Goal: Find specific page/section: Find specific page/section

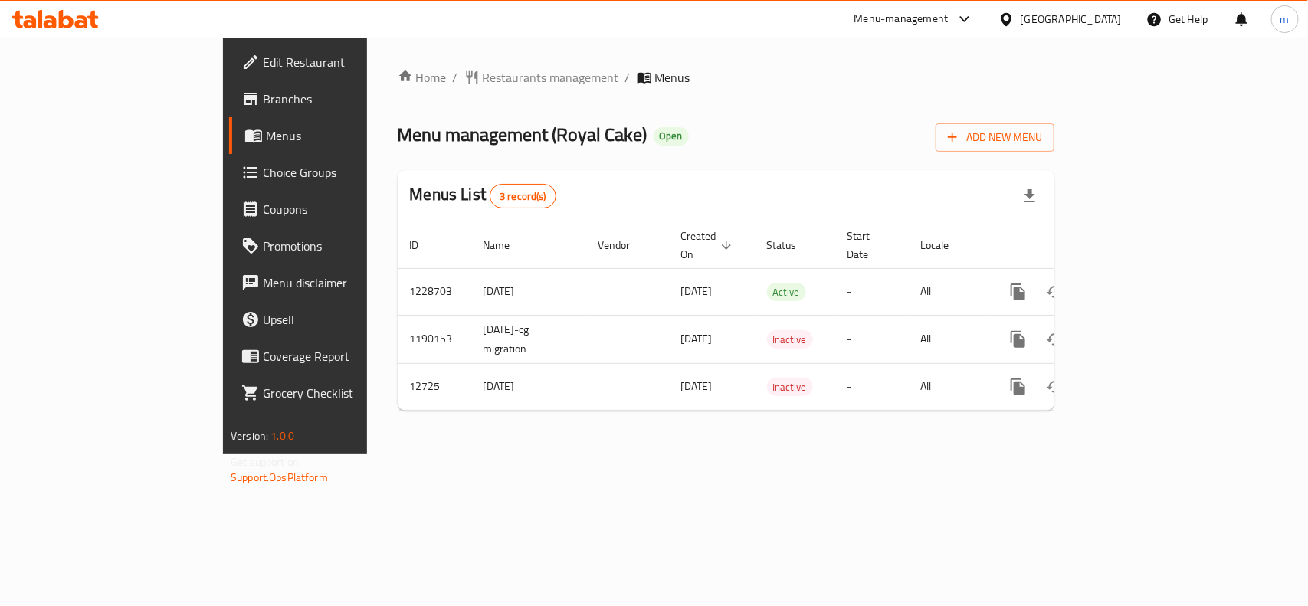
click at [1015, 13] on icon at bounding box center [1007, 19] width 16 height 16
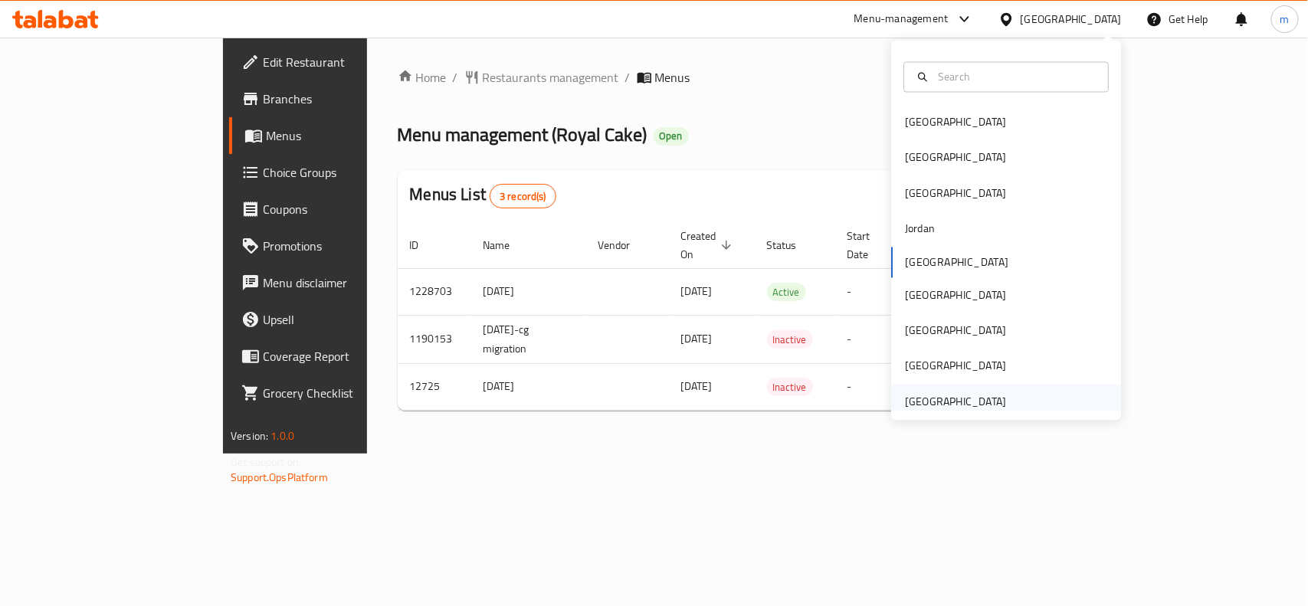
click at [943, 414] on div "Bahrain Egypt Iraq Jordan Kuwait Oman Qatar Saudi Arabia United Arab Emirates" at bounding box center [1006, 231] width 230 height 380
click at [937, 405] on div "[GEOGRAPHIC_DATA]" at bounding box center [955, 401] width 101 height 17
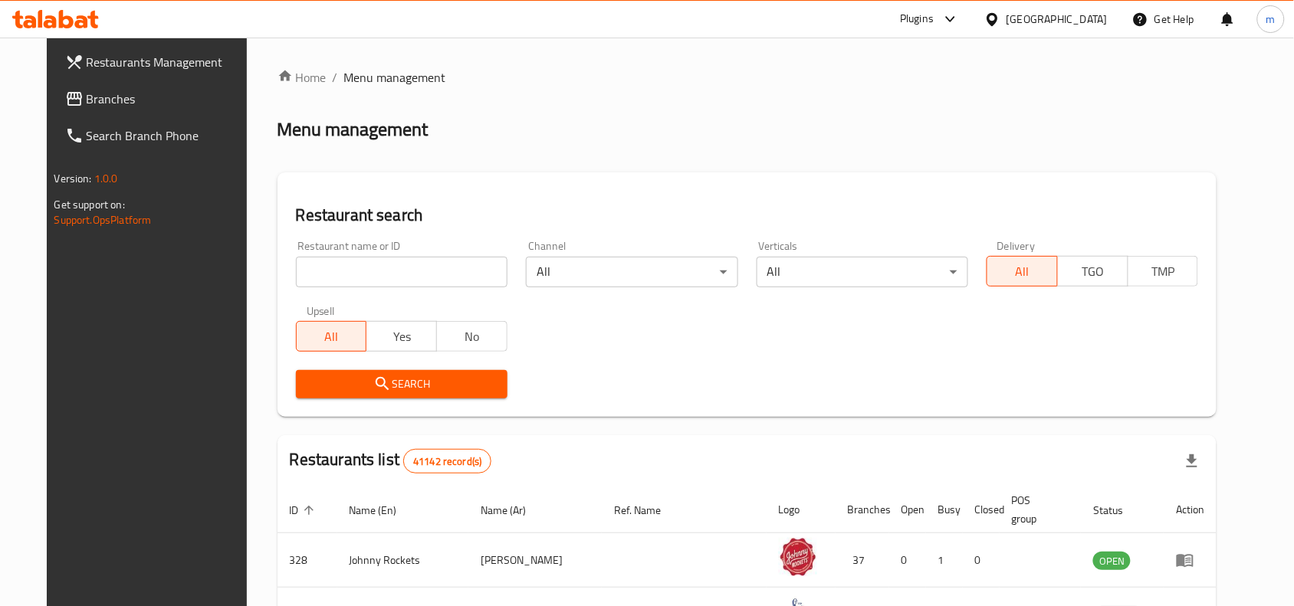
click at [87, 101] on span "Branches" at bounding box center [169, 99] width 164 height 18
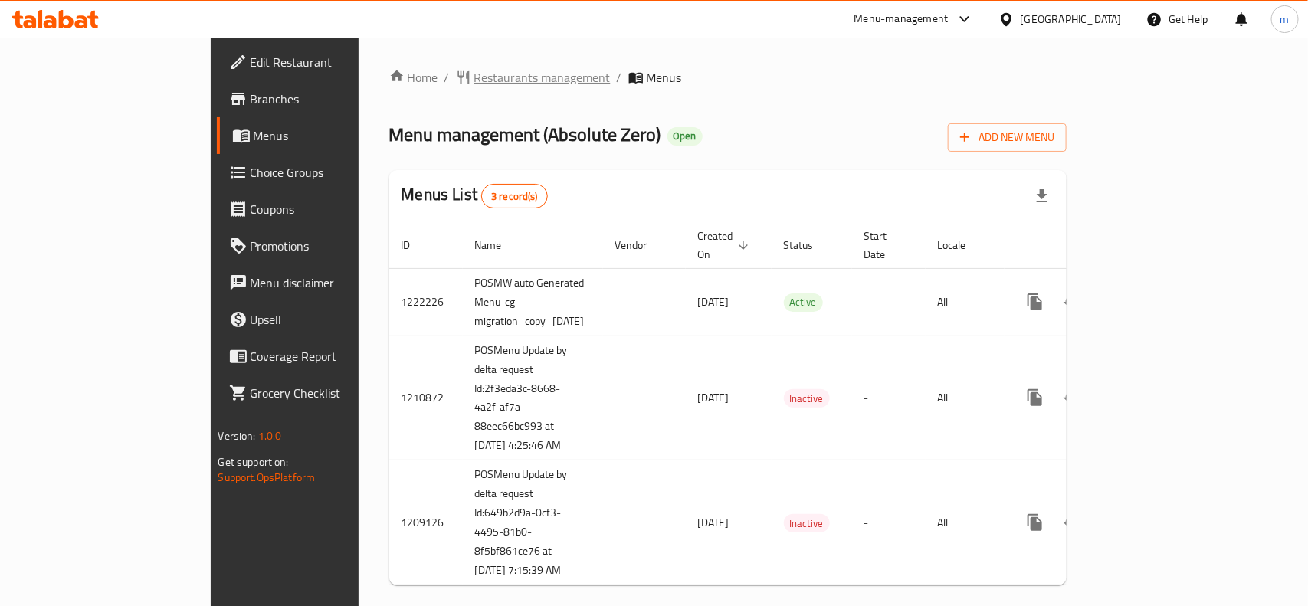
click at [474, 70] on span "Restaurants management" at bounding box center [542, 77] width 136 height 18
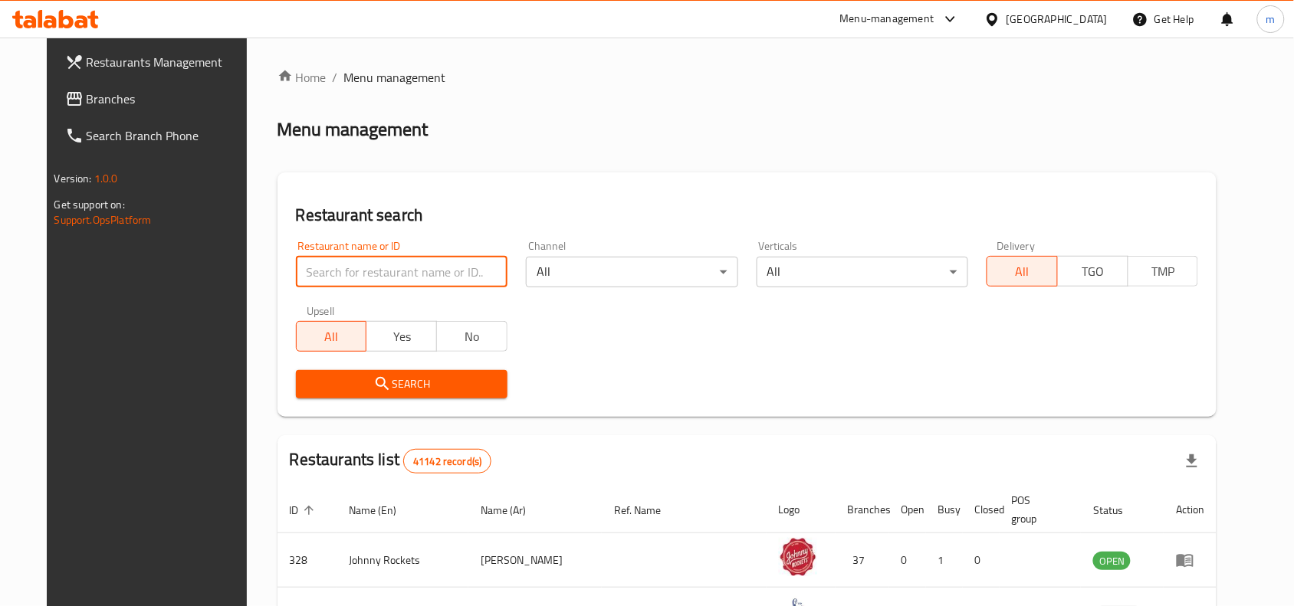
click at [300, 266] on input "search" at bounding box center [402, 272] width 212 height 31
paste input "27306"
type input "27306"
click button "Search" at bounding box center [402, 384] width 212 height 28
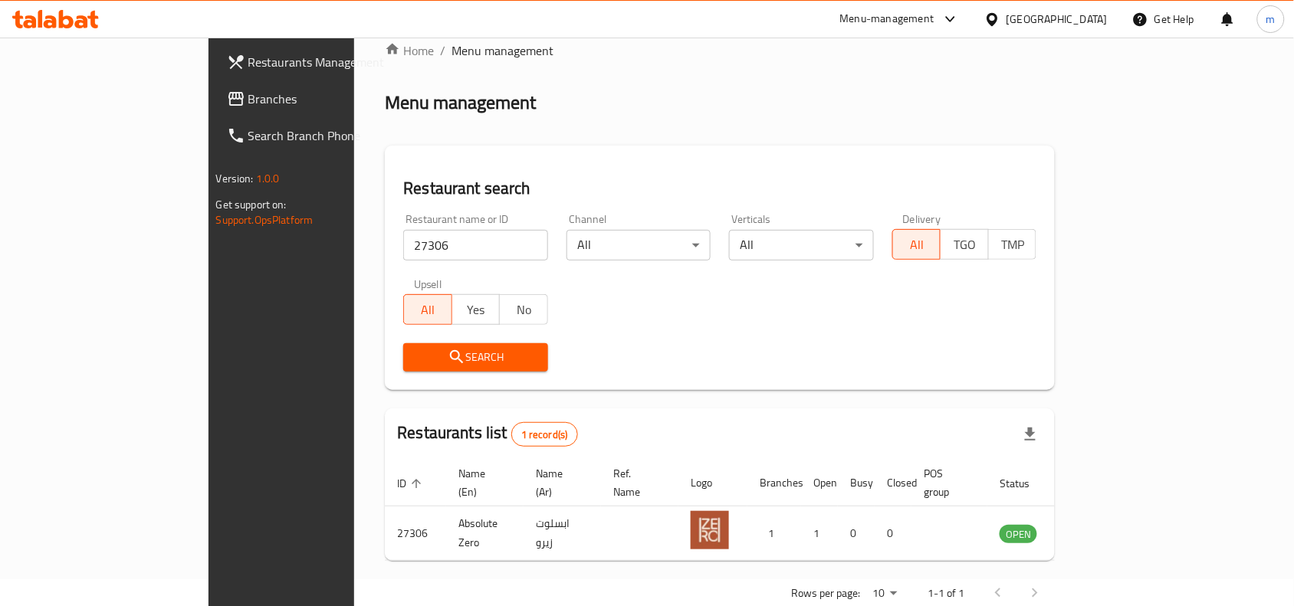
scroll to position [48, 0]
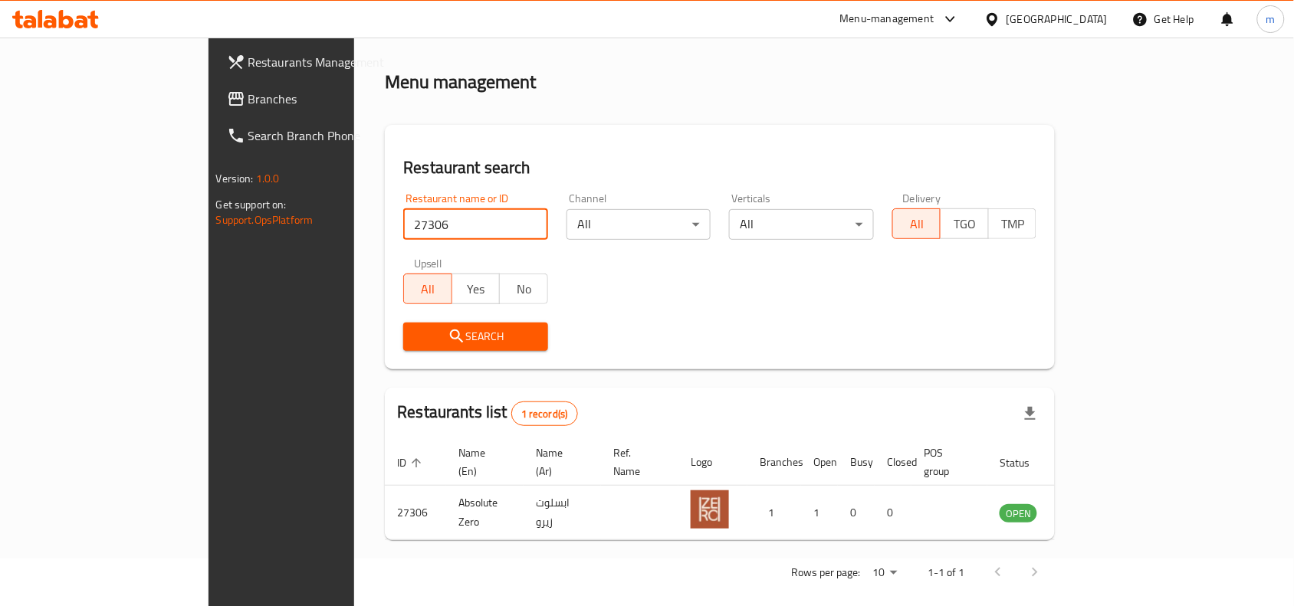
click at [1070, 16] on div "[GEOGRAPHIC_DATA]" at bounding box center [1056, 19] width 101 height 17
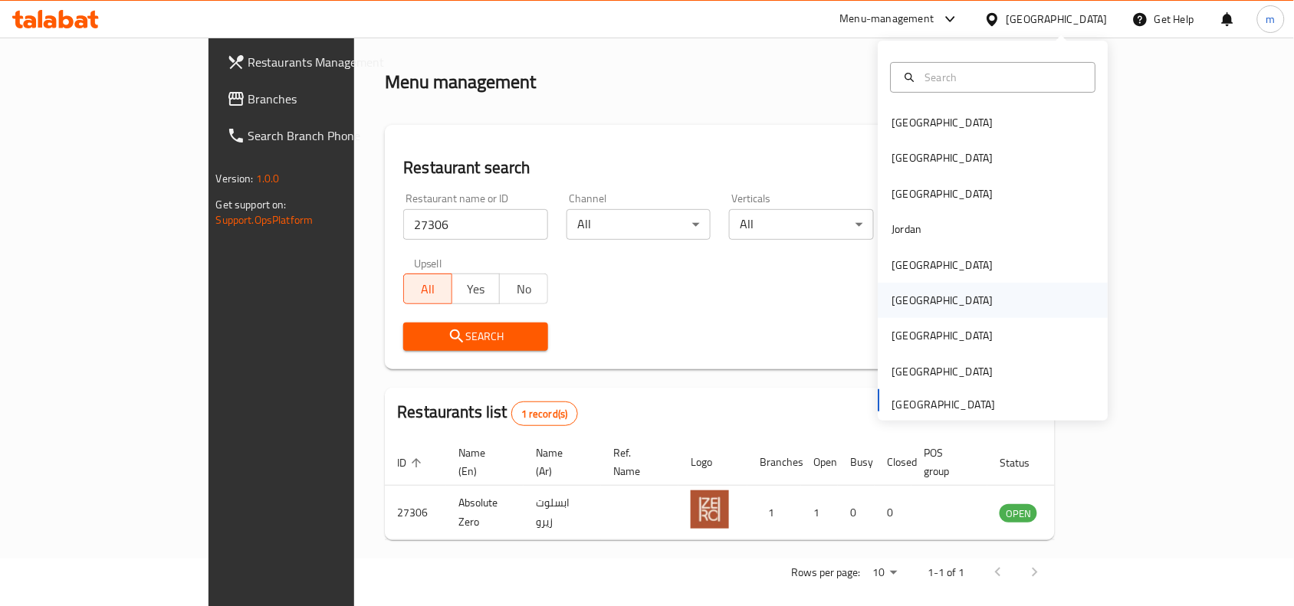
click at [917, 300] on div "[GEOGRAPHIC_DATA]" at bounding box center [993, 300] width 230 height 35
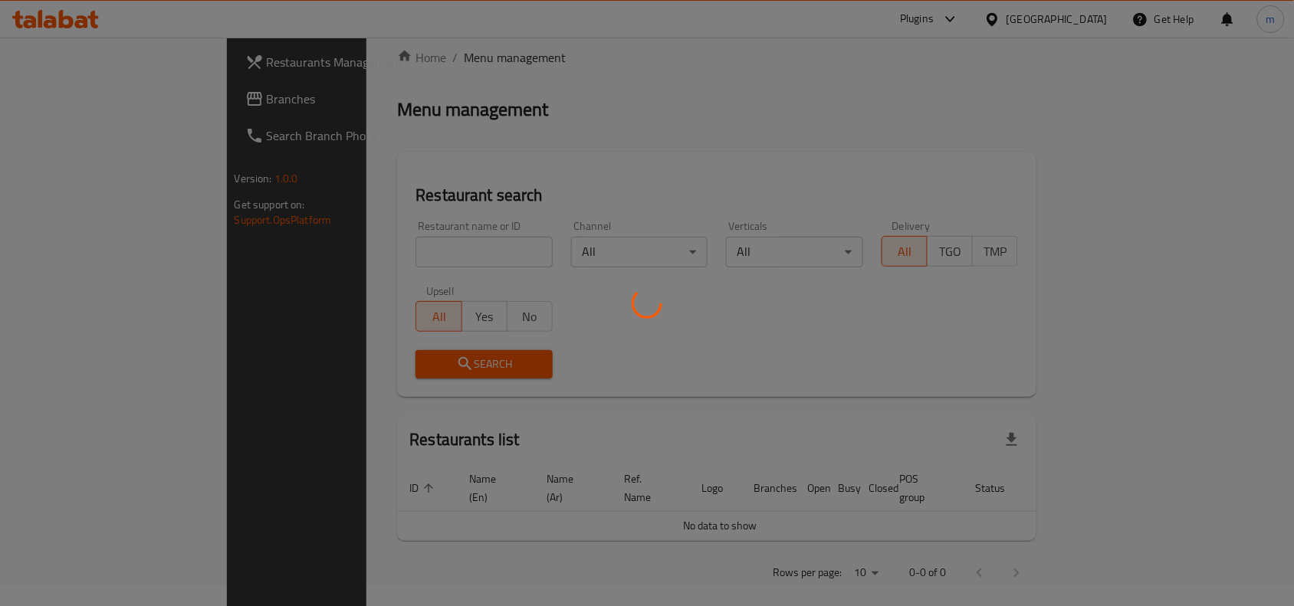
scroll to position [48, 0]
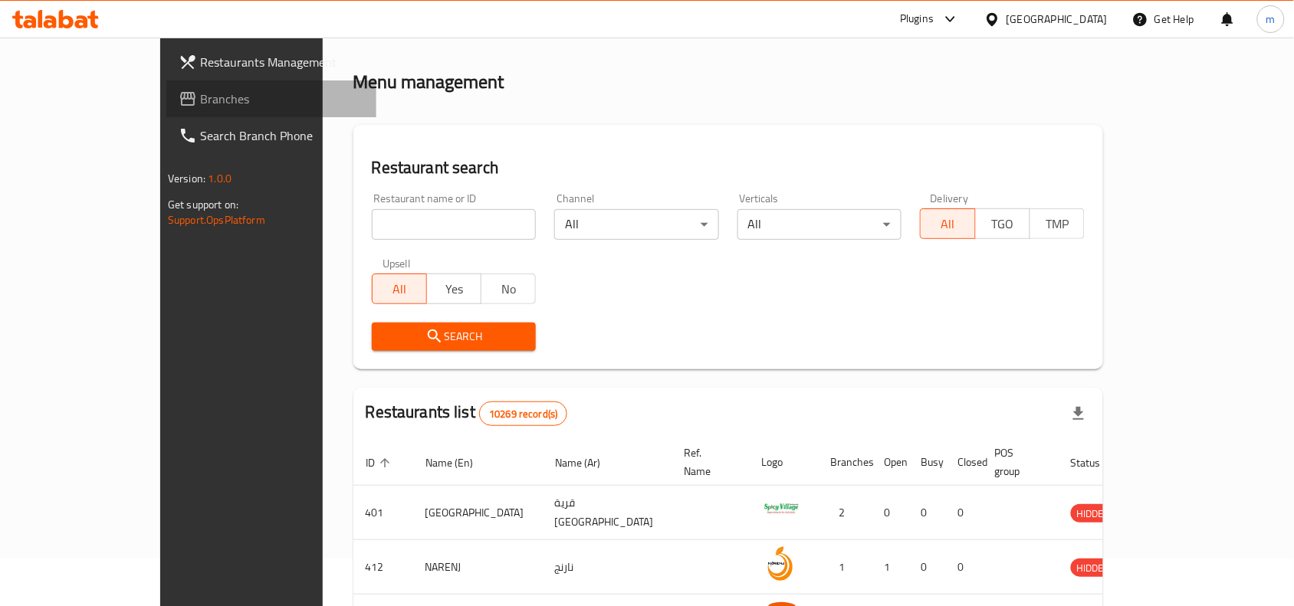
click at [166, 82] on link "Branches" at bounding box center [271, 98] width 210 height 37
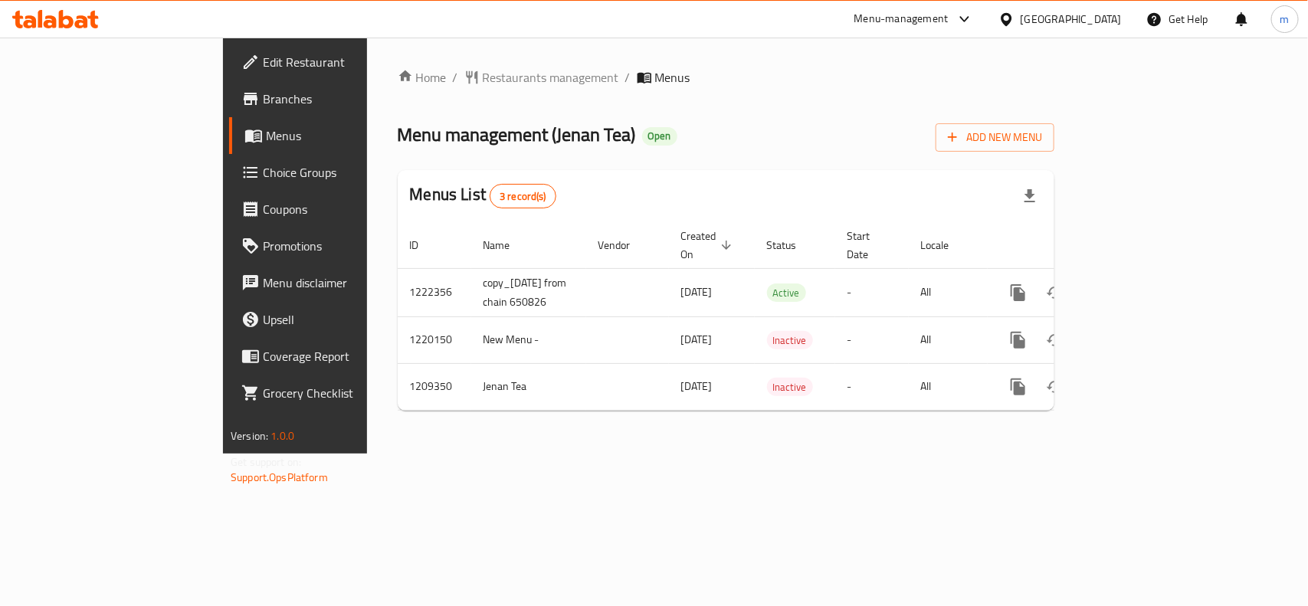
click at [1012, 21] on icon at bounding box center [1006, 18] width 11 height 13
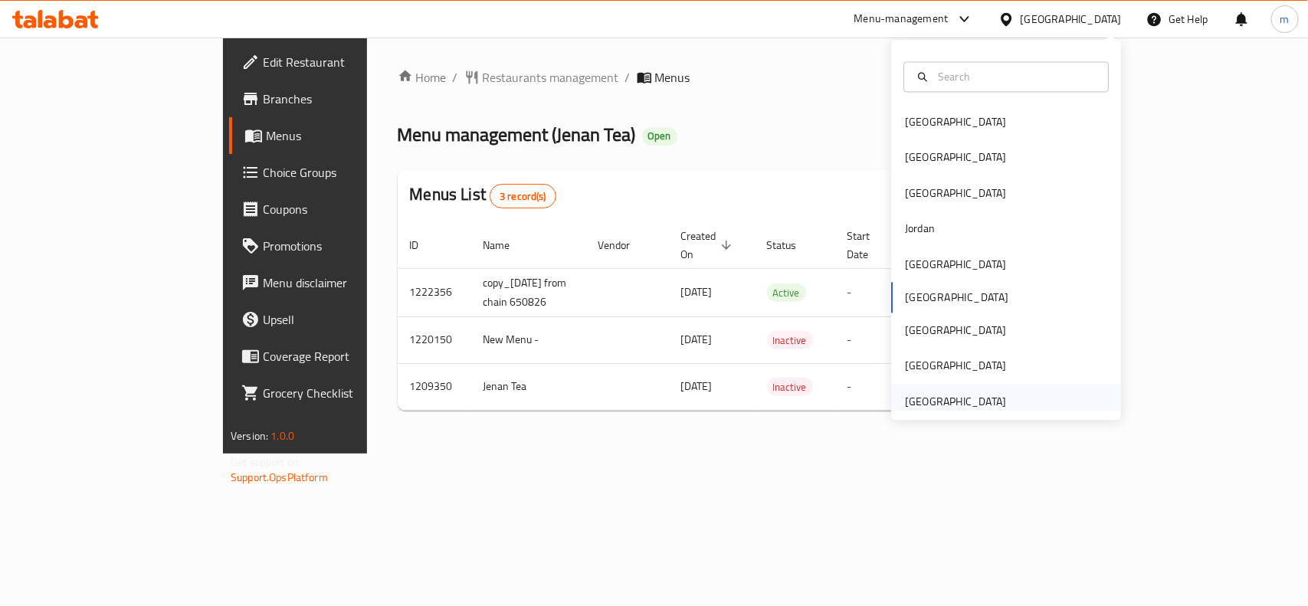
click at [967, 404] on div "[GEOGRAPHIC_DATA]" at bounding box center [955, 401] width 101 height 17
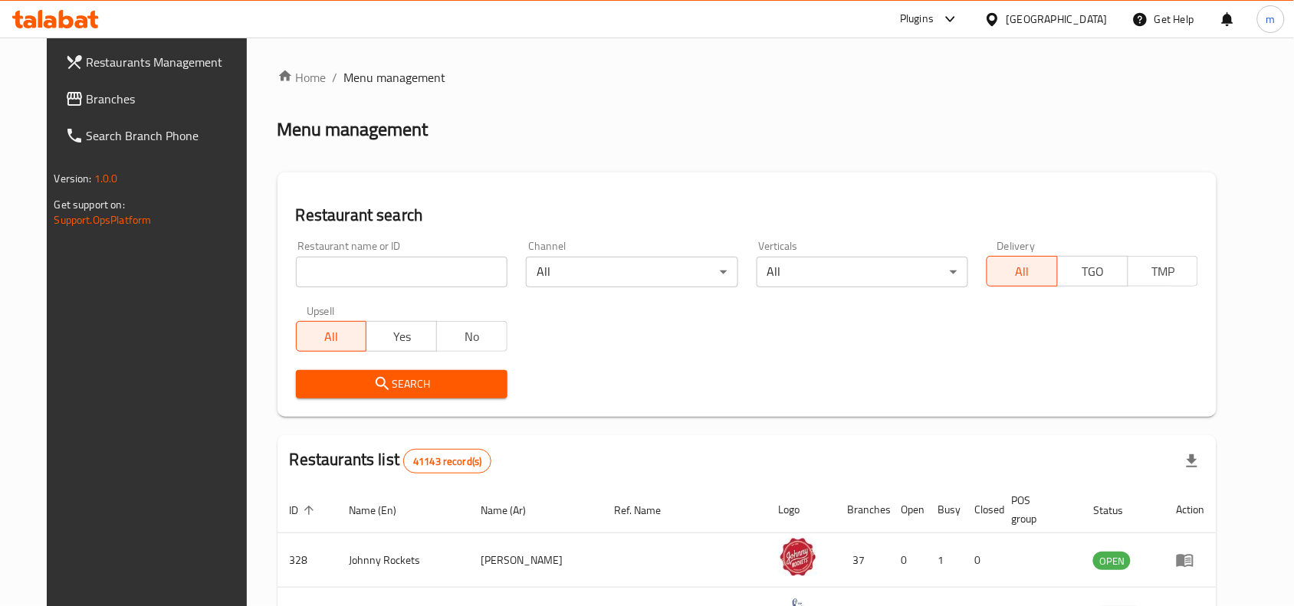
click at [87, 97] on span "Branches" at bounding box center [169, 99] width 164 height 18
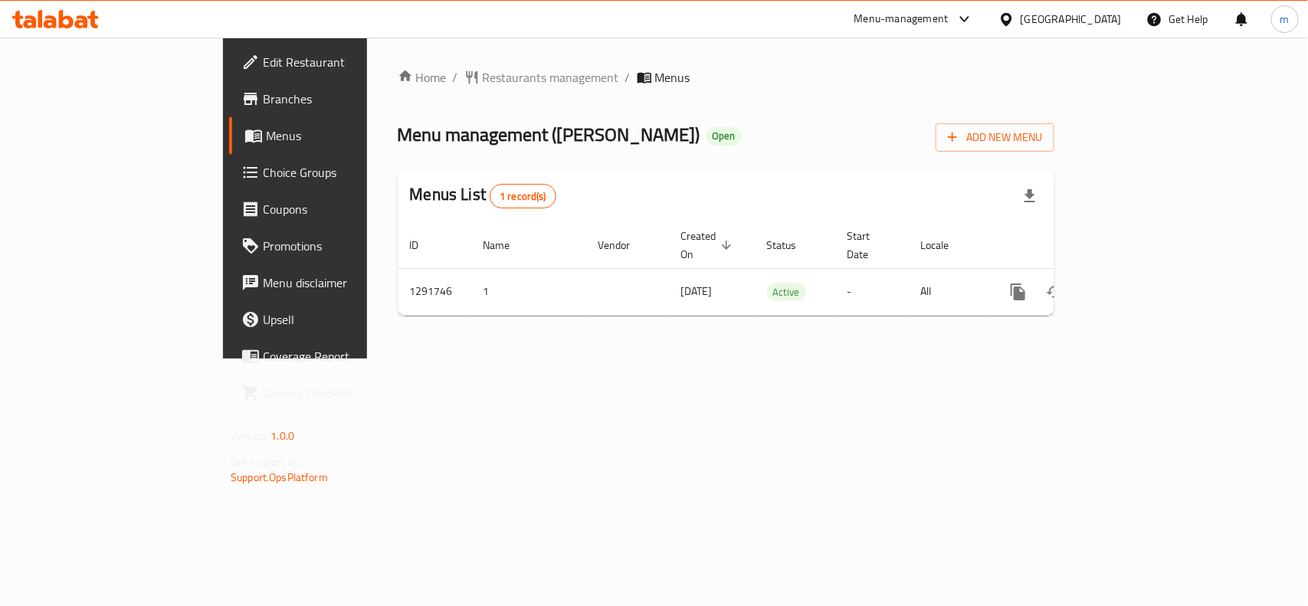
click at [1069, 24] on div "[GEOGRAPHIC_DATA]" at bounding box center [1071, 19] width 101 height 17
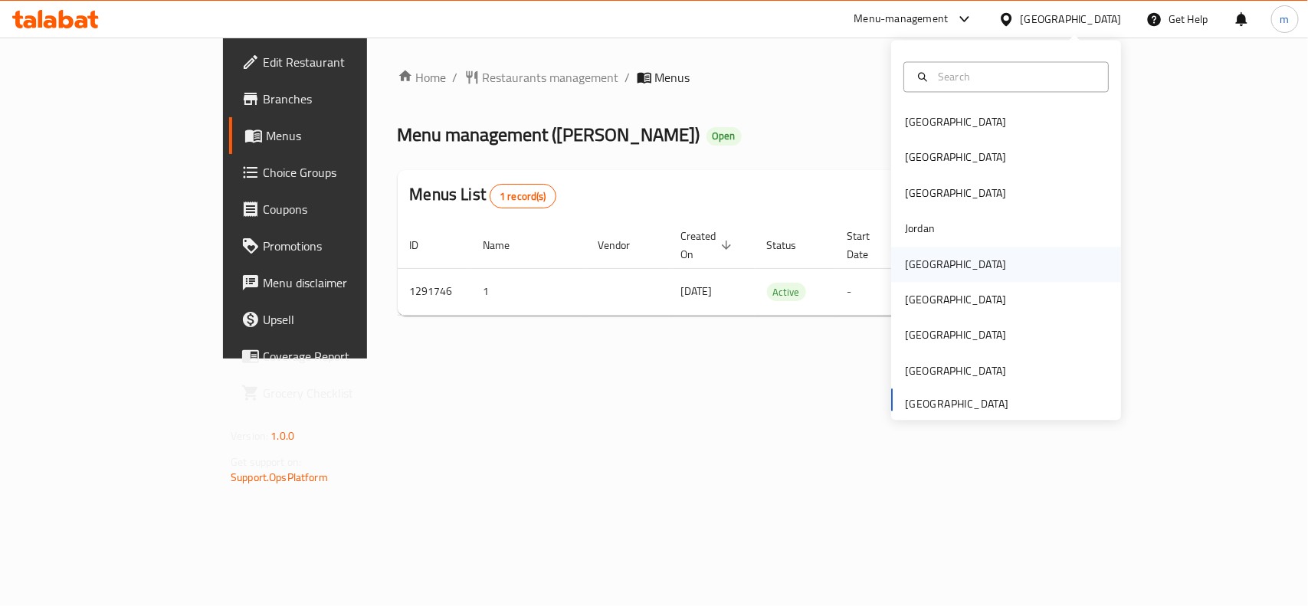
click at [922, 281] on div "[GEOGRAPHIC_DATA]" at bounding box center [956, 264] width 126 height 35
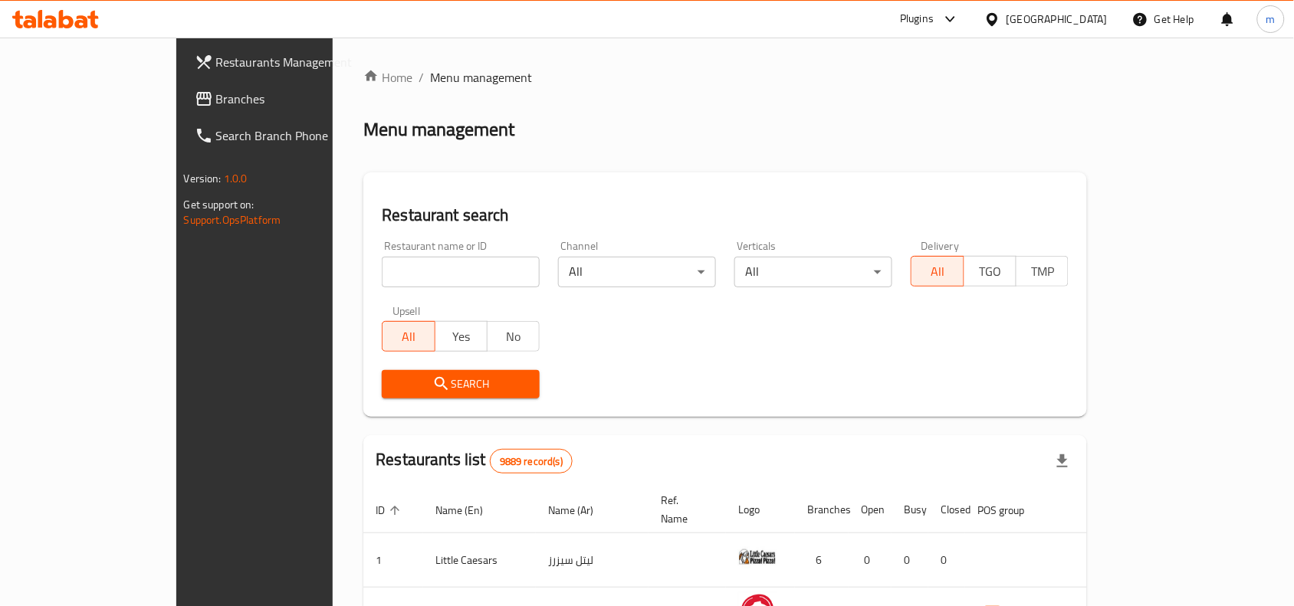
click at [182, 92] on link "Branches" at bounding box center [287, 98] width 210 height 37
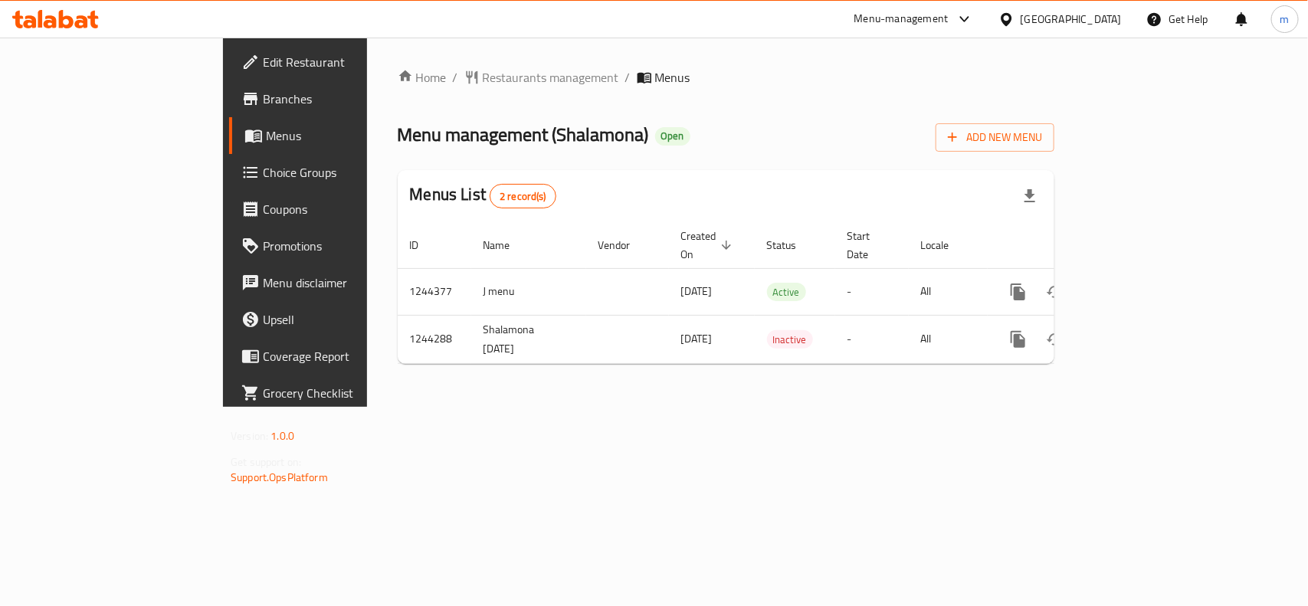
click at [1015, 12] on icon at bounding box center [1007, 19] width 16 height 16
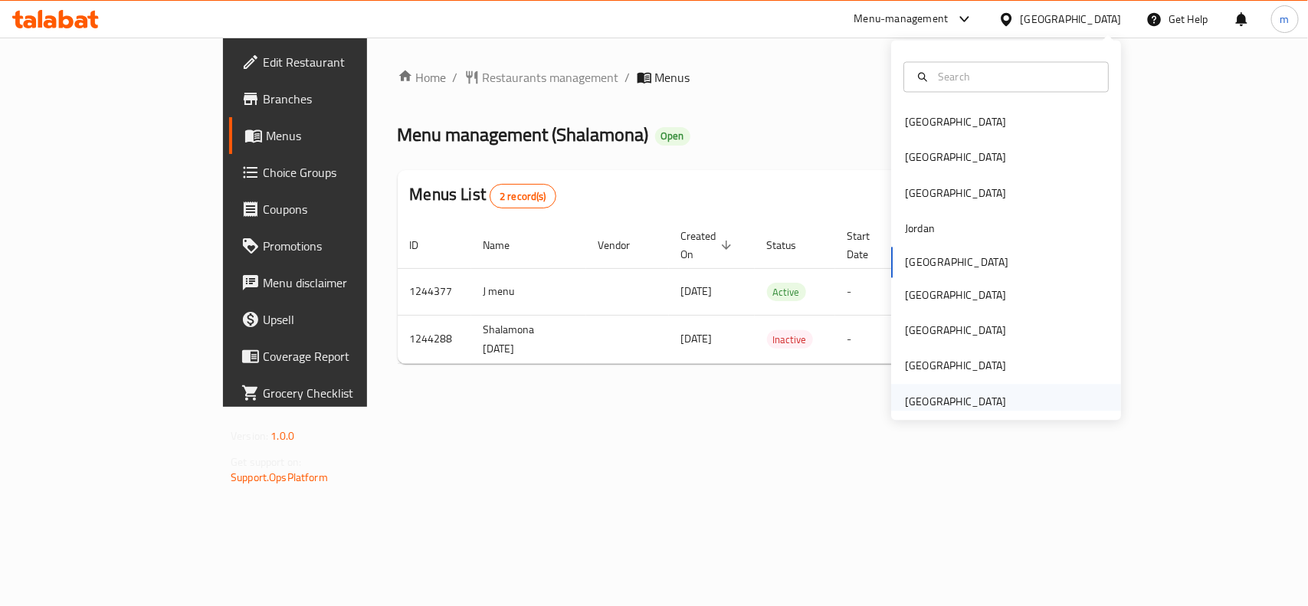
click at [941, 397] on div "[GEOGRAPHIC_DATA]" at bounding box center [955, 401] width 101 height 17
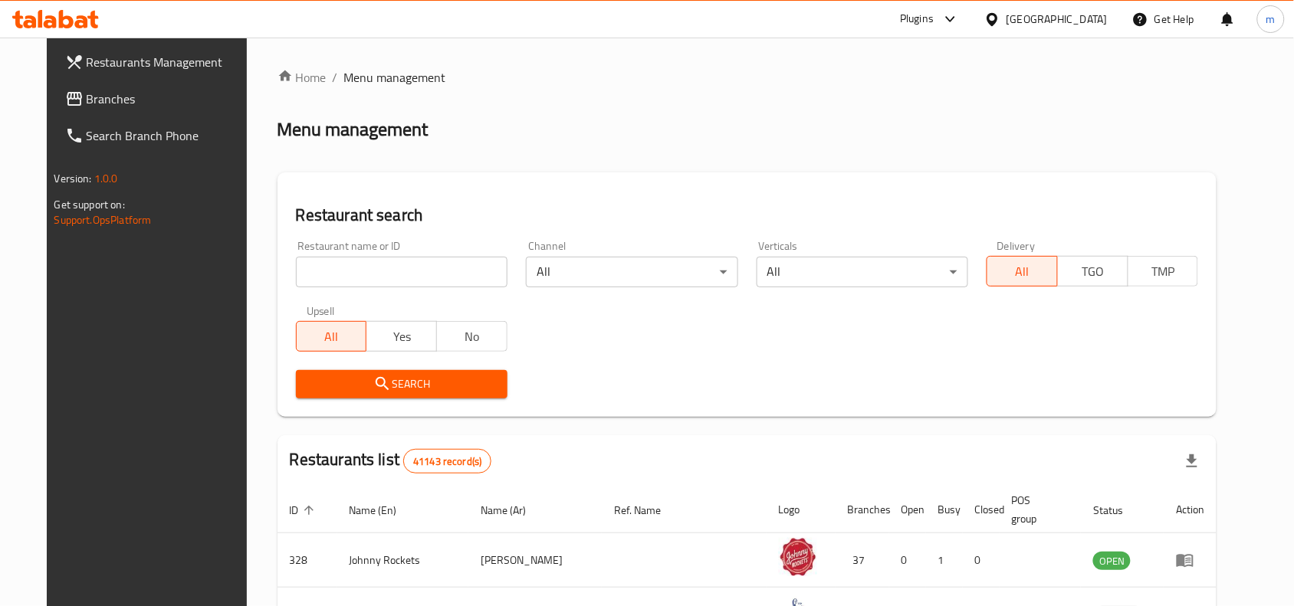
click at [87, 94] on span "Branches" at bounding box center [169, 99] width 164 height 18
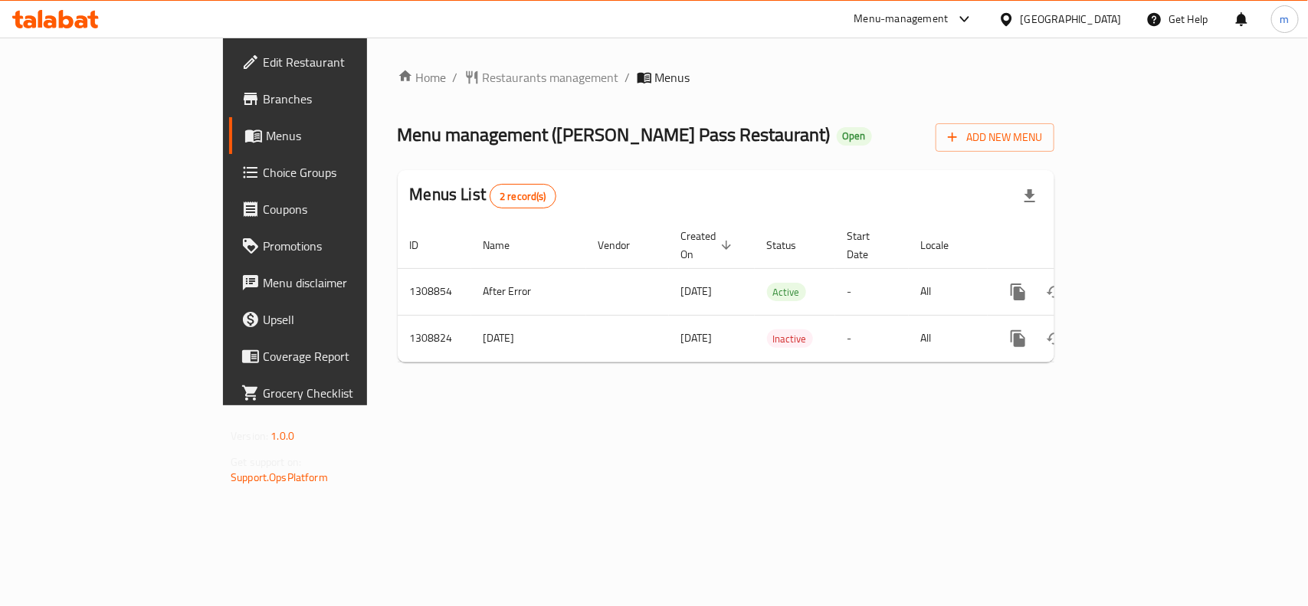
click at [1009, 25] on icon at bounding box center [1006, 18] width 11 height 13
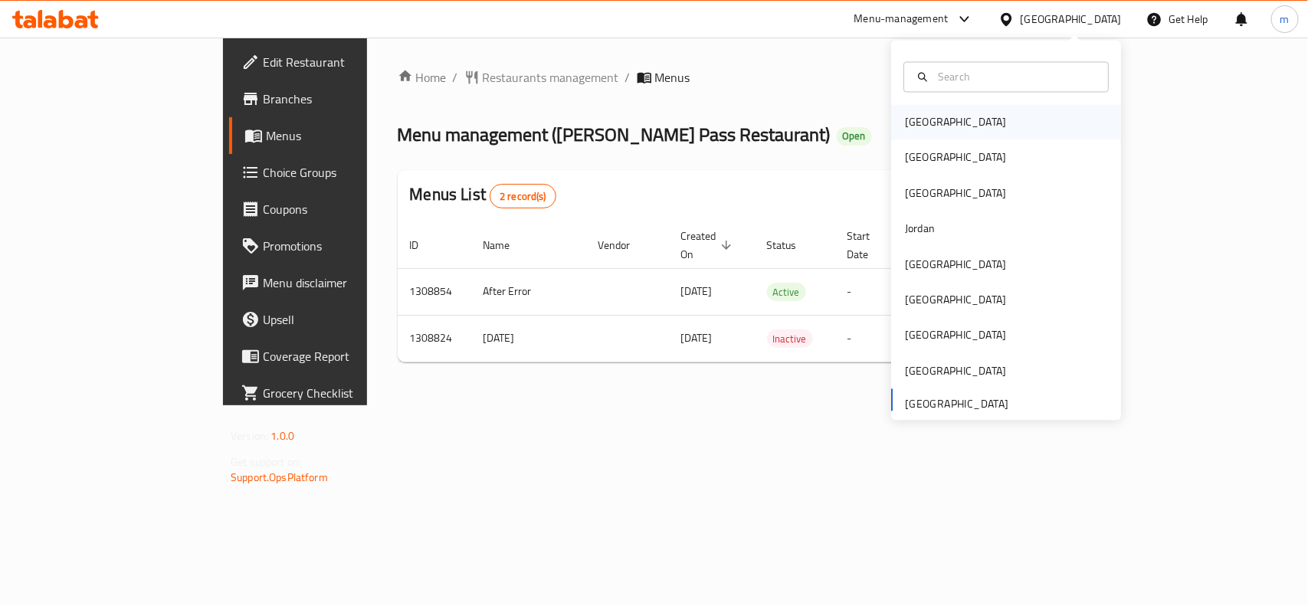
click at [905, 117] on div "[GEOGRAPHIC_DATA]" at bounding box center [955, 122] width 101 height 17
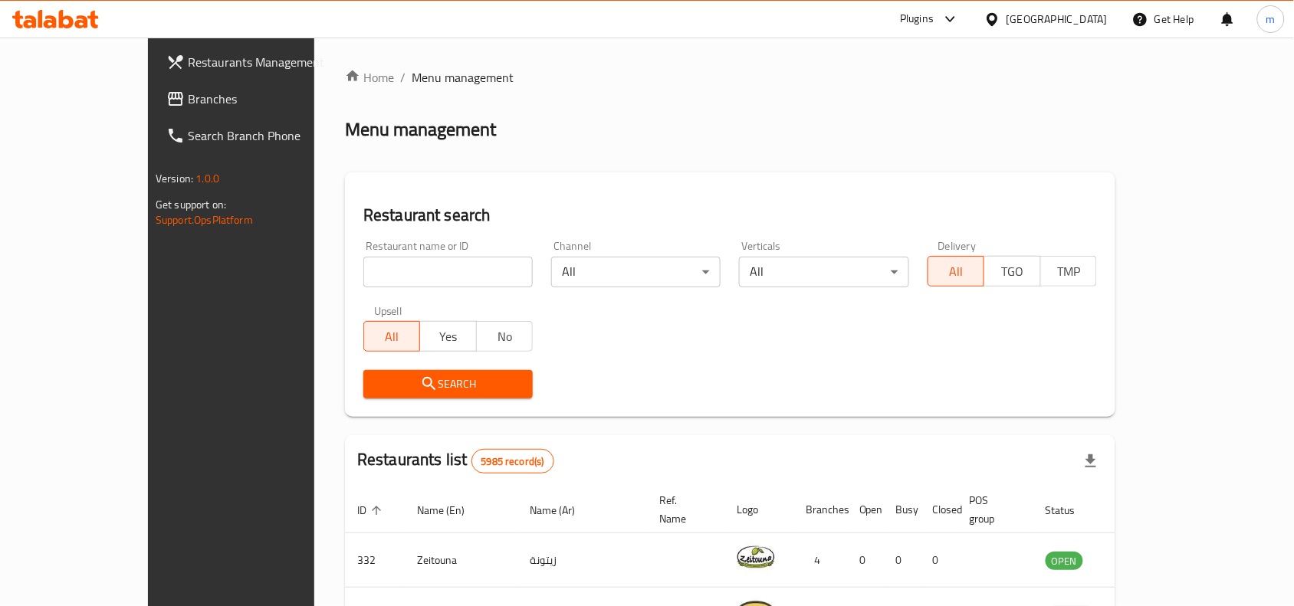
click at [188, 104] on span "Branches" at bounding box center [270, 99] width 164 height 18
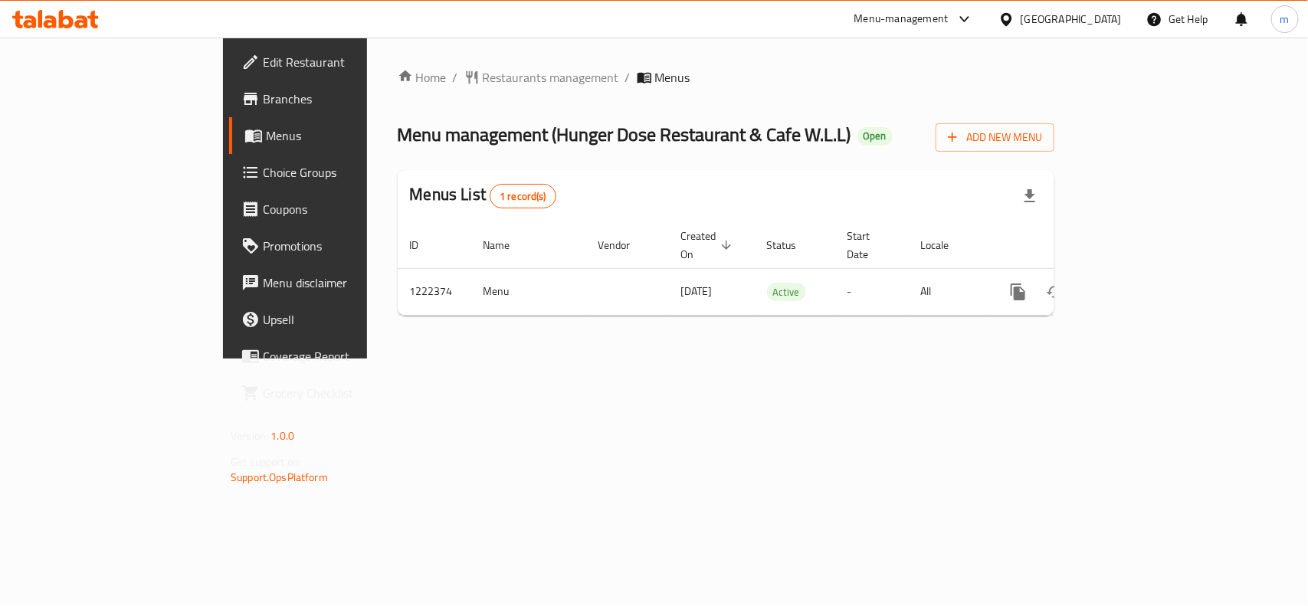
click at [1091, 21] on div "[GEOGRAPHIC_DATA]" at bounding box center [1071, 19] width 101 height 17
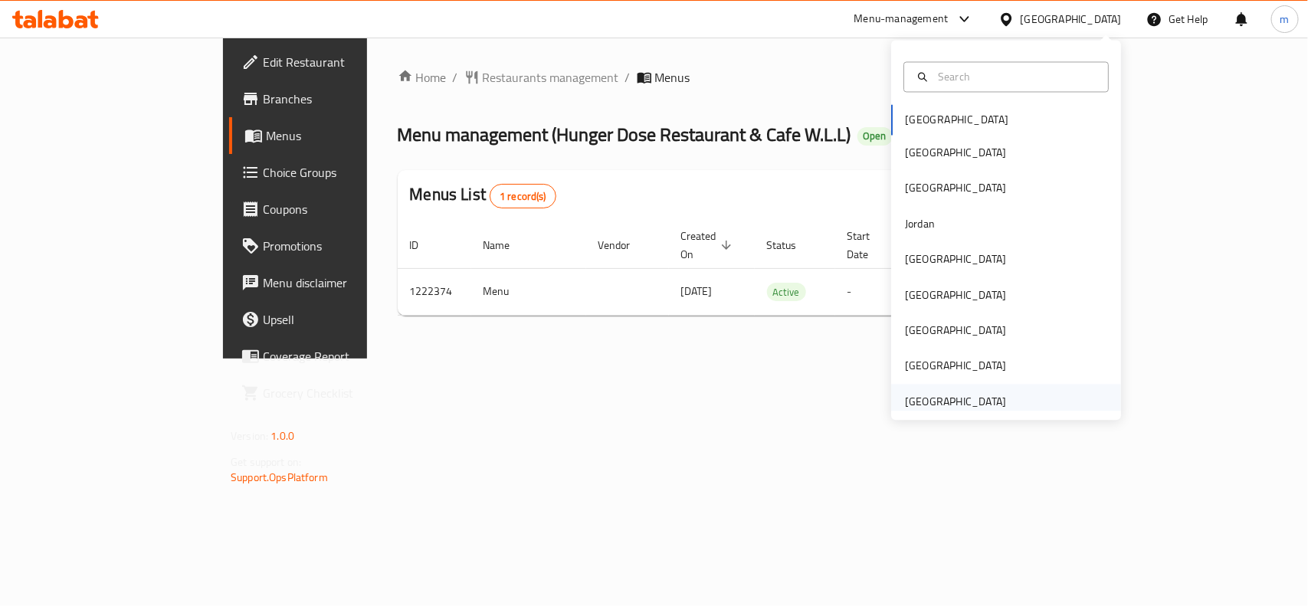
click at [959, 403] on div "[GEOGRAPHIC_DATA]" at bounding box center [955, 401] width 101 height 17
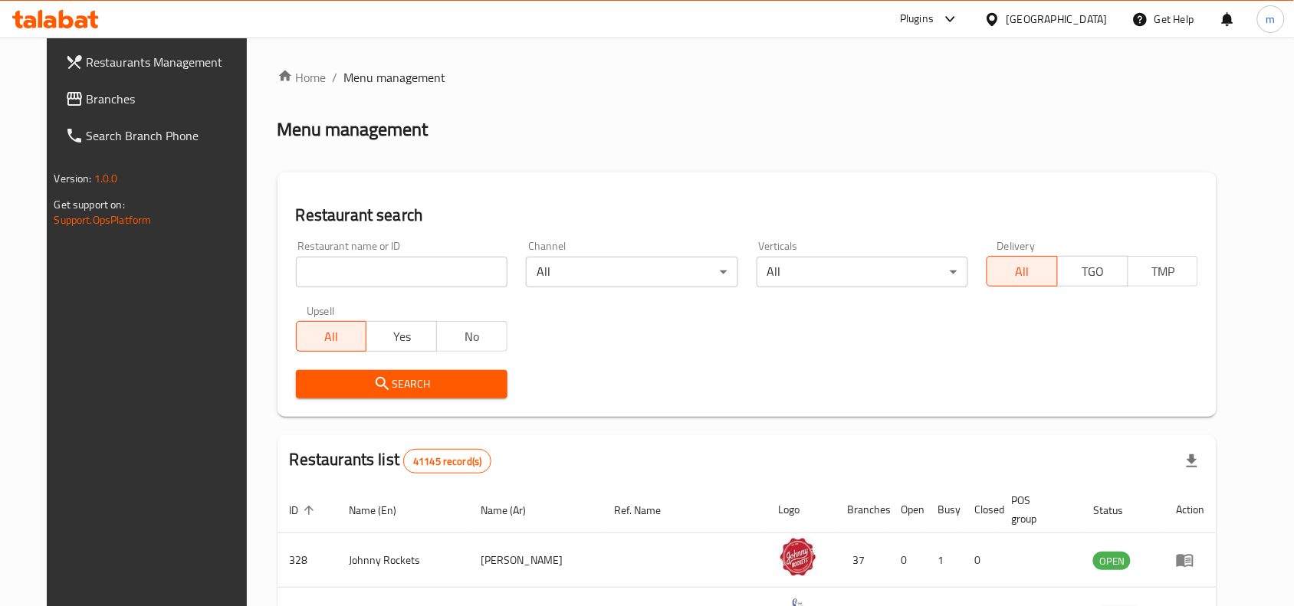
click at [87, 104] on span "Branches" at bounding box center [169, 99] width 164 height 18
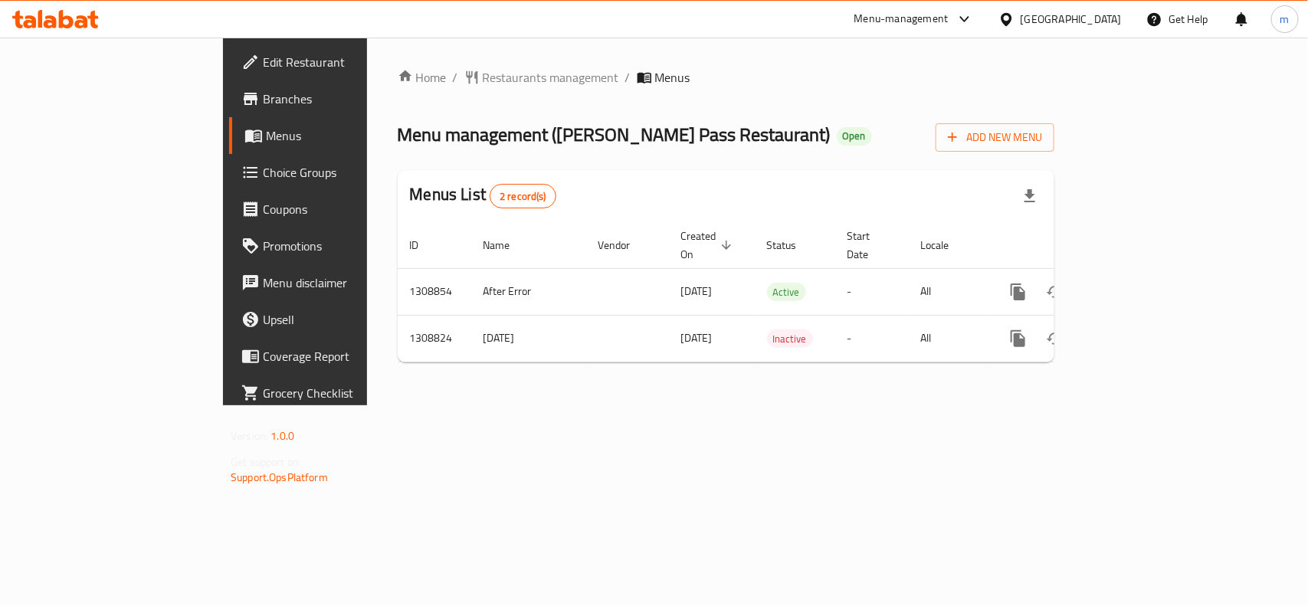
click at [1055, 11] on div "[GEOGRAPHIC_DATA]" at bounding box center [1071, 19] width 101 height 17
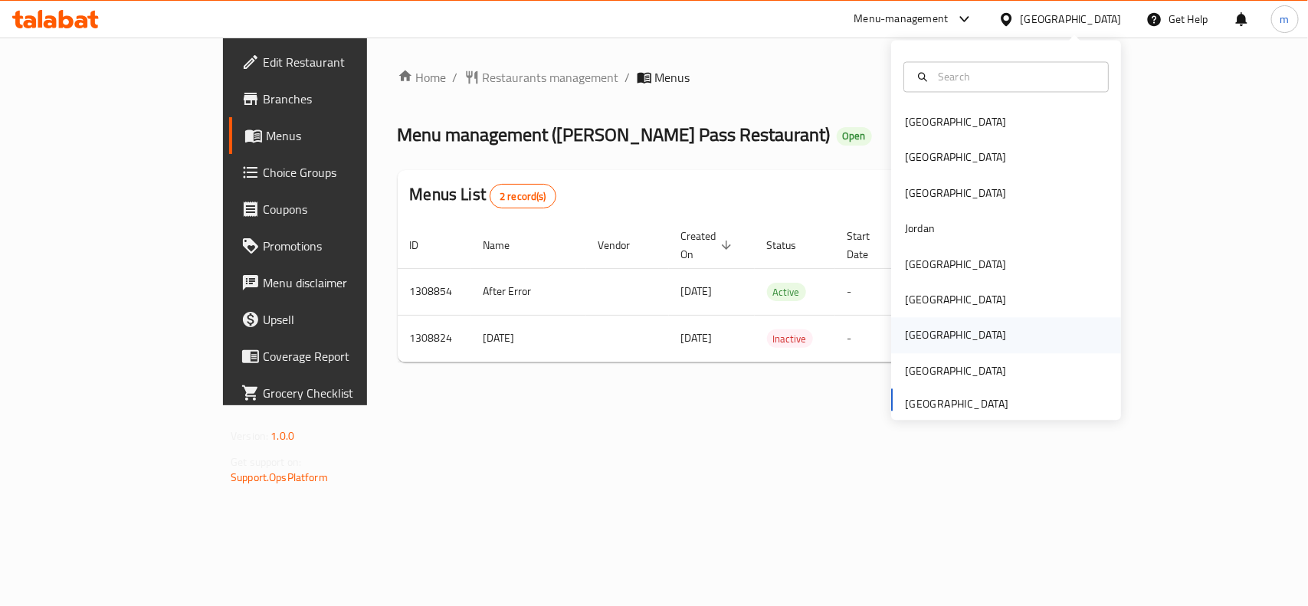
click at [930, 332] on div "[GEOGRAPHIC_DATA]" at bounding box center [1006, 335] width 230 height 35
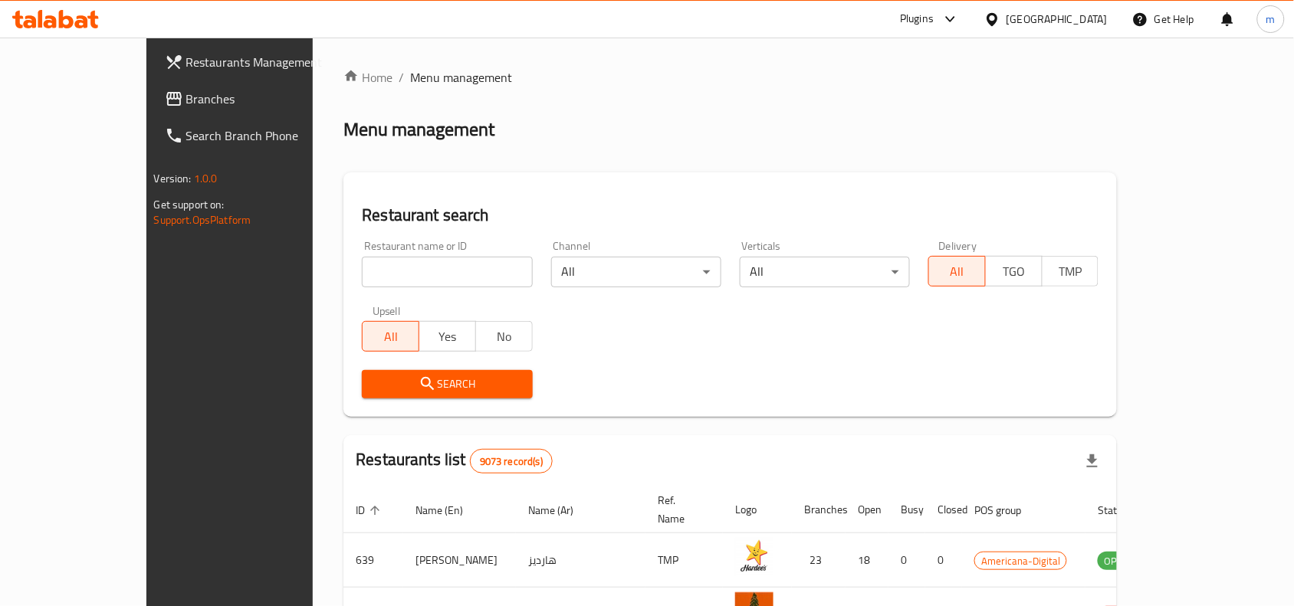
drag, startPoint x: 79, startPoint y: 93, endPoint x: 124, endPoint y: 107, distance: 47.5
click at [186, 93] on span "Branches" at bounding box center [268, 99] width 164 height 18
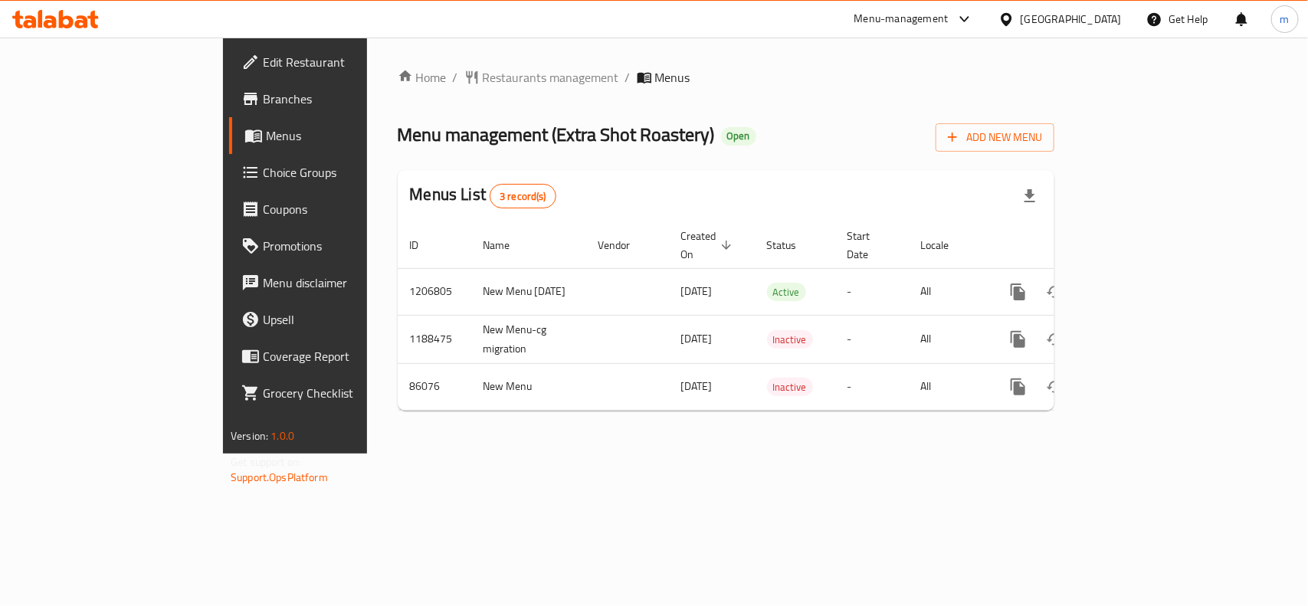
drag, startPoint x: 832, startPoint y: 51, endPoint x: 1081, endPoint y: 51, distance: 249.1
click at [939, 57] on div "Home / Restaurants management / Menus Menu management ( Extra Shot Roastery ) O…" at bounding box center [726, 246] width 718 height 416
drag, startPoint x: 1108, startPoint y: 20, endPoint x: 1094, endPoint y: 32, distance: 19.0
click at [1102, 24] on div "[GEOGRAPHIC_DATA]" at bounding box center [1071, 19] width 101 height 17
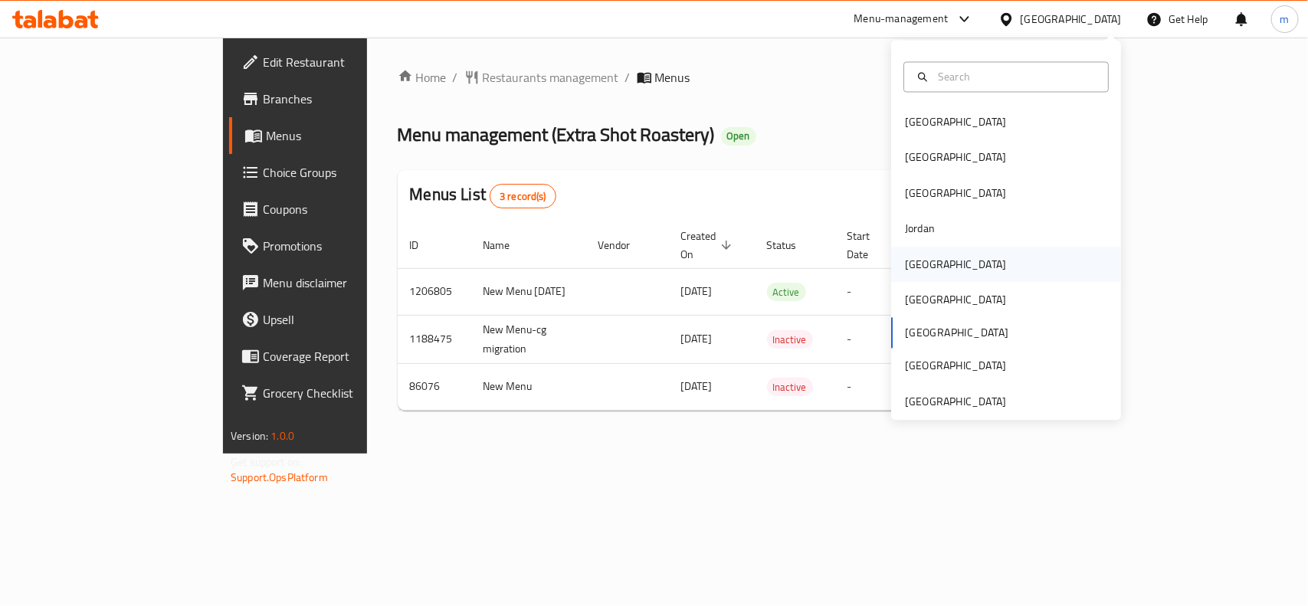
click at [926, 261] on div "[GEOGRAPHIC_DATA]" at bounding box center [956, 264] width 126 height 35
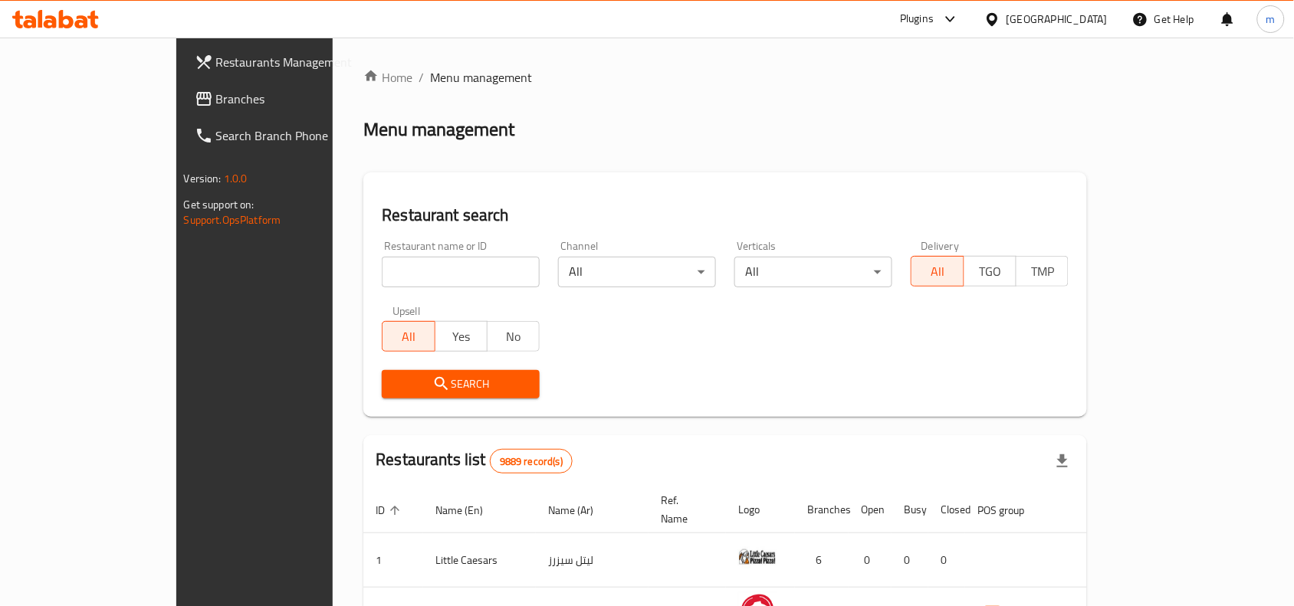
click at [382, 273] on input "search" at bounding box center [461, 272] width 158 height 31
paste input "25951"
type input "25951"
click at [216, 105] on span "Branches" at bounding box center [298, 99] width 164 height 18
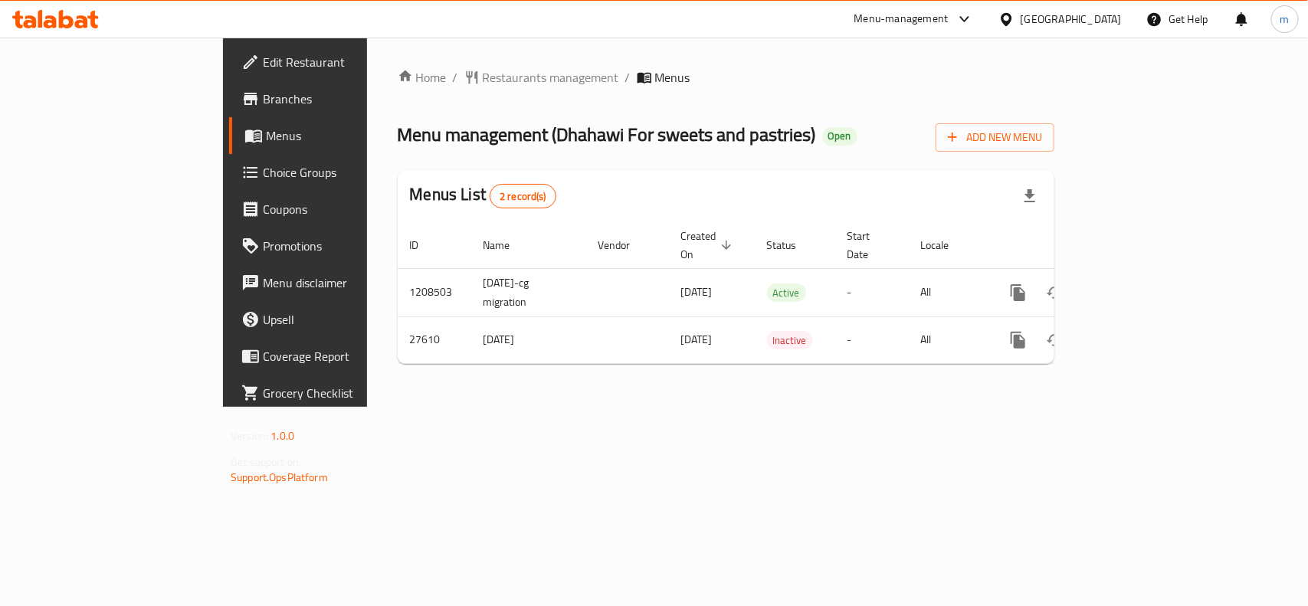
drag, startPoint x: 1094, startPoint y: 12, endPoint x: 1107, endPoint y: 27, distance: 20.1
click at [1094, 12] on div "[GEOGRAPHIC_DATA]" at bounding box center [1071, 19] width 101 height 17
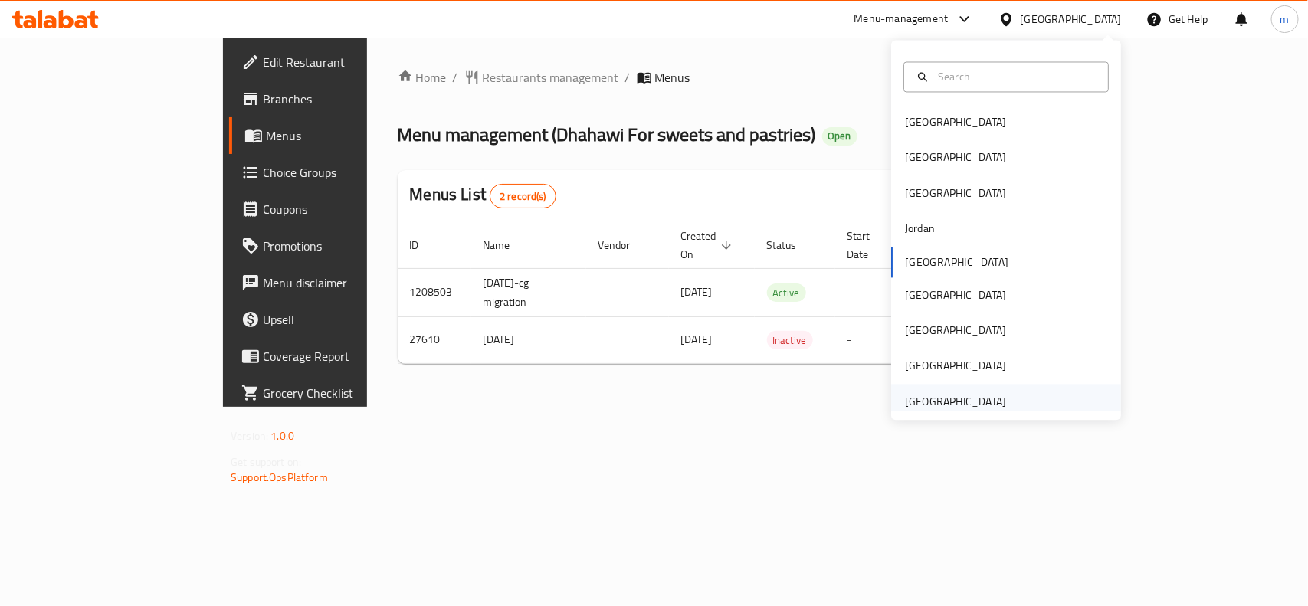
click at [976, 399] on div "[GEOGRAPHIC_DATA]" at bounding box center [955, 401] width 101 height 17
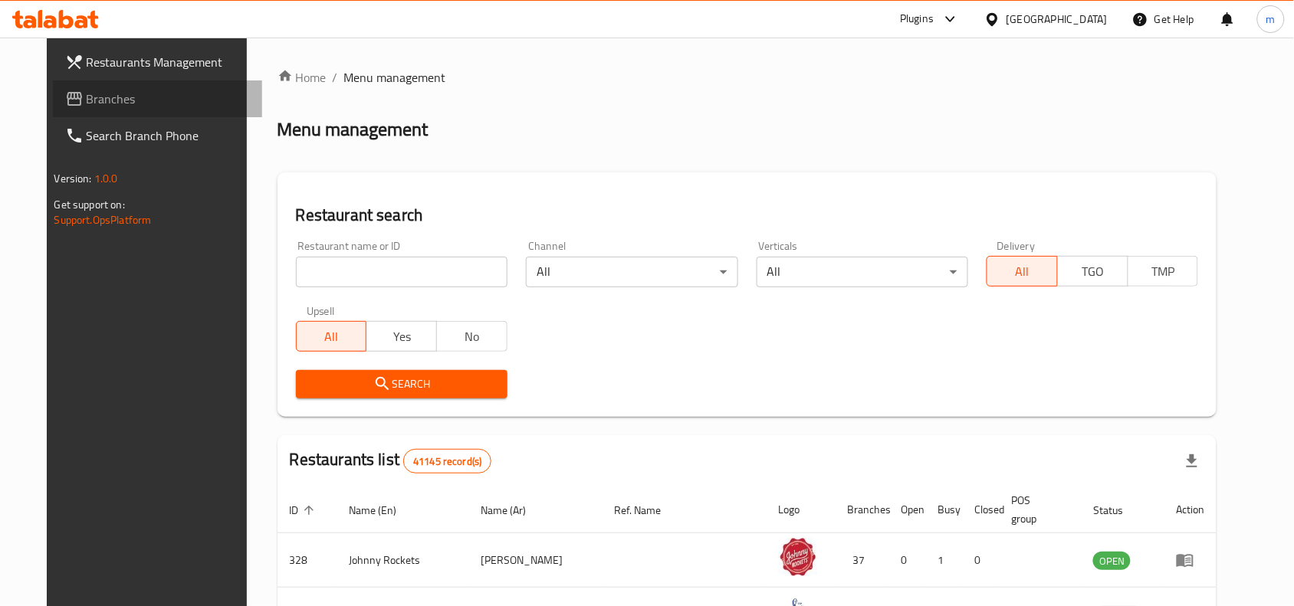
click at [97, 92] on span "Branches" at bounding box center [169, 99] width 164 height 18
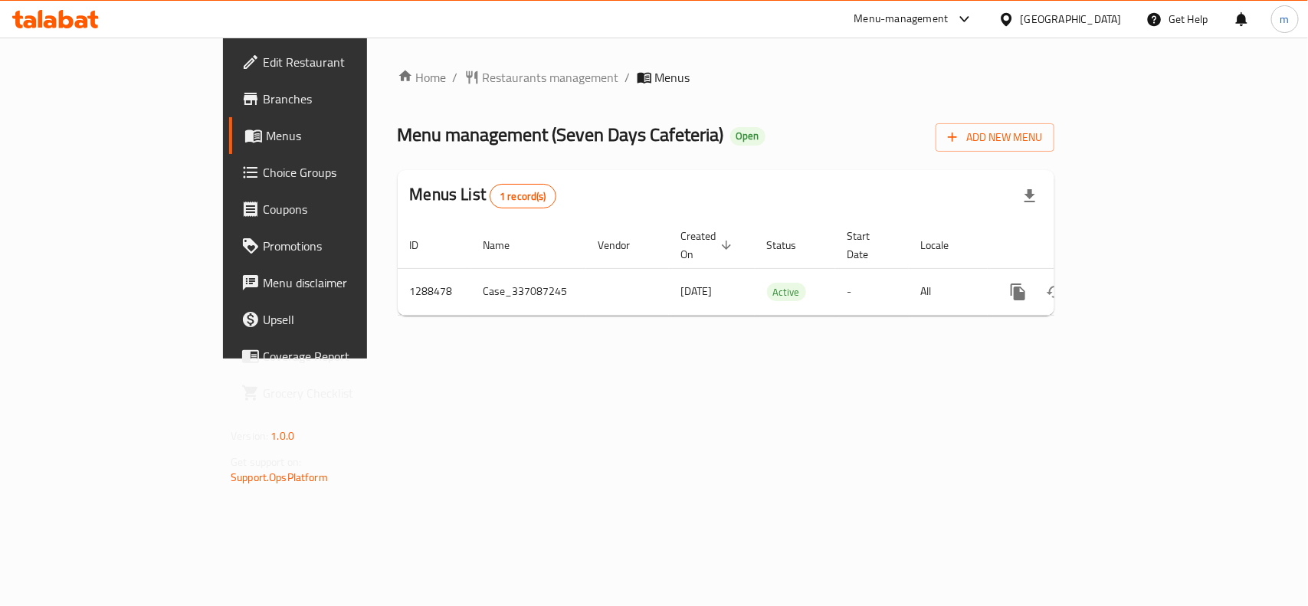
click at [1071, 25] on div "[GEOGRAPHIC_DATA]" at bounding box center [1071, 19] width 101 height 17
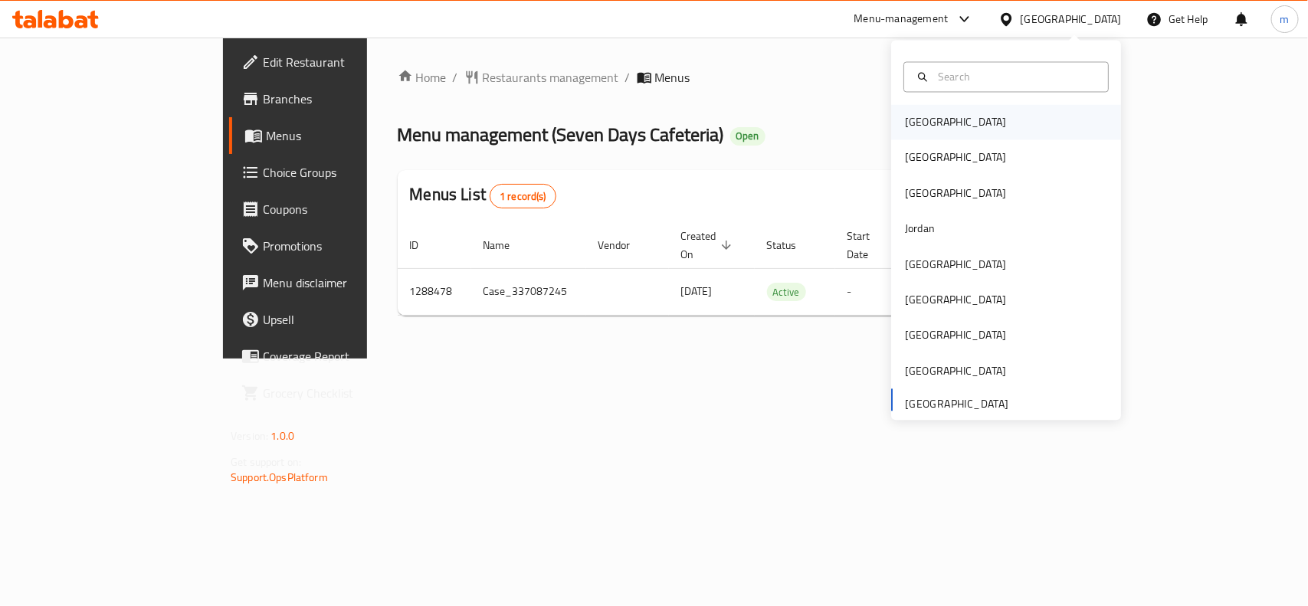
click at [908, 132] on div "Bahrain" at bounding box center [956, 122] width 126 height 35
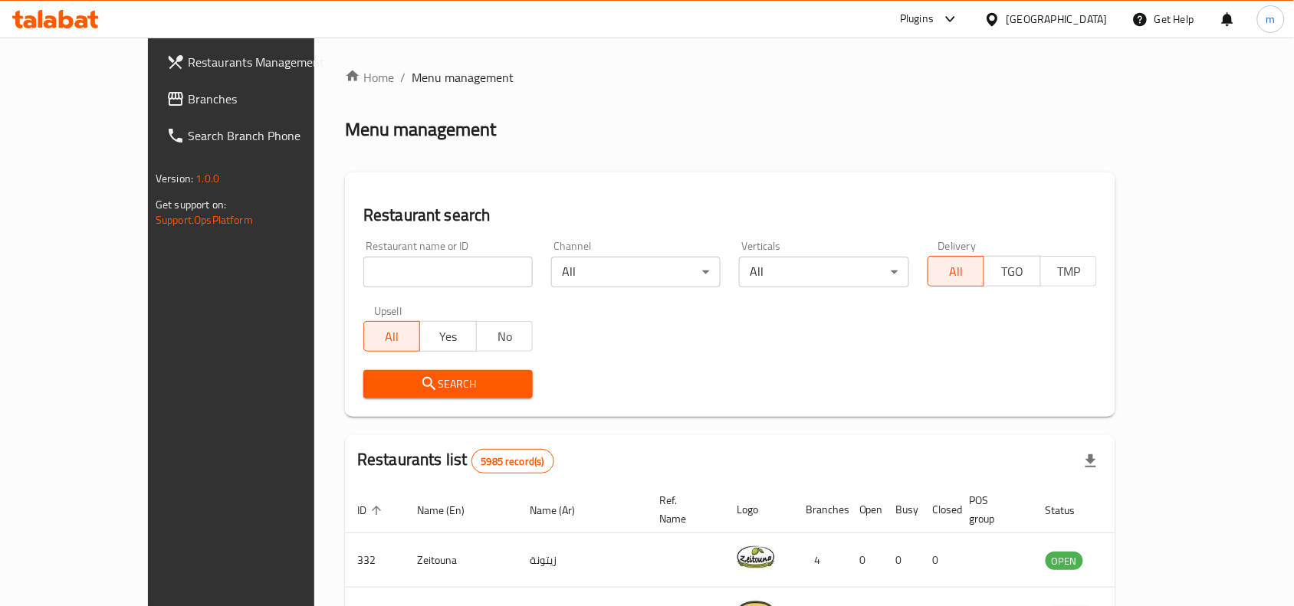
click at [188, 94] on span "Branches" at bounding box center [270, 99] width 164 height 18
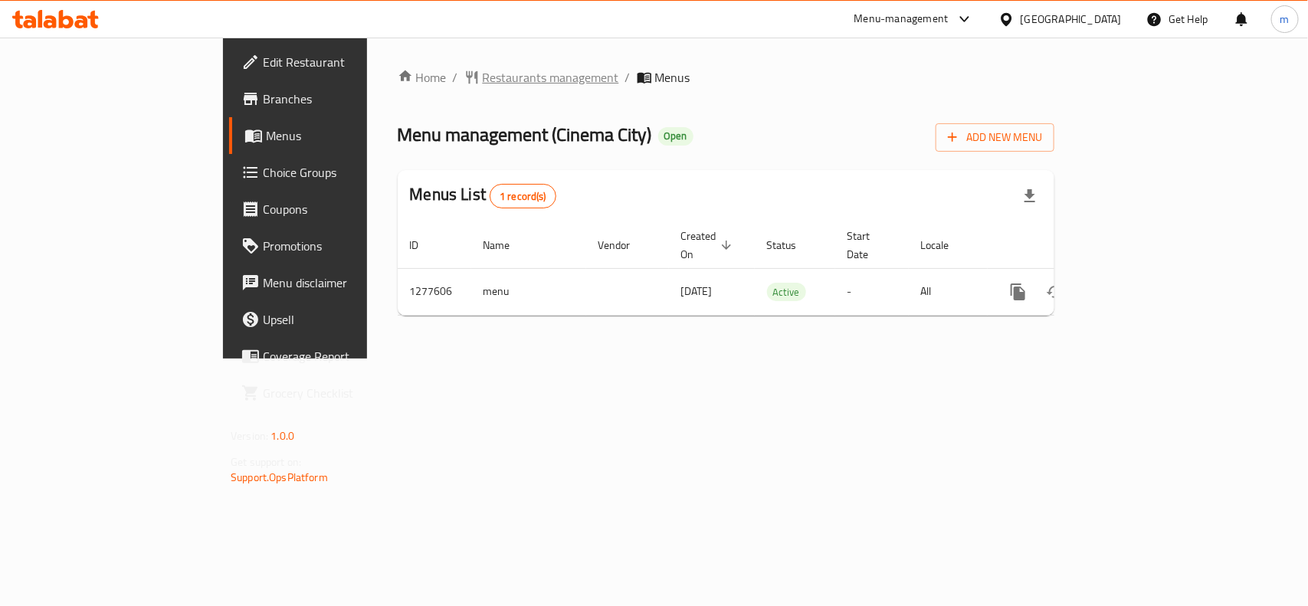
click at [483, 82] on span "Restaurants management" at bounding box center [551, 77] width 136 height 18
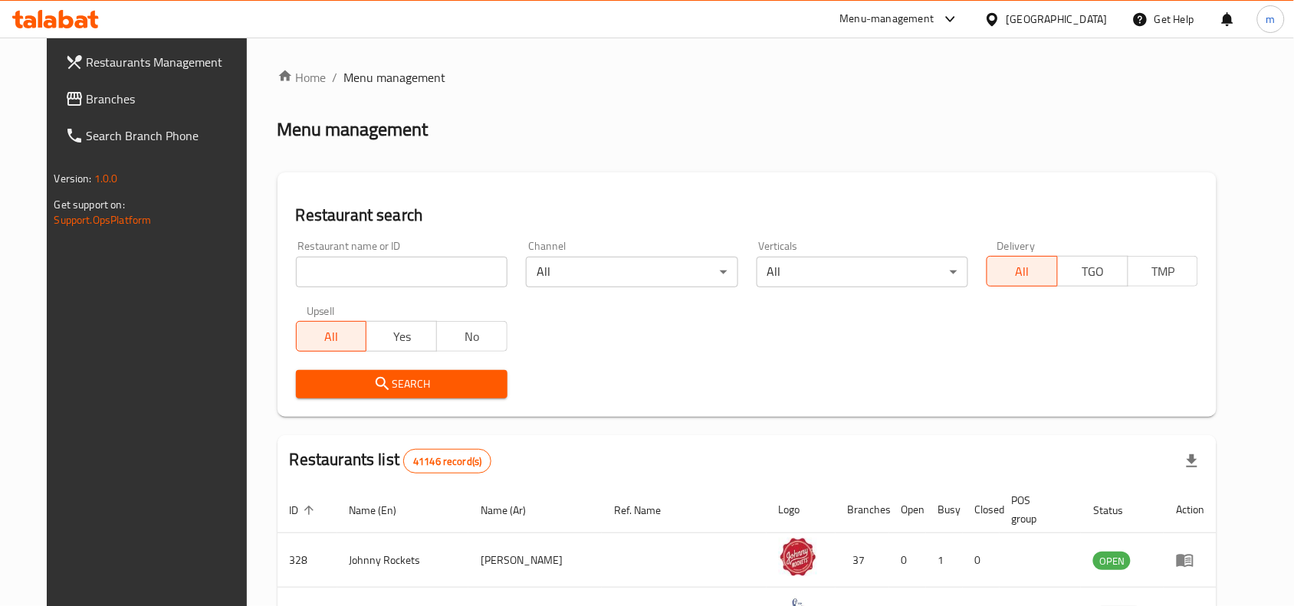
click at [308, 270] on input "search" at bounding box center [402, 272] width 212 height 31
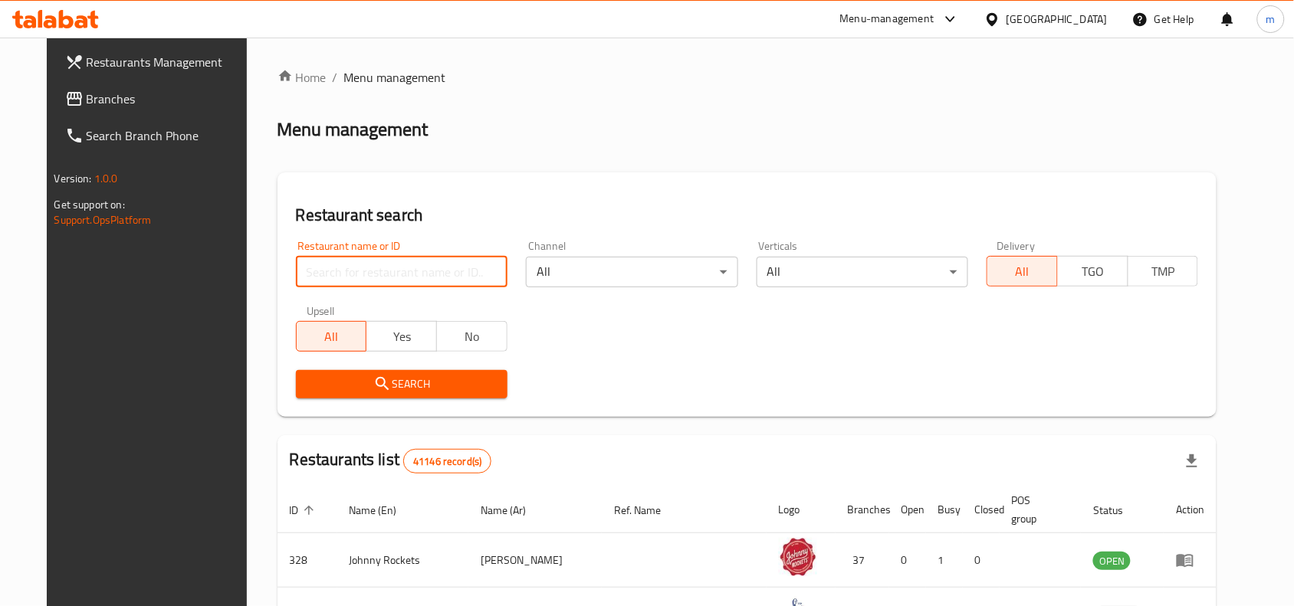
paste input "692564"
type input "692564"
click button "Search" at bounding box center [402, 384] width 212 height 28
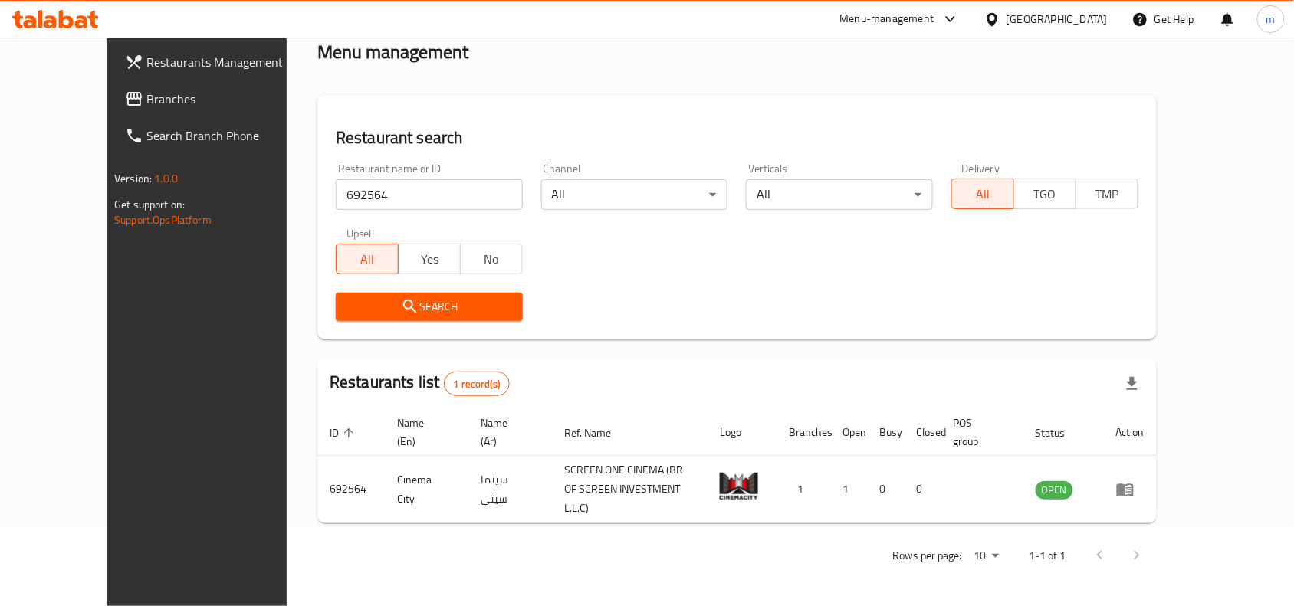
scroll to position [48, 0]
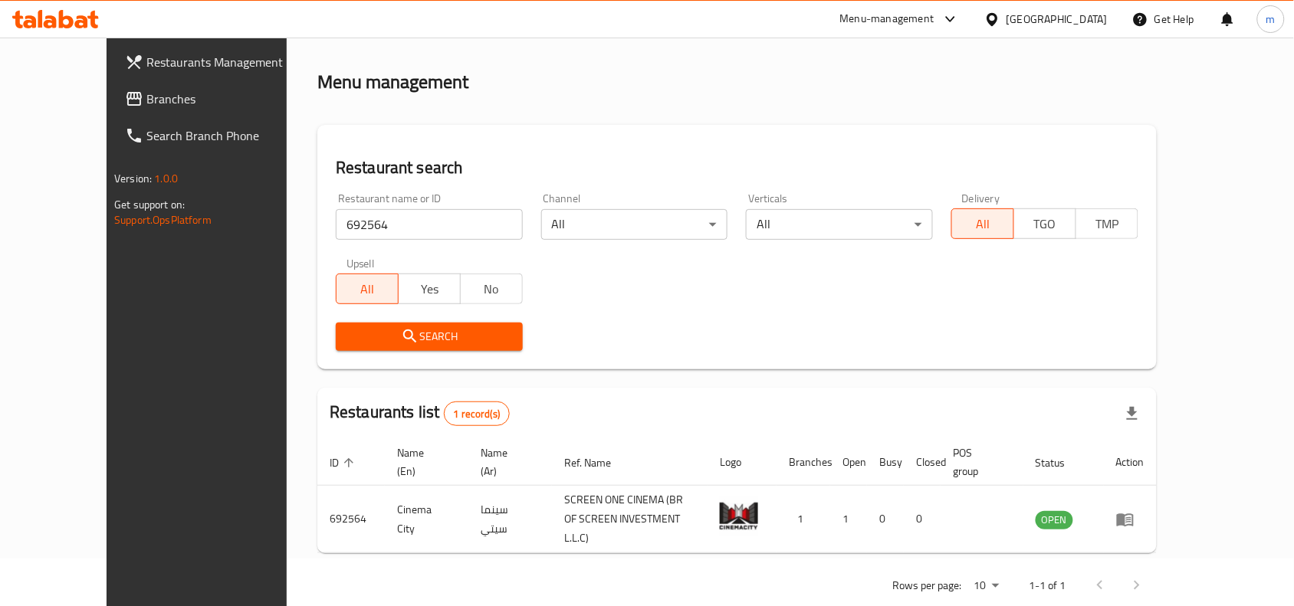
click at [146, 97] on span "Branches" at bounding box center [228, 99] width 164 height 18
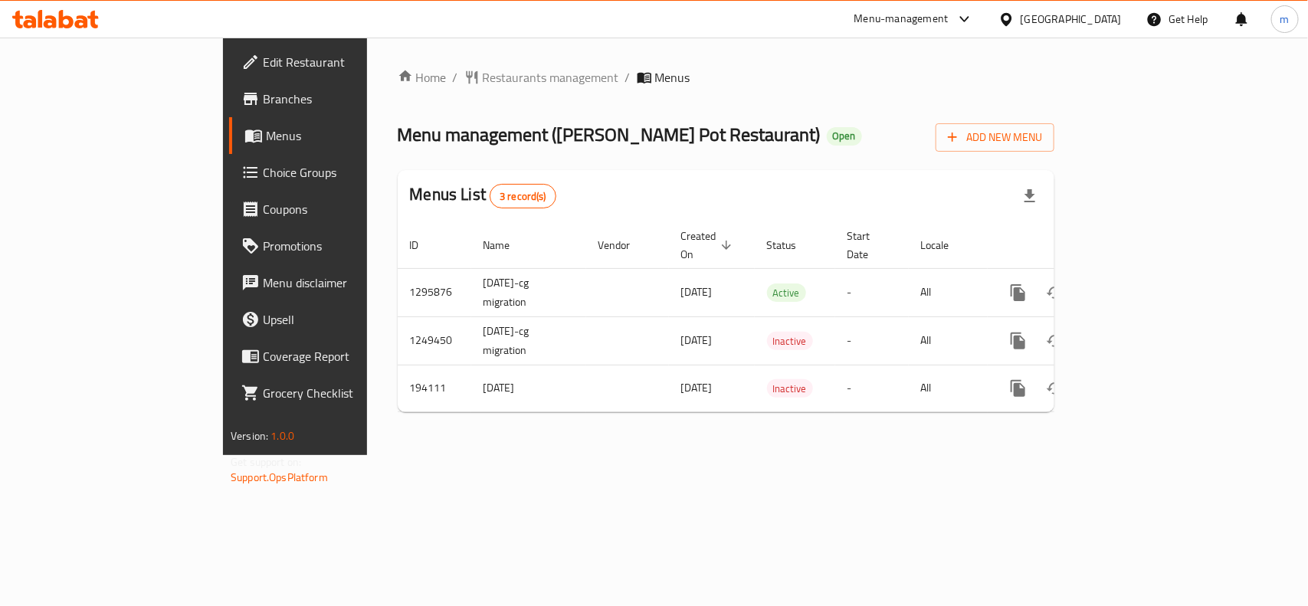
click at [1032, 18] on div "[GEOGRAPHIC_DATA]" at bounding box center [1071, 19] width 101 height 17
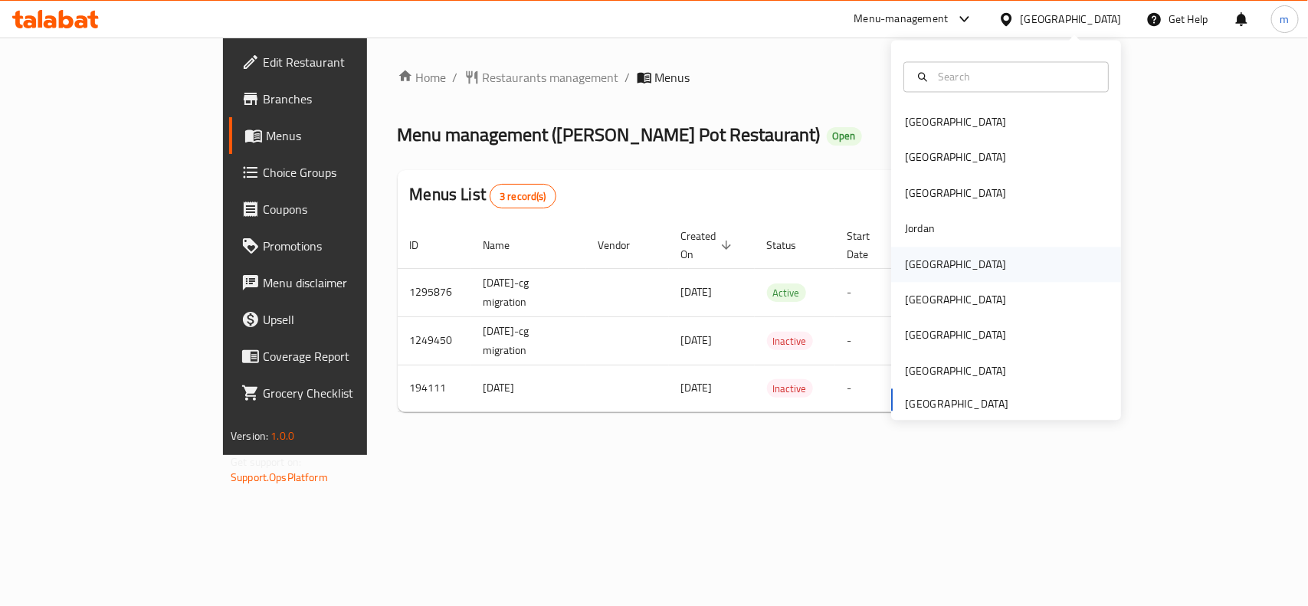
click at [930, 254] on div "[GEOGRAPHIC_DATA]" at bounding box center [956, 264] width 126 height 35
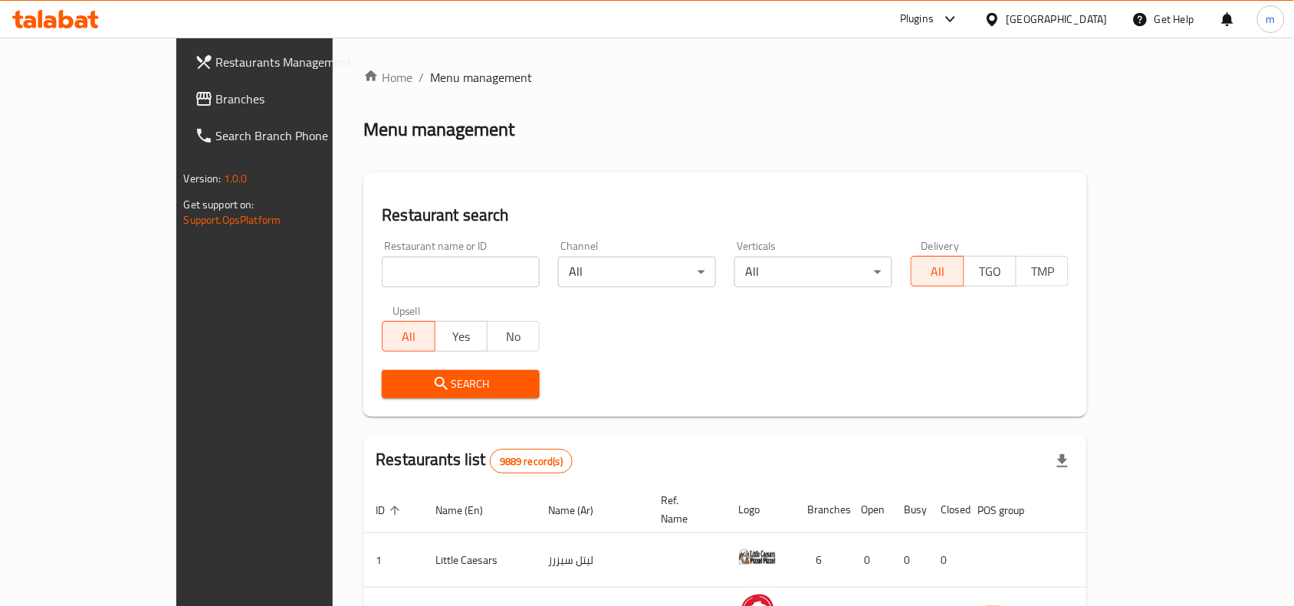
click at [216, 103] on span "Branches" at bounding box center [298, 99] width 164 height 18
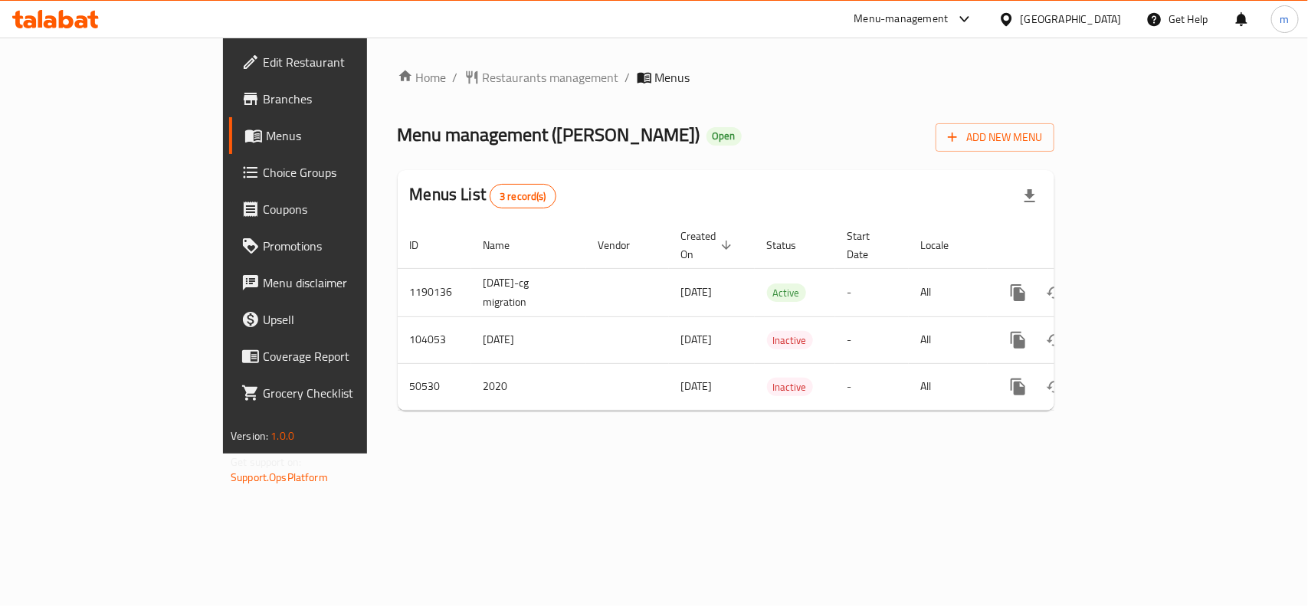
click at [1015, 25] on icon at bounding box center [1007, 19] width 16 height 16
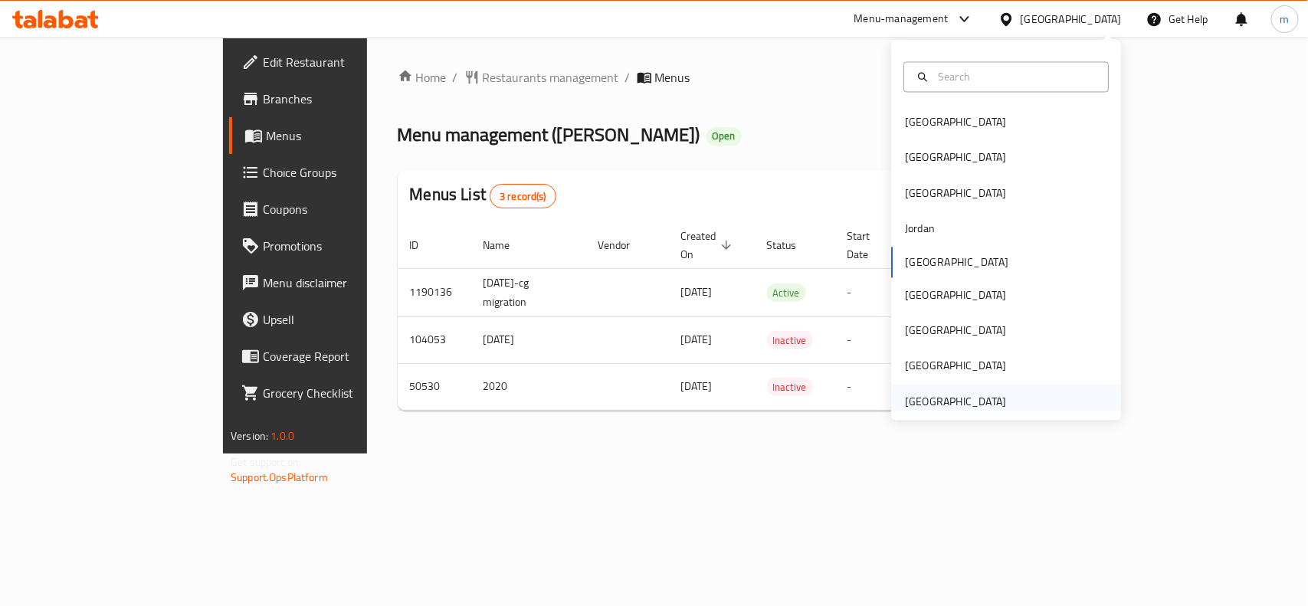
click at [998, 389] on div "[GEOGRAPHIC_DATA]" at bounding box center [956, 401] width 126 height 35
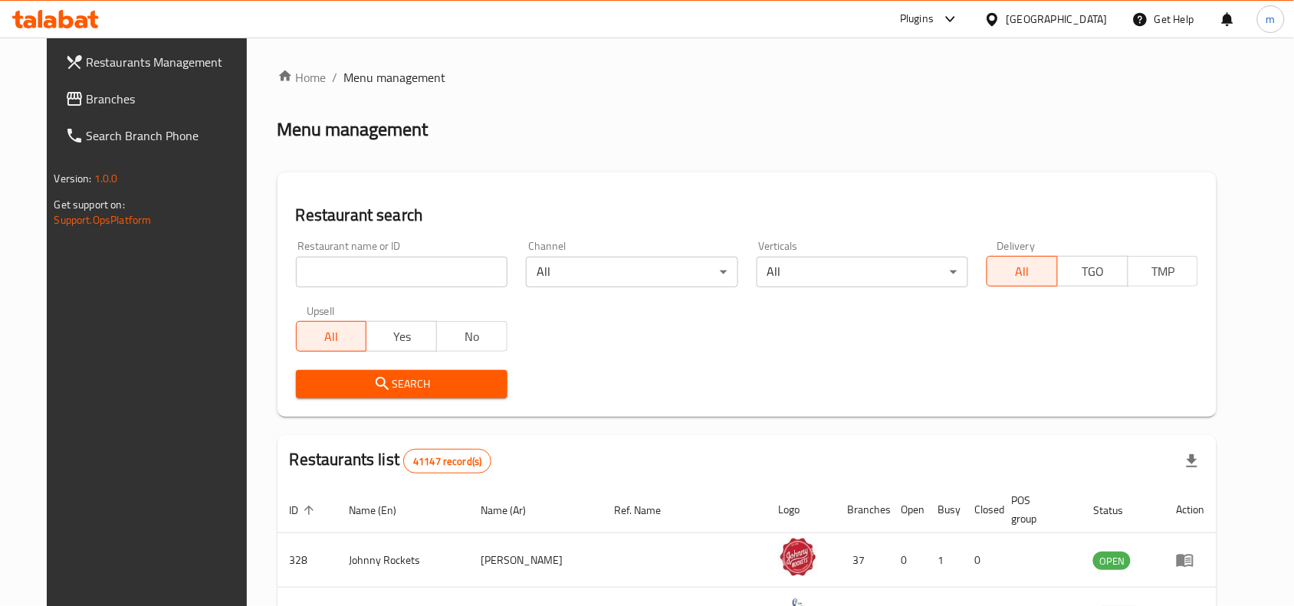
click at [87, 97] on span "Branches" at bounding box center [169, 99] width 164 height 18
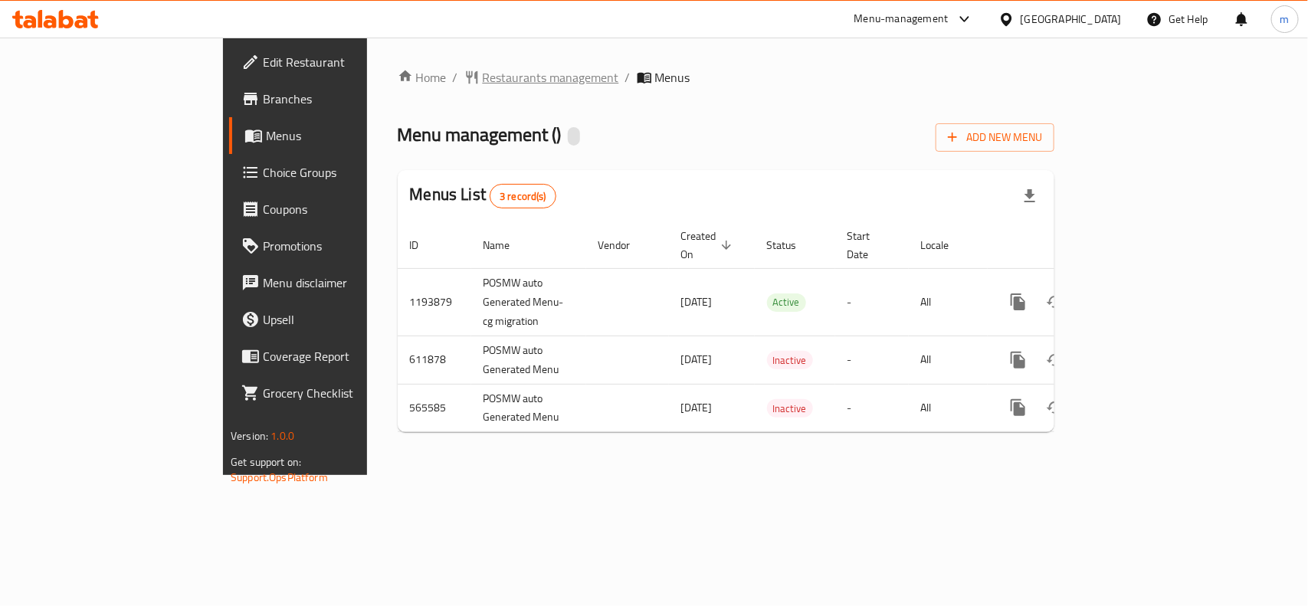
click at [483, 81] on span "Restaurants management" at bounding box center [551, 77] width 136 height 18
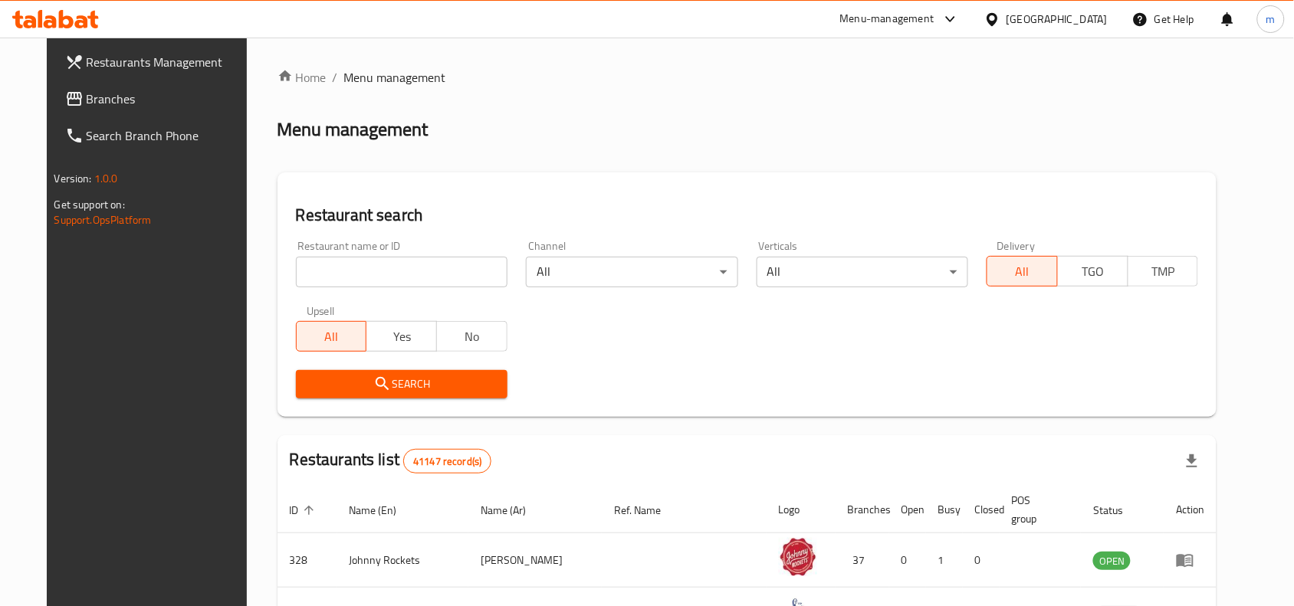
click at [296, 274] on input "search" at bounding box center [402, 272] width 212 height 31
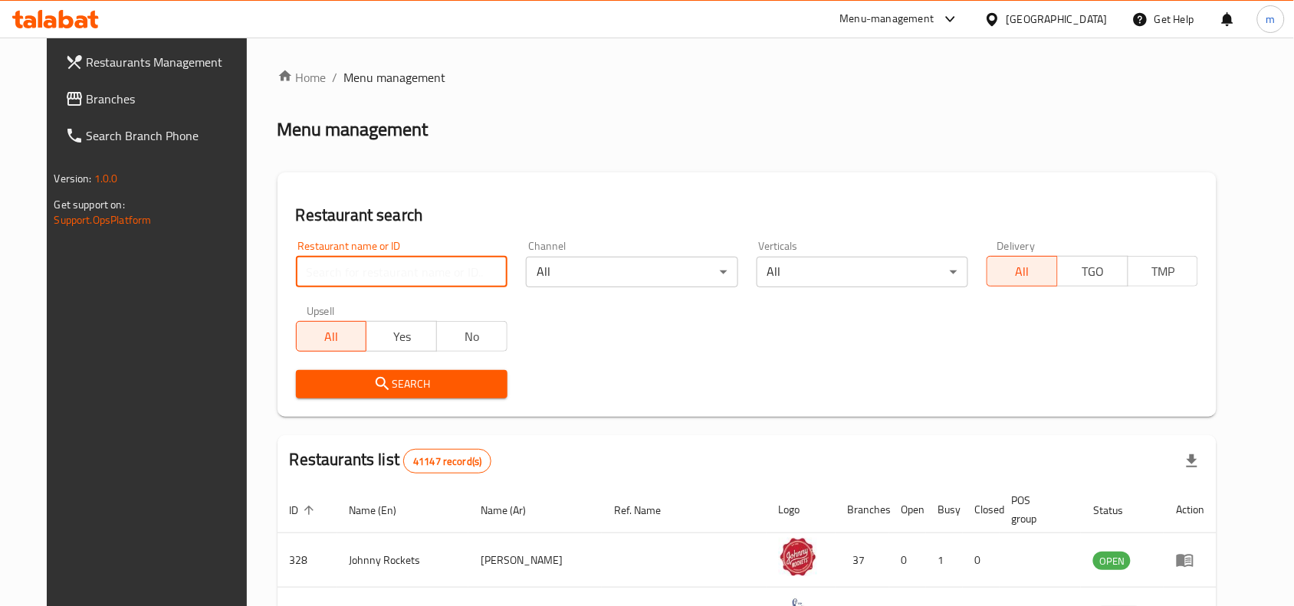
paste input "24693"
type input "24693"
click button "Search" at bounding box center [402, 384] width 212 height 28
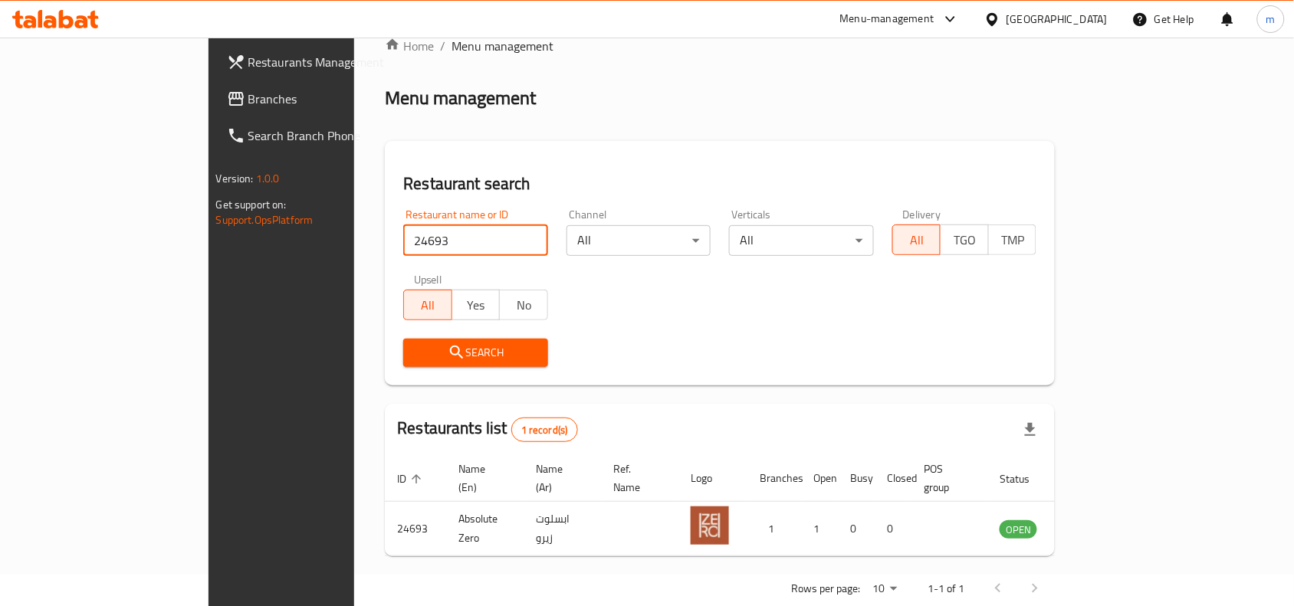
scroll to position [48, 0]
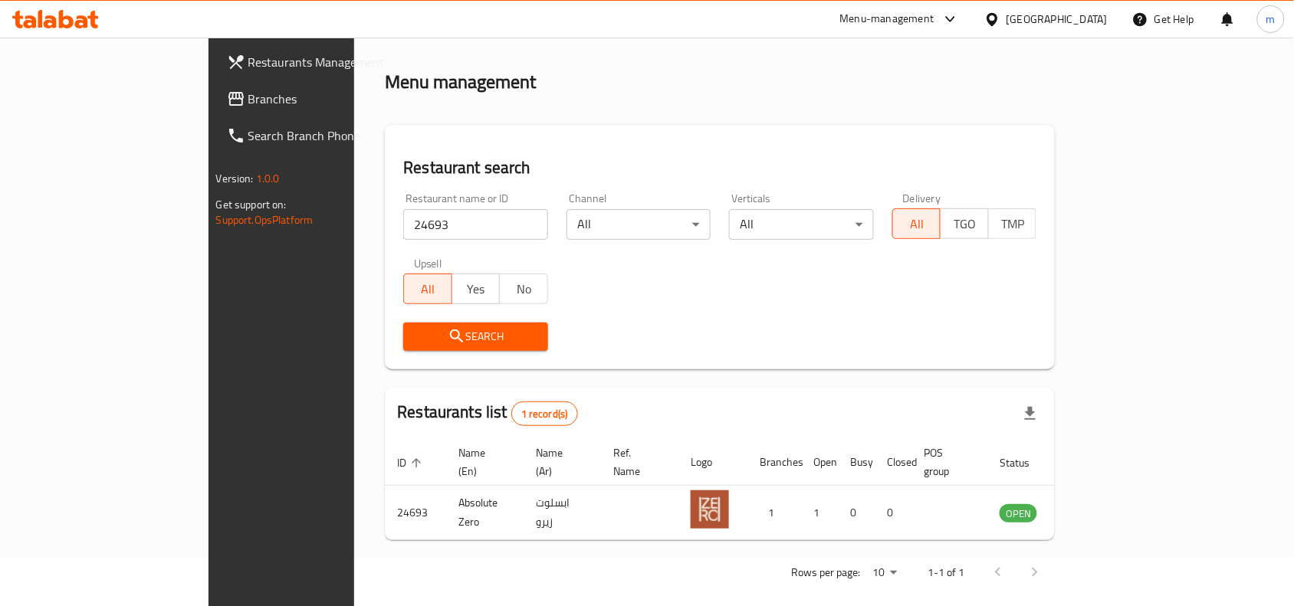
click at [1074, 21] on div "[GEOGRAPHIC_DATA]" at bounding box center [1056, 19] width 101 height 17
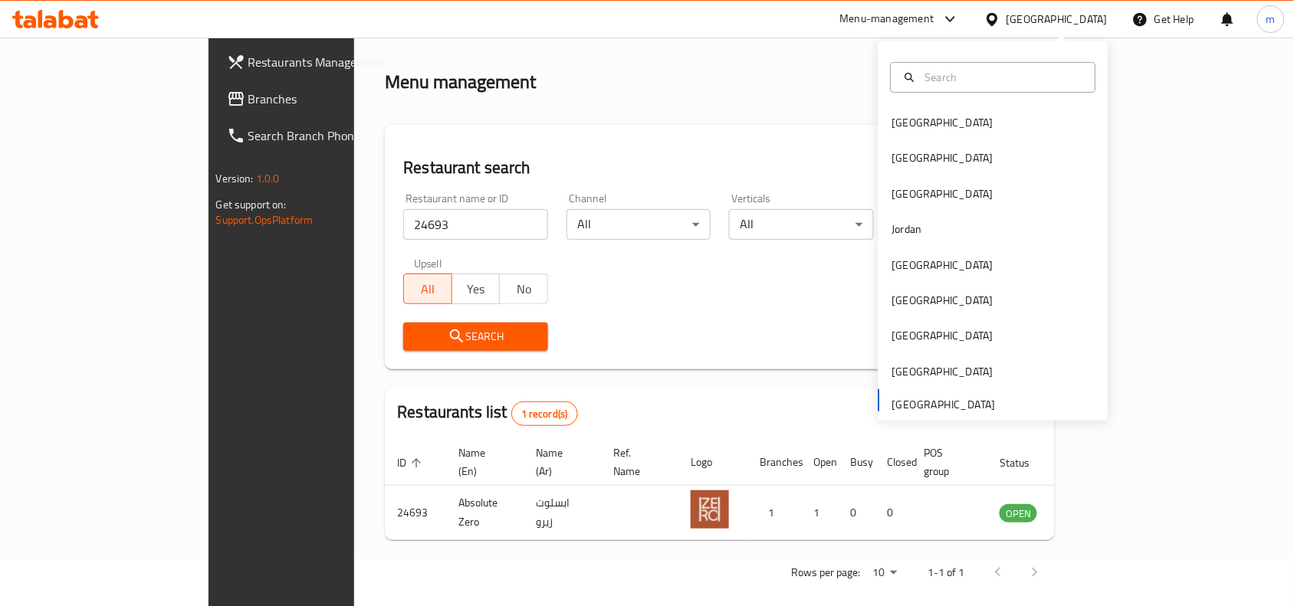
click at [248, 97] on span "Branches" at bounding box center [330, 99] width 164 height 18
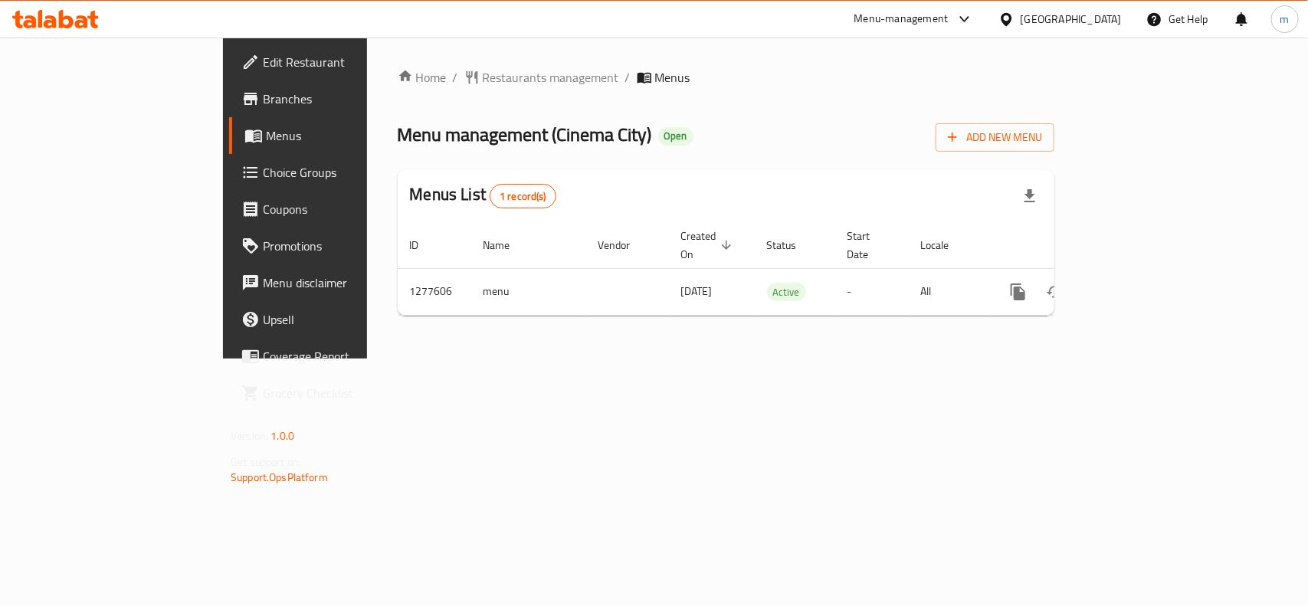
drag, startPoint x: 604, startPoint y: 47, endPoint x: 508, endPoint y: 56, distance: 96.2
click at [600, 48] on div "Home / Restaurants management / Menus Menu management ( Cinema City ) Open Add …" at bounding box center [726, 198] width 718 height 321
click at [483, 74] on span "Restaurants management" at bounding box center [551, 77] width 136 height 18
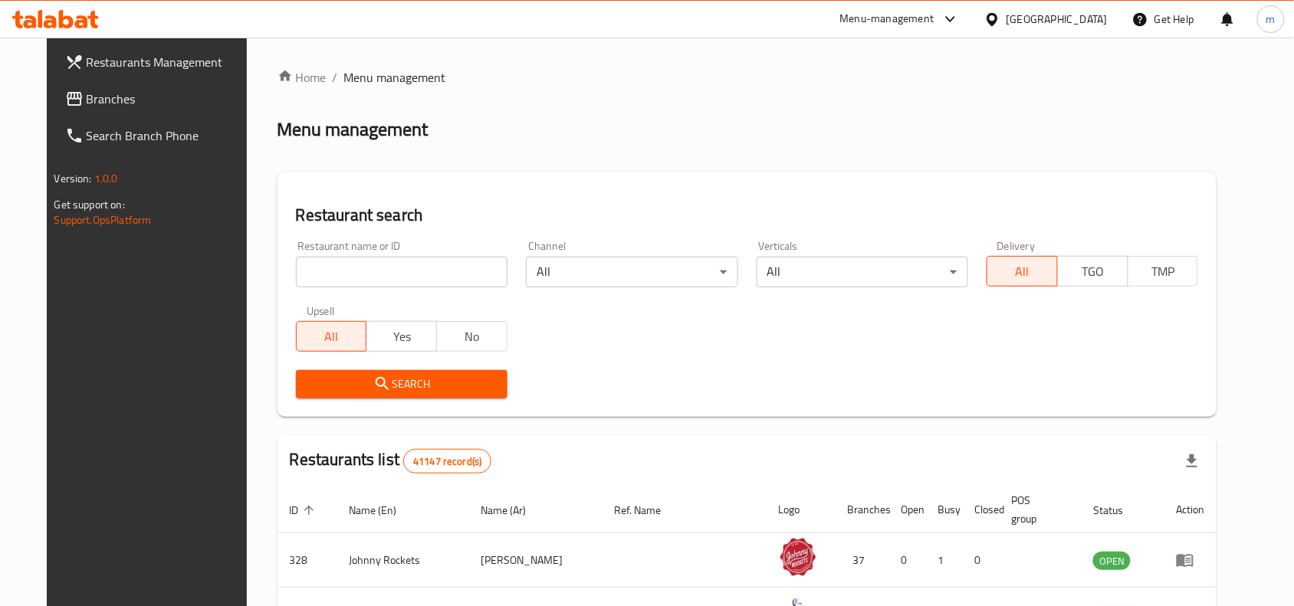
click at [296, 265] on input "search" at bounding box center [402, 272] width 212 height 31
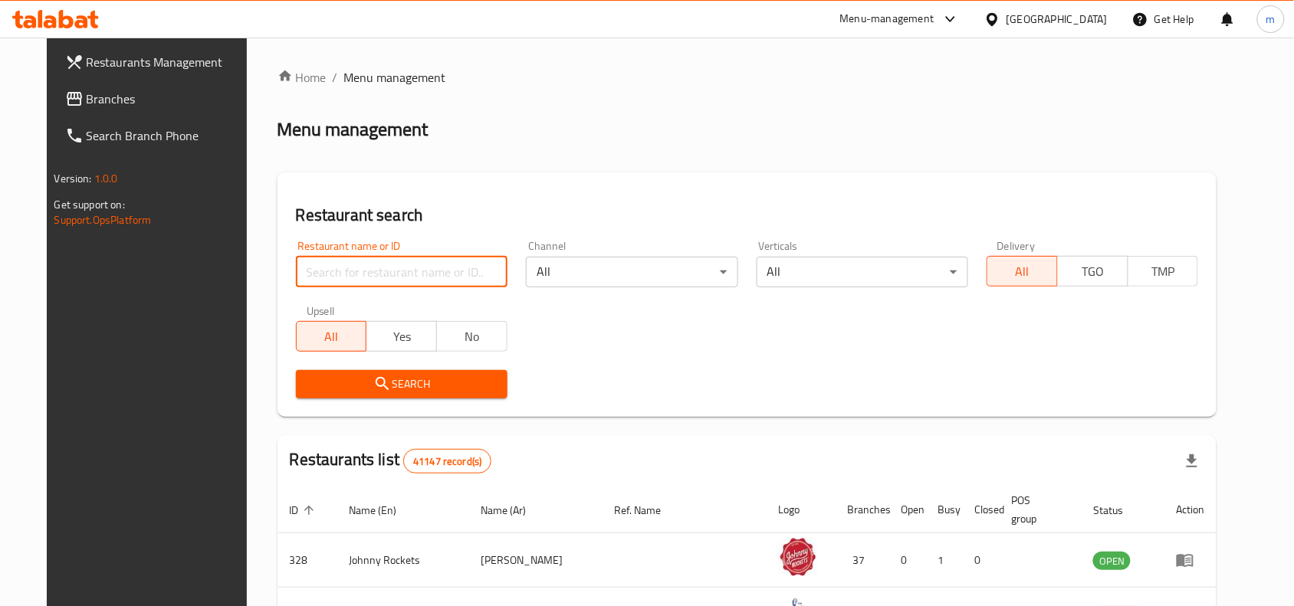
paste input "692564"
type input "692564"
click button "Search" at bounding box center [402, 384] width 212 height 28
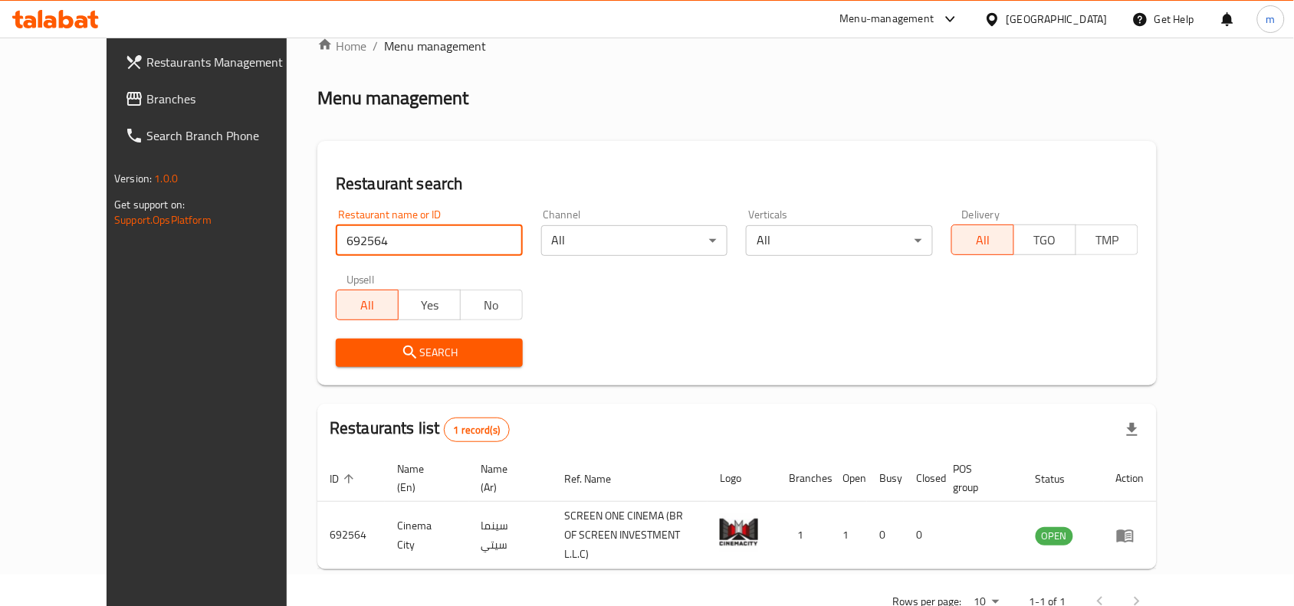
scroll to position [48, 0]
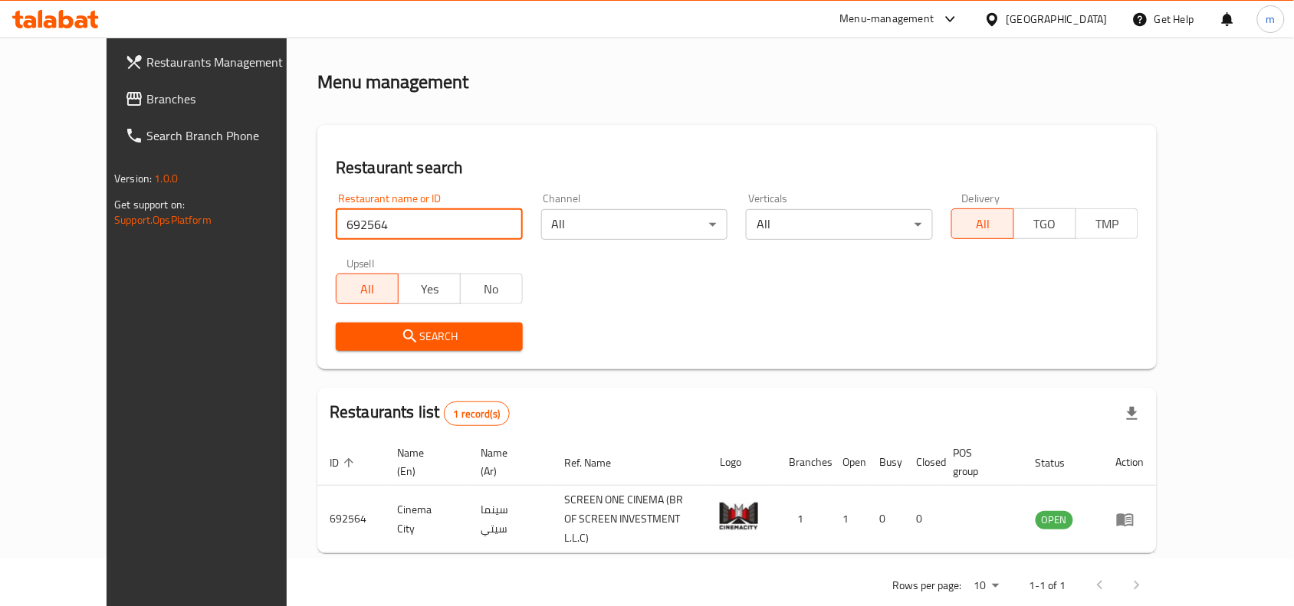
click at [146, 90] on span "Branches" at bounding box center [228, 99] width 164 height 18
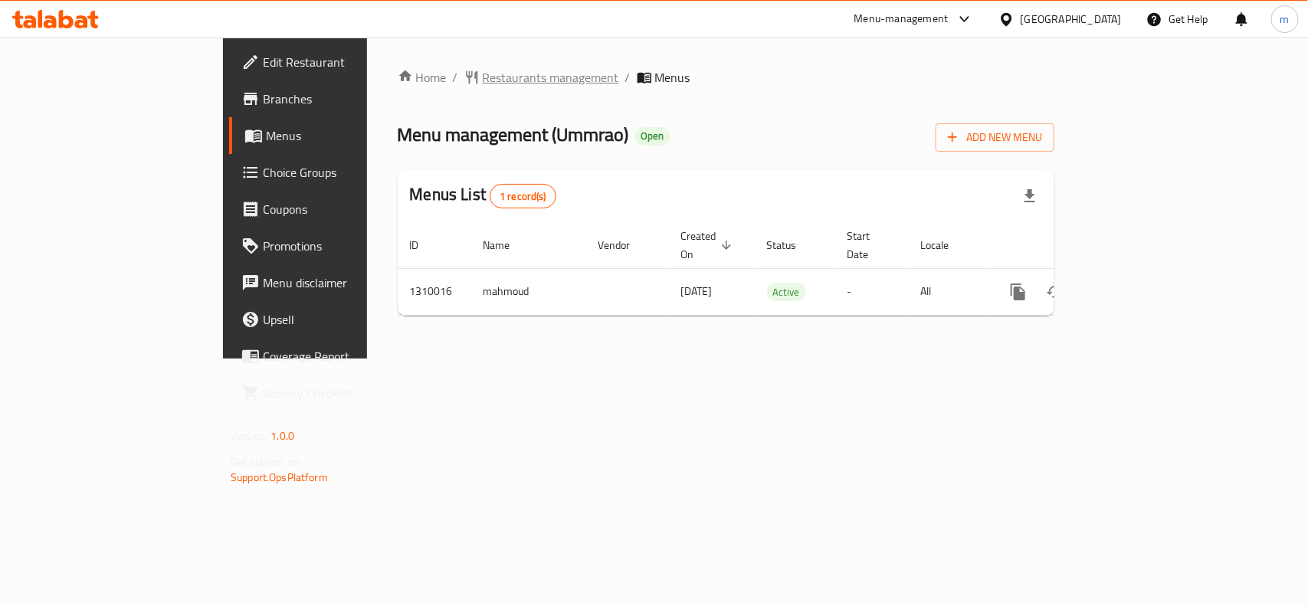
click at [483, 74] on span "Restaurants management" at bounding box center [551, 77] width 136 height 18
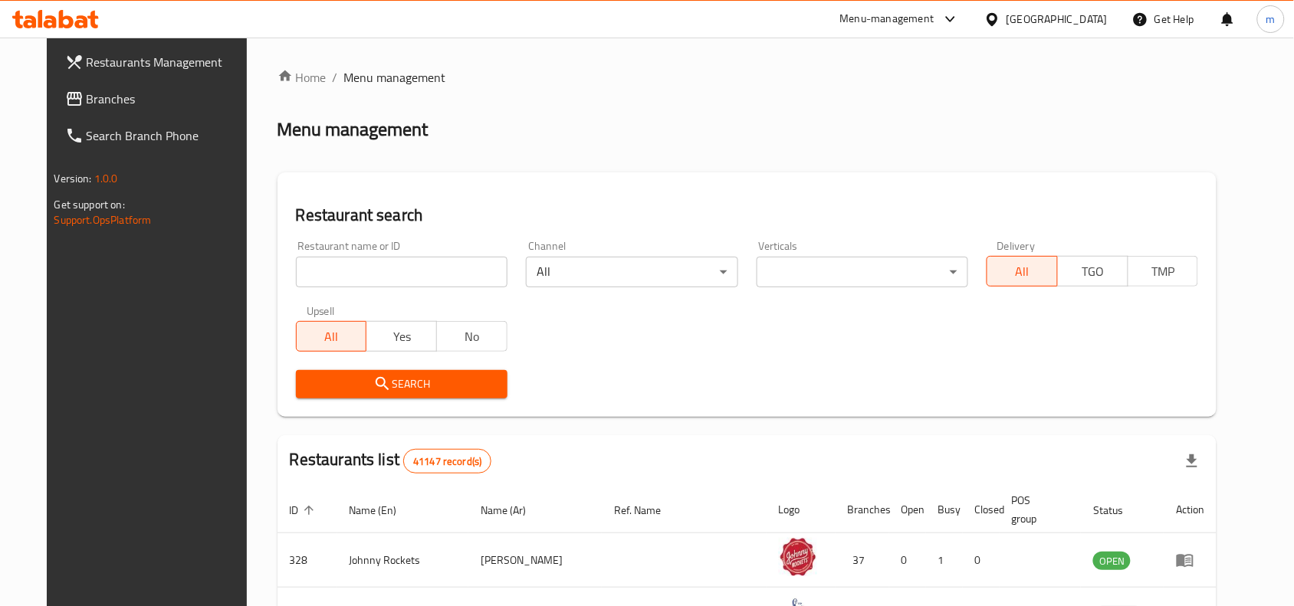
click at [304, 274] on input "search" at bounding box center [402, 272] width 212 height 31
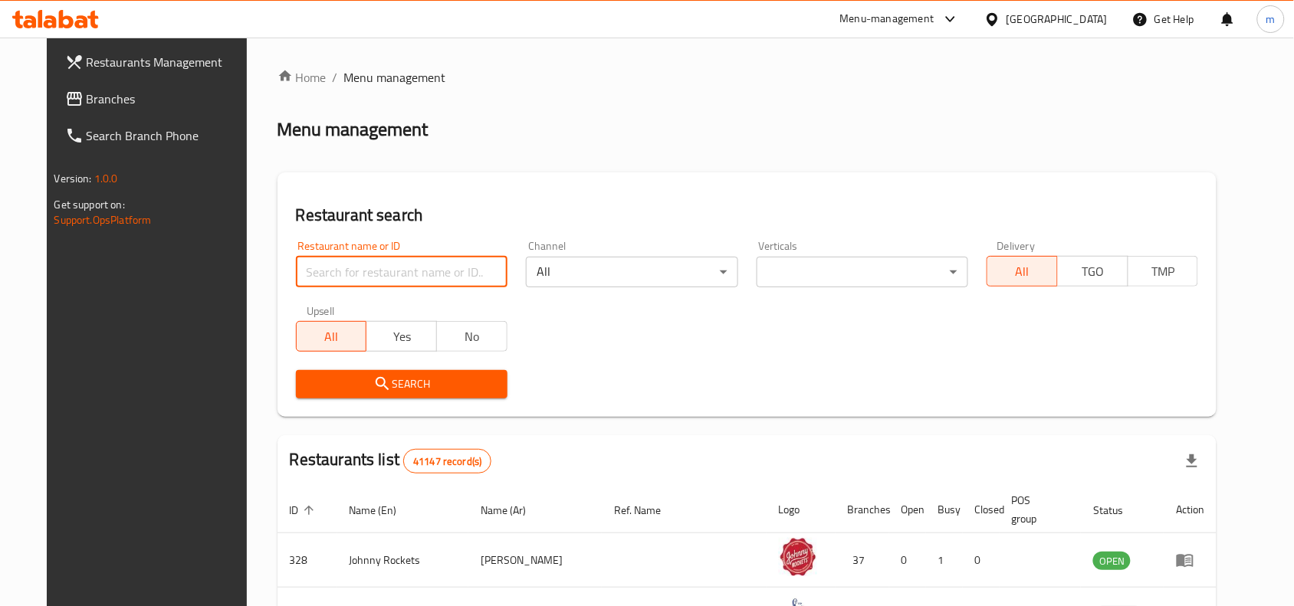
paste input "705298"
type input "705298"
click button "Search" at bounding box center [402, 384] width 212 height 28
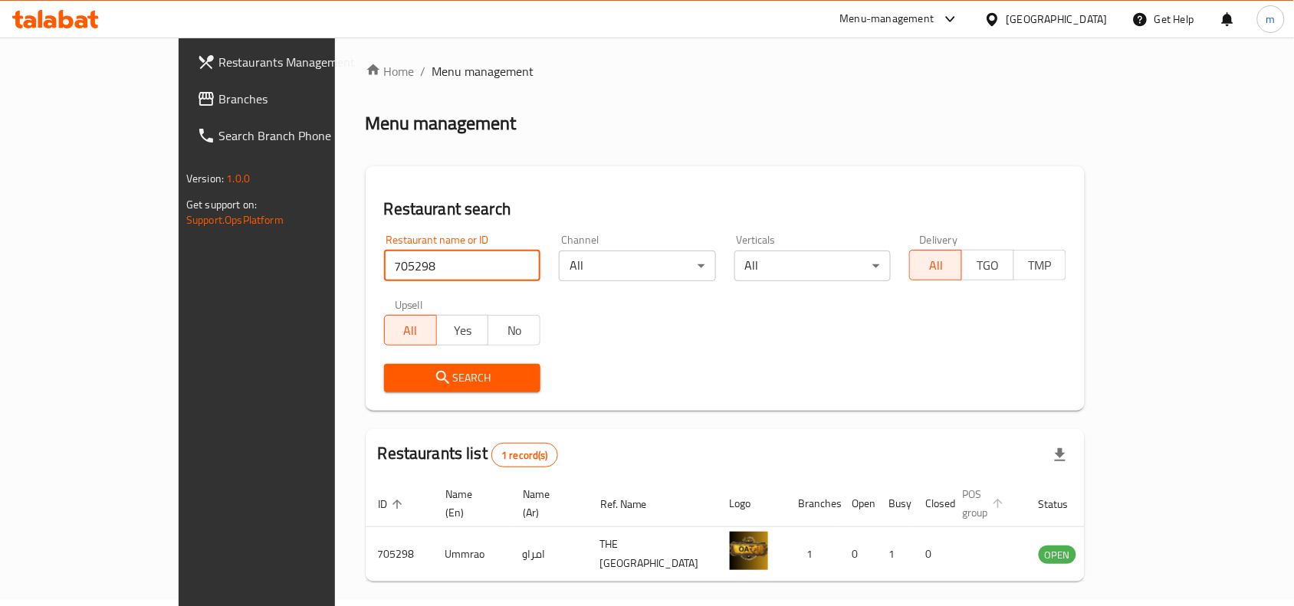
scroll to position [48, 0]
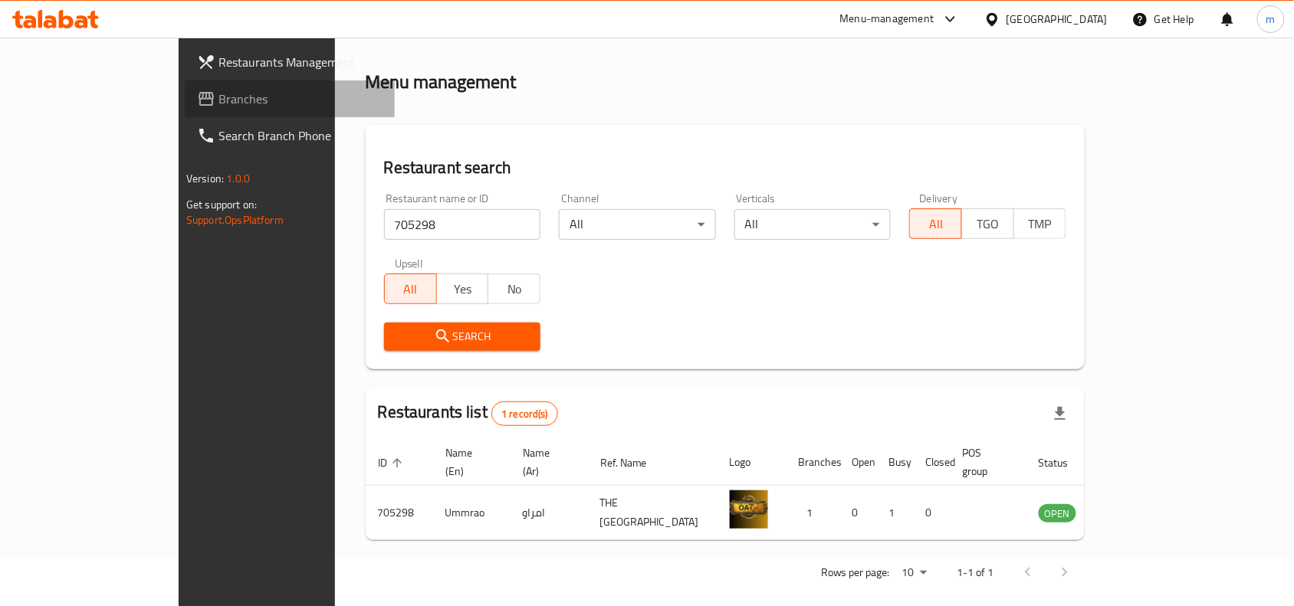
click at [185, 116] on link "Branches" at bounding box center [290, 98] width 210 height 37
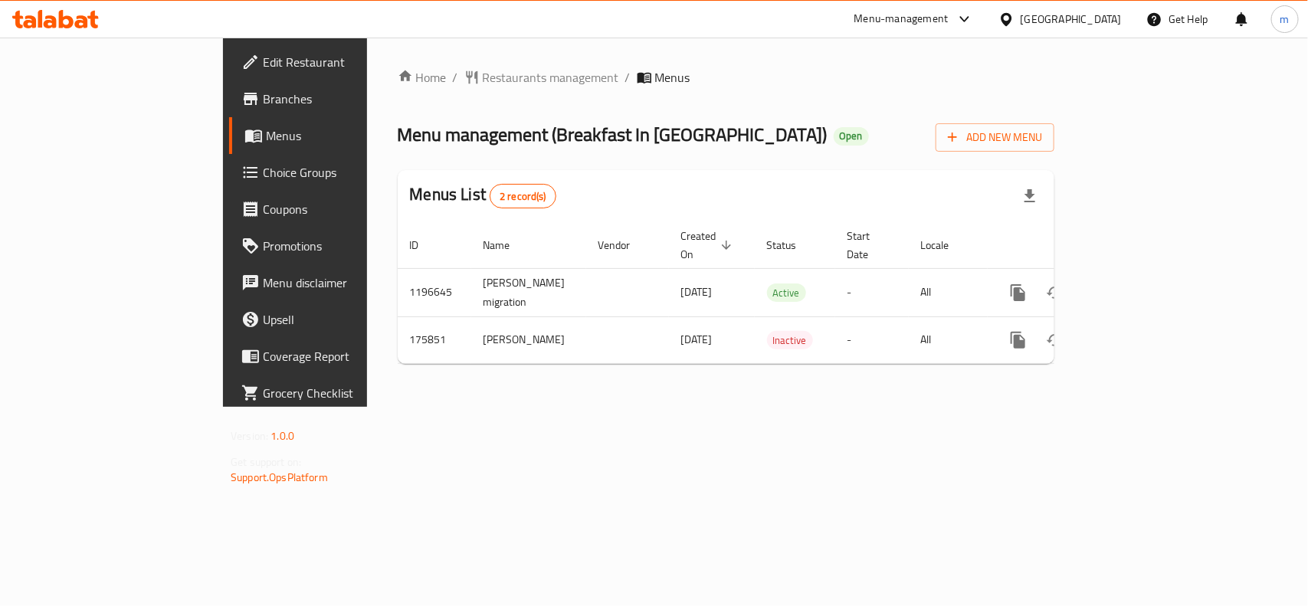
click at [1102, 21] on div "[GEOGRAPHIC_DATA]" at bounding box center [1071, 19] width 101 height 17
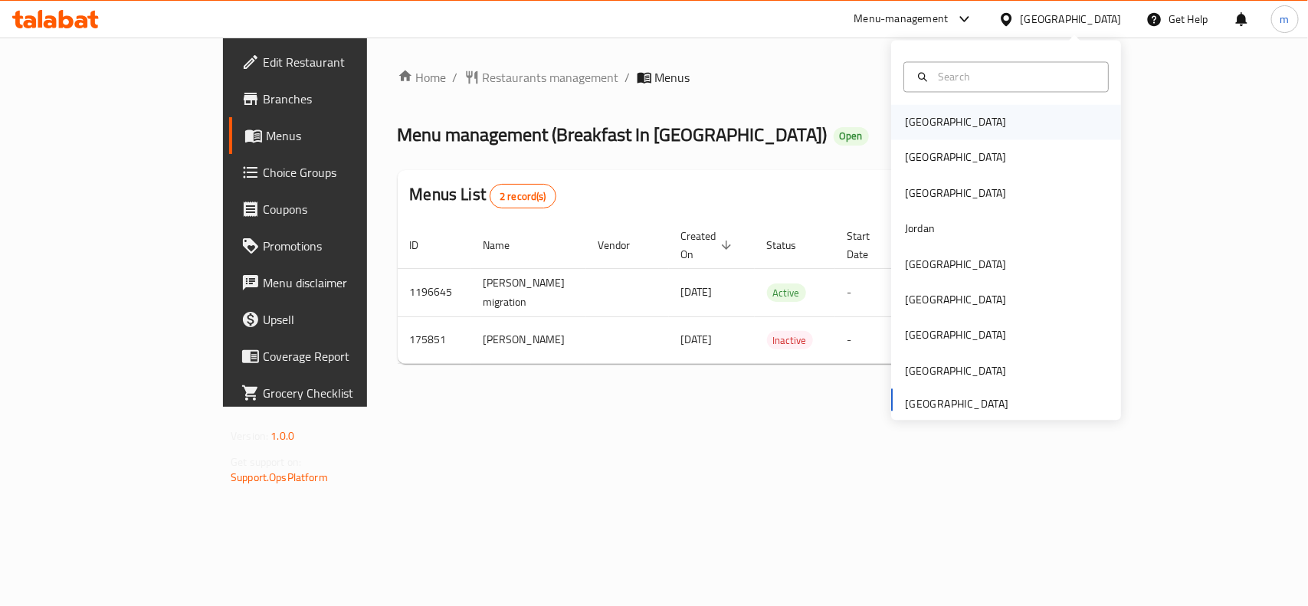
click at [947, 129] on div "Bahrain" at bounding box center [1006, 122] width 230 height 35
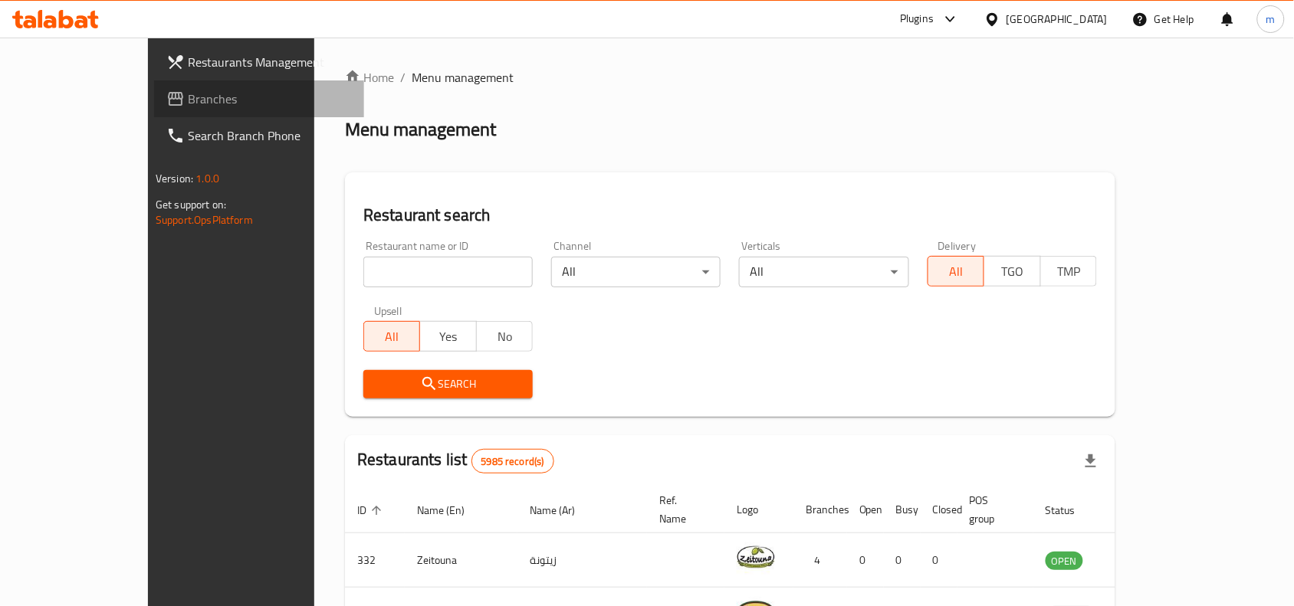
click at [188, 100] on span "Branches" at bounding box center [270, 99] width 164 height 18
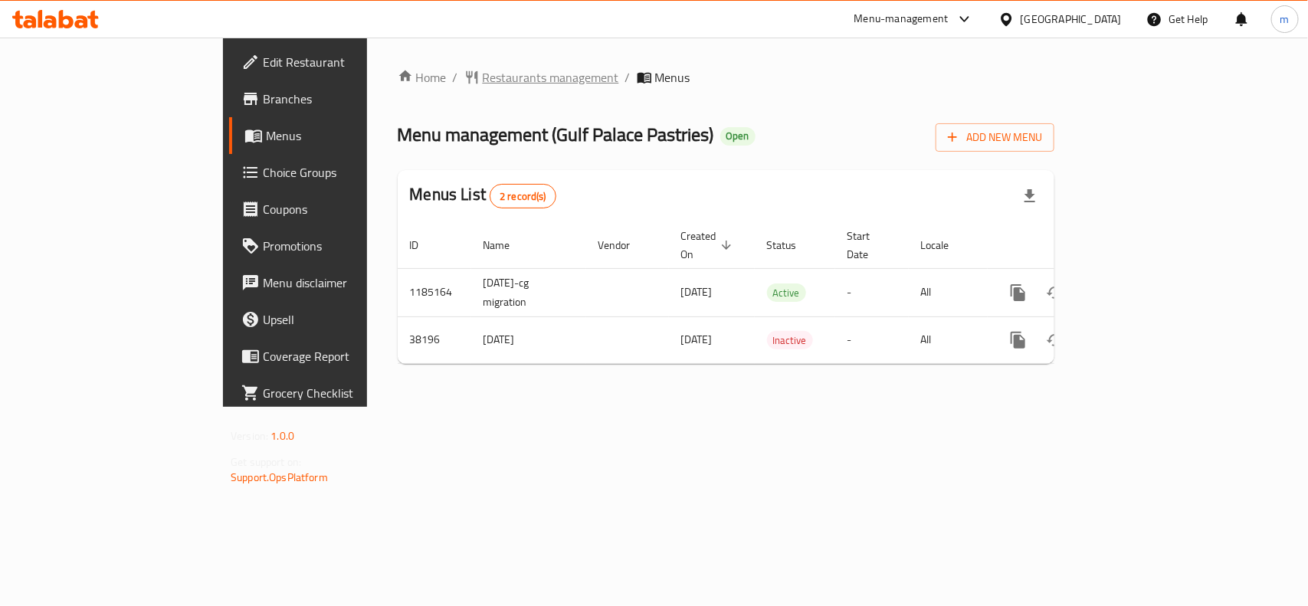
click at [426, 63] on div "Home / Restaurants management / Menus Menu management ( Gulf Palace Pastries ) …" at bounding box center [726, 222] width 718 height 369
click at [483, 68] on span "Restaurants management" at bounding box center [551, 77] width 136 height 18
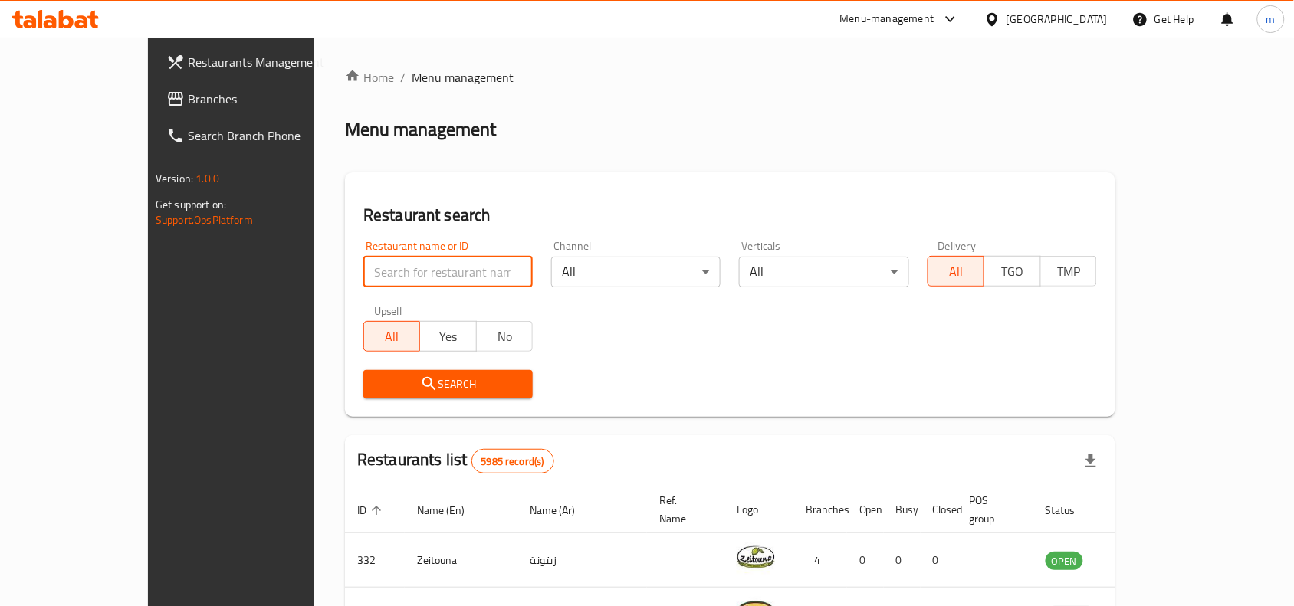
click at [363, 272] on input "search" at bounding box center [447, 272] width 169 height 31
paste input "19894"
type input "19894"
click button "Search" at bounding box center [447, 384] width 169 height 28
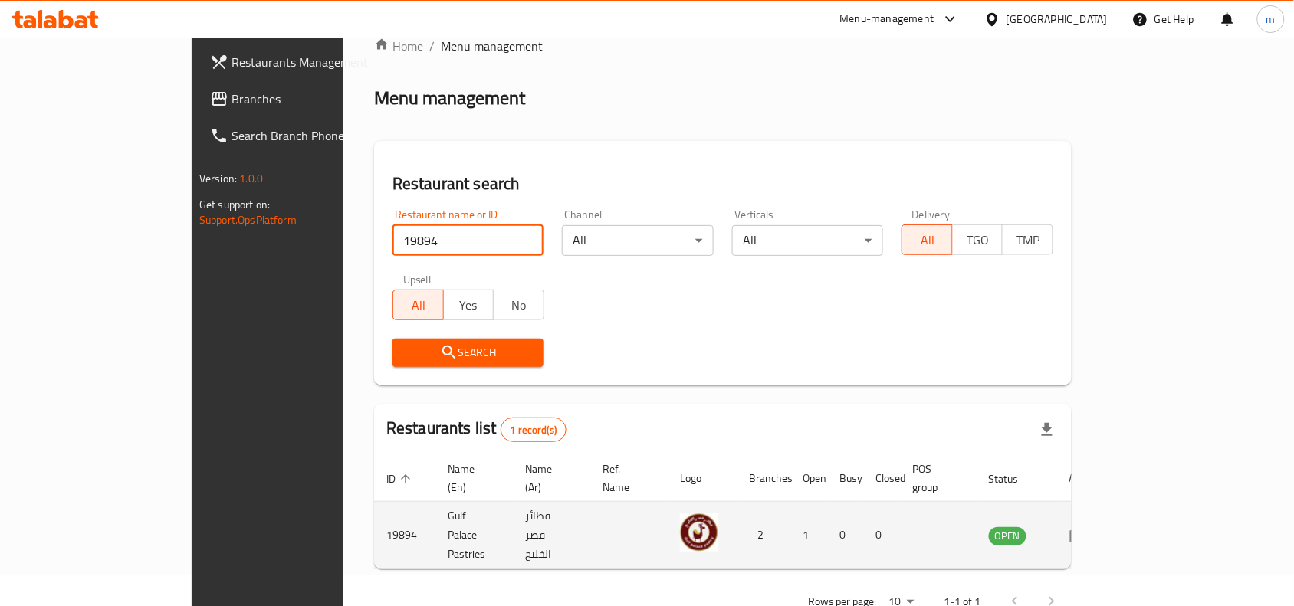
scroll to position [48, 0]
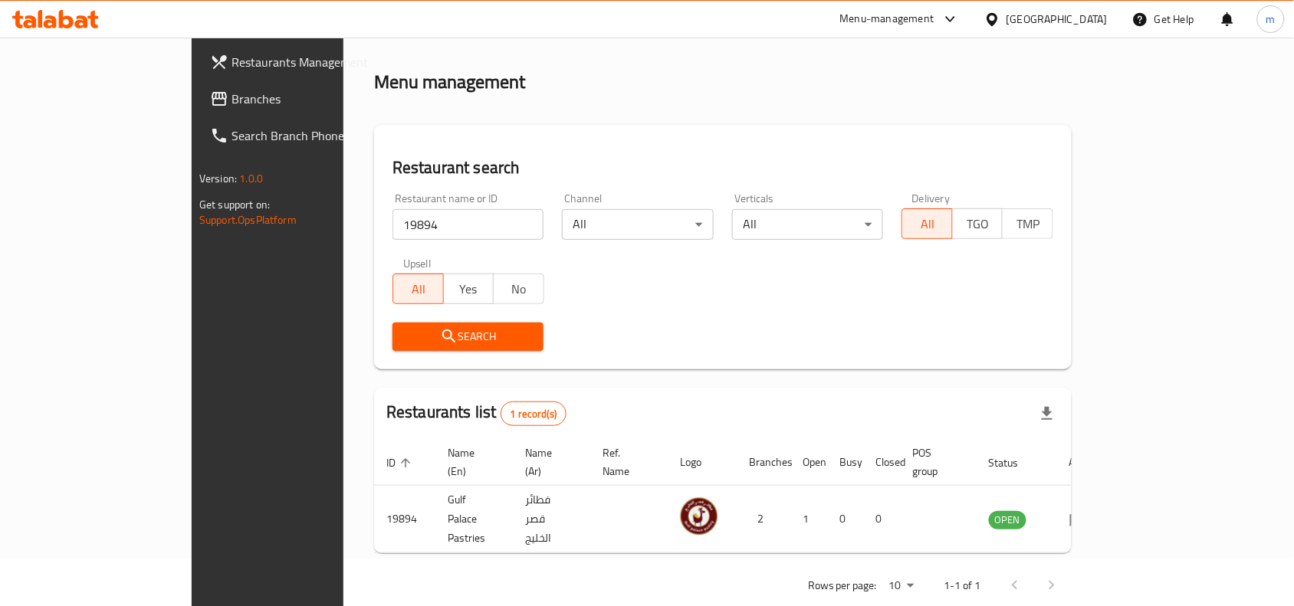
drag, startPoint x: 1075, startPoint y: 6, endPoint x: 1071, endPoint y: 13, distance: 8.3
click at [1075, 6] on div "[GEOGRAPHIC_DATA]" at bounding box center [1046, 19] width 148 height 37
click at [1000, 17] on icon at bounding box center [992, 19] width 16 height 16
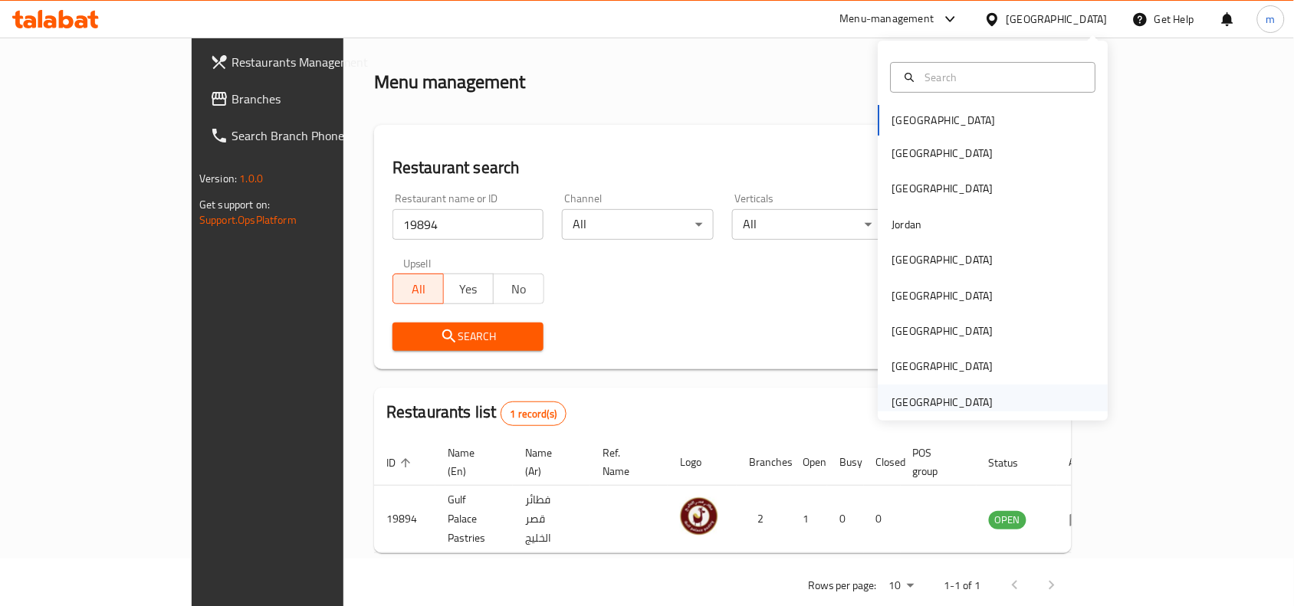
click at [927, 394] on div "[GEOGRAPHIC_DATA]" at bounding box center [942, 402] width 101 height 17
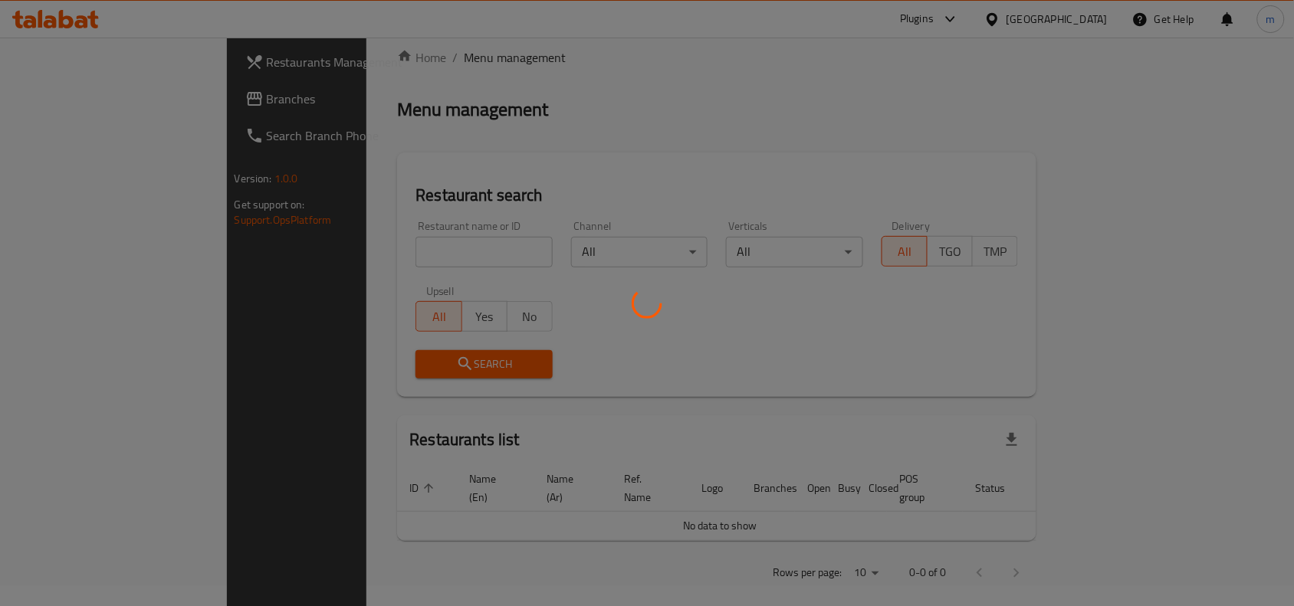
scroll to position [48, 0]
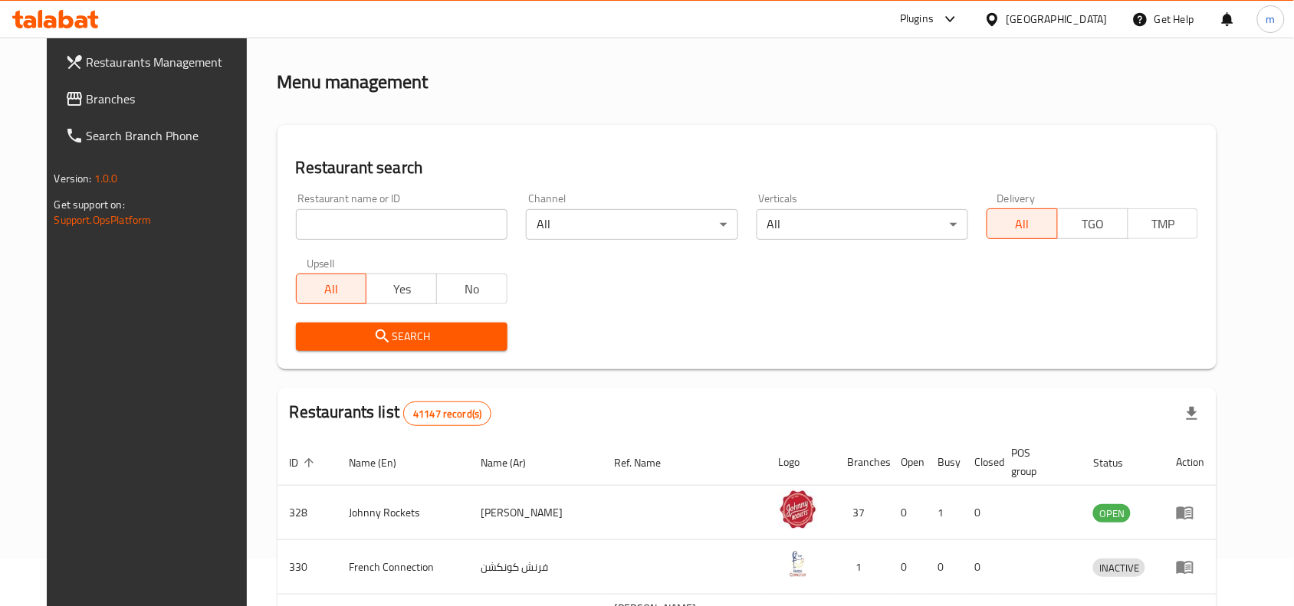
drag, startPoint x: 77, startPoint y: 90, endPoint x: 77, endPoint y: 120, distance: 29.9
click at [87, 90] on span "Branches" at bounding box center [169, 99] width 164 height 18
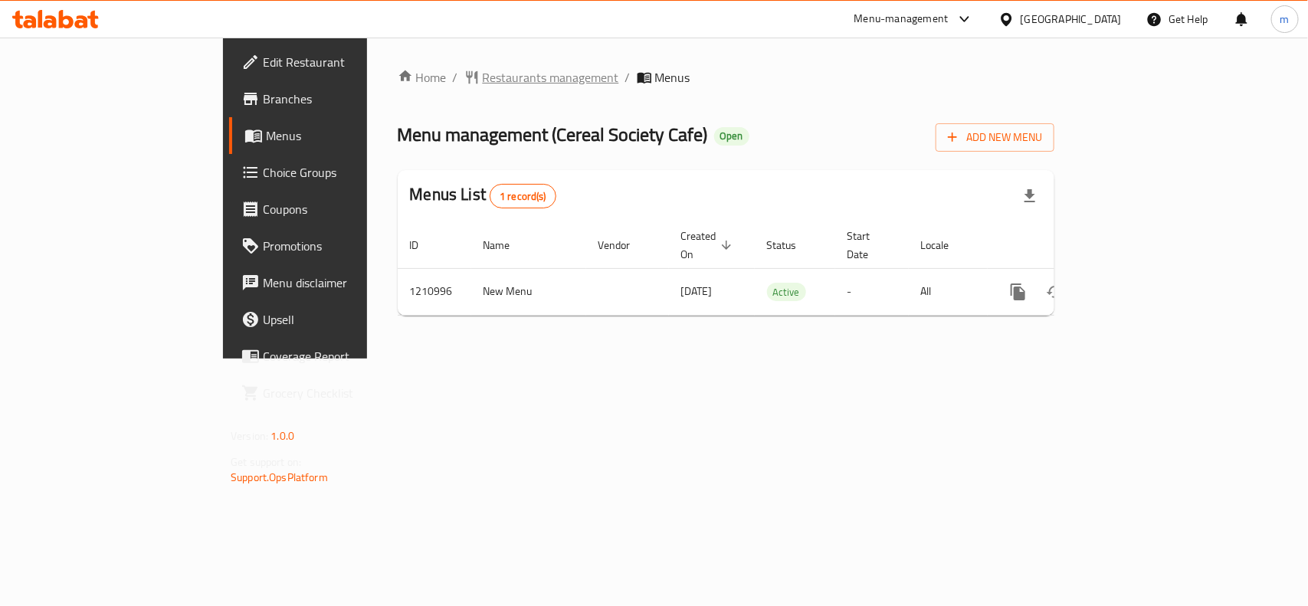
click at [483, 85] on span "Restaurants management" at bounding box center [551, 77] width 136 height 18
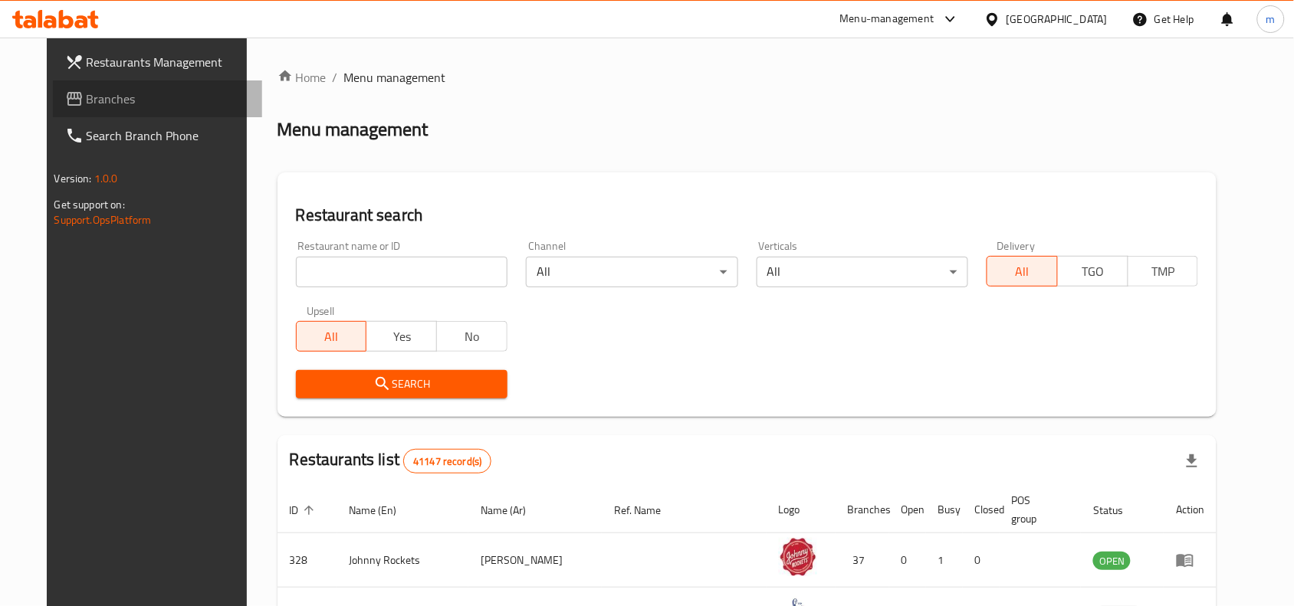
drag, startPoint x: 70, startPoint y: 96, endPoint x: 46, endPoint y: 102, distance: 24.5
click at [87, 96] on span "Branches" at bounding box center [169, 99] width 164 height 18
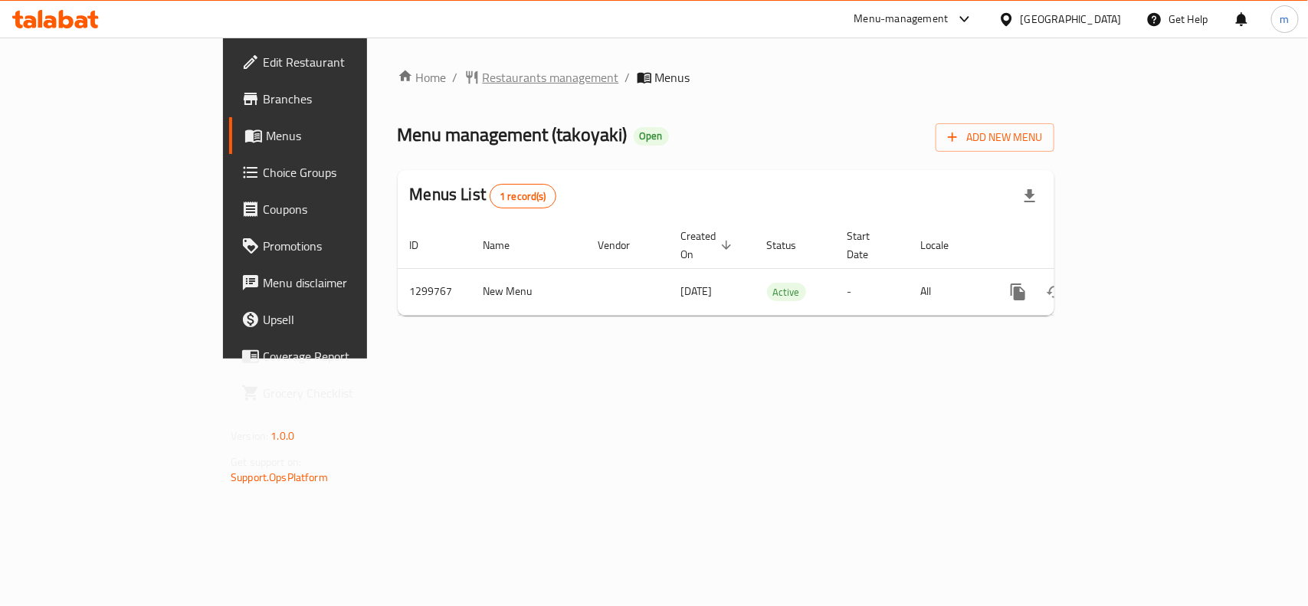
click at [483, 82] on span "Restaurants management" at bounding box center [551, 77] width 136 height 18
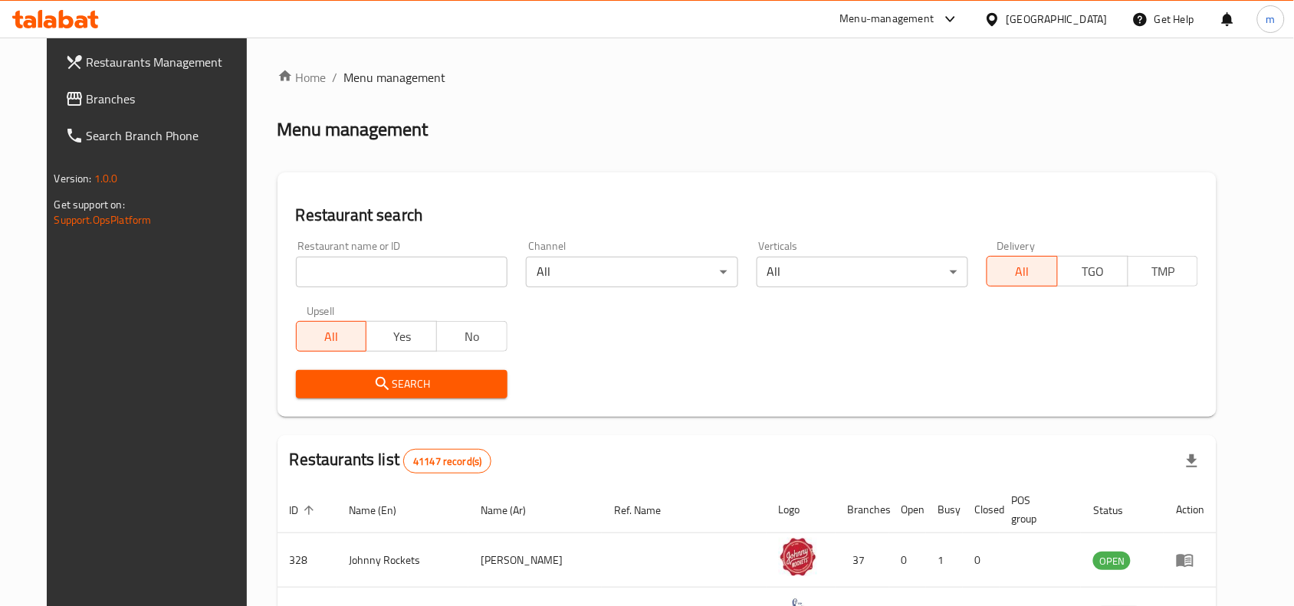
click at [87, 101] on span "Branches" at bounding box center [169, 99] width 164 height 18
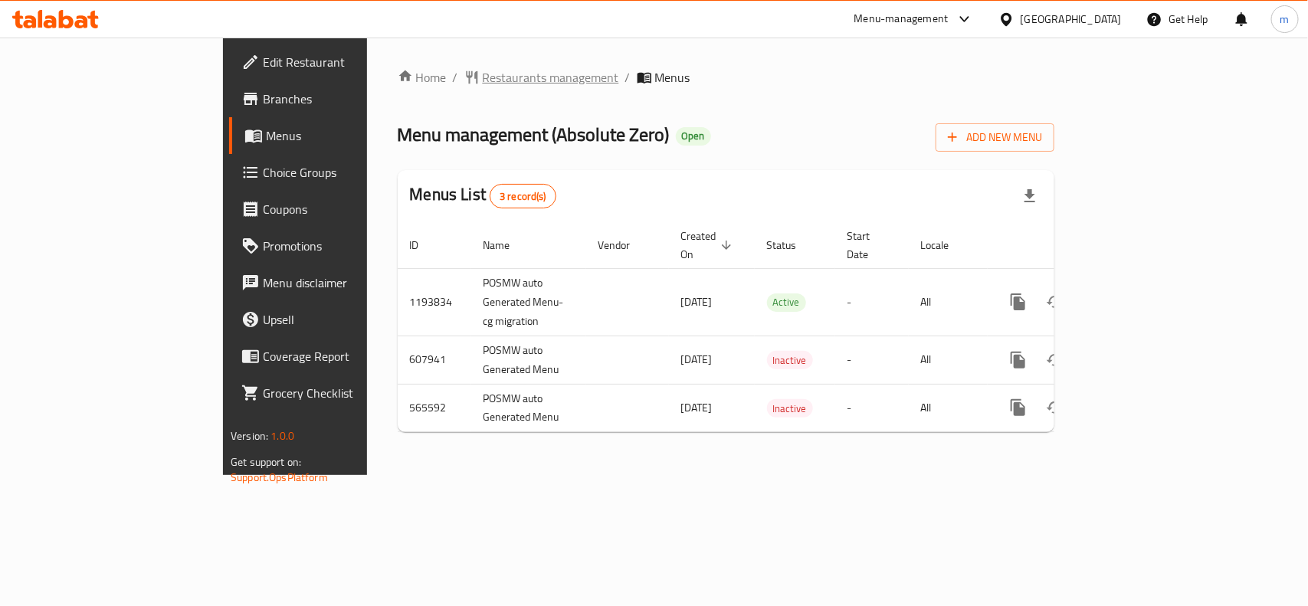
click at [483, 75] on span "Restaurants management" at bounding box center [551, 77] width 136 height 18
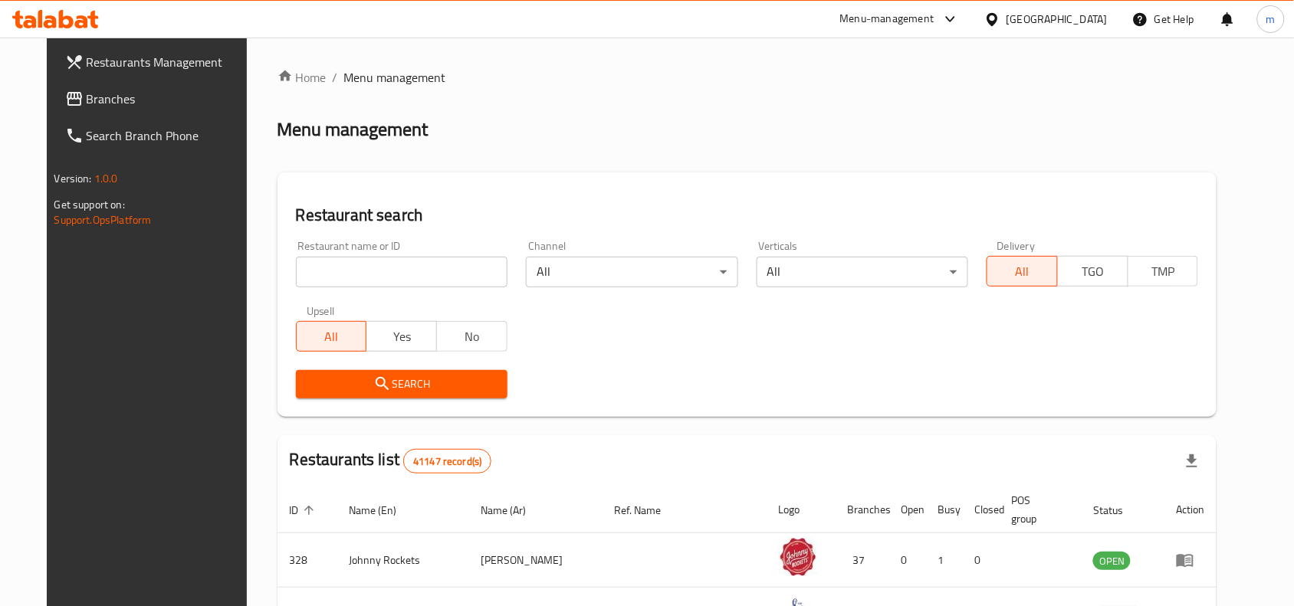
click at [326, 274] on input "search" at bounding box center [402, 272] width 212 height 31
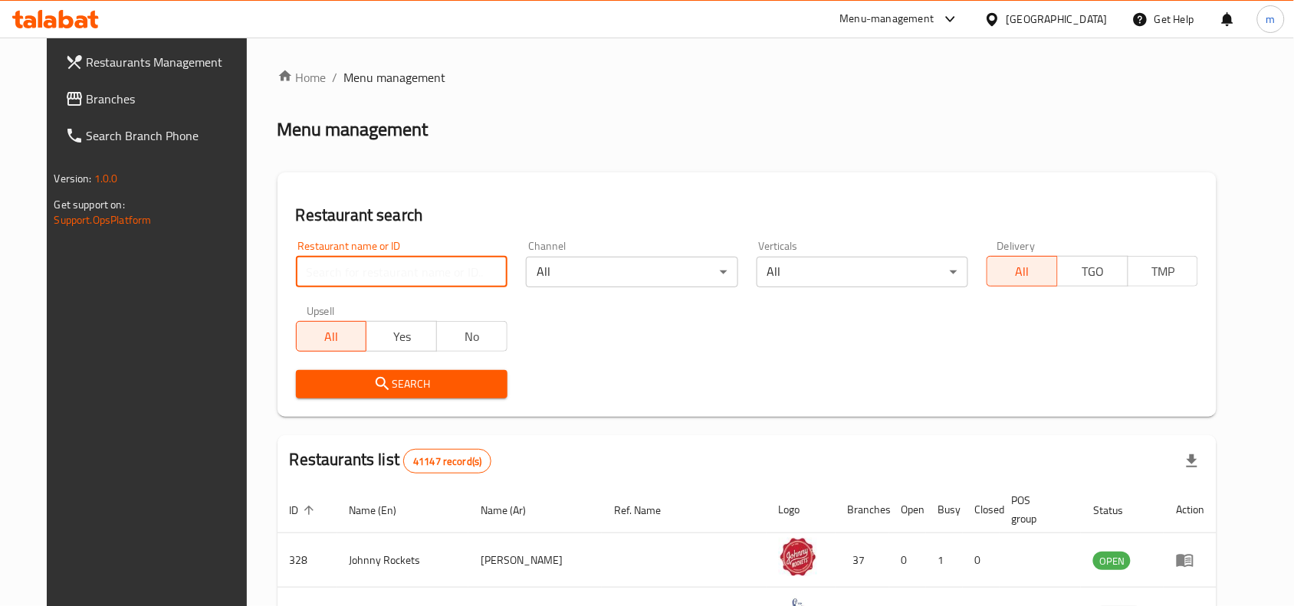
paste input "13865"
type input "13865"
click button "Search" at bounding box center [402, 384] width 212 height 28
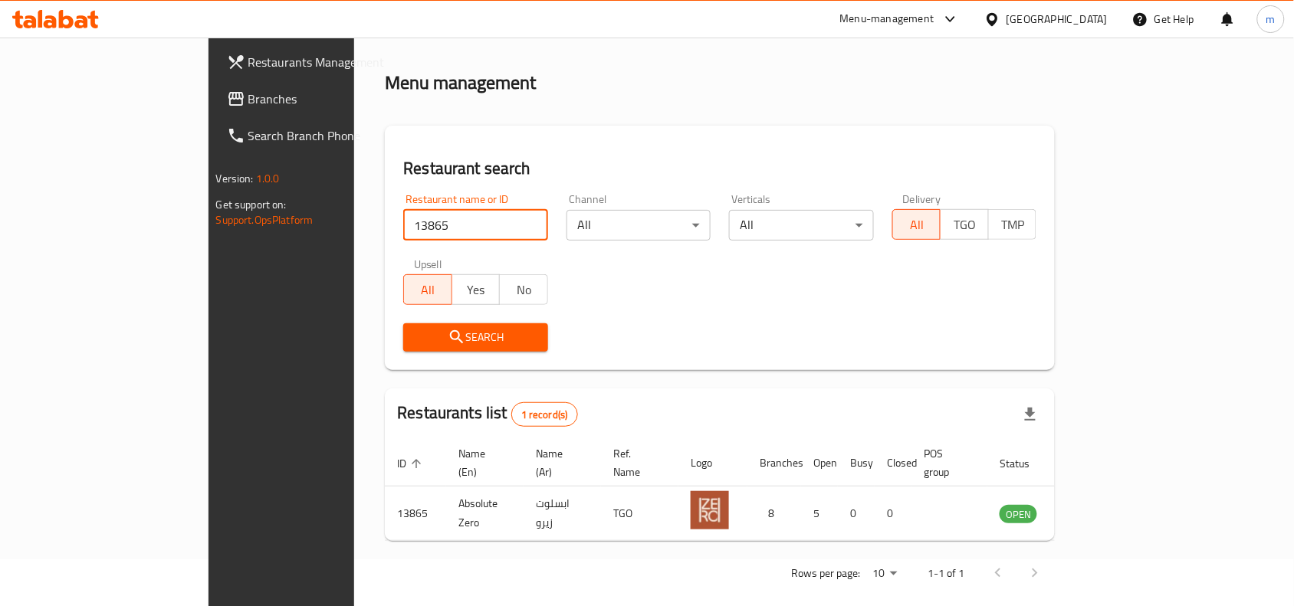
scroll to position [48, 0]
click at [1032, 17] on div "[GEOGRAPHIC_DATA]" at bounding box center [1056, 19] width 101 height 17
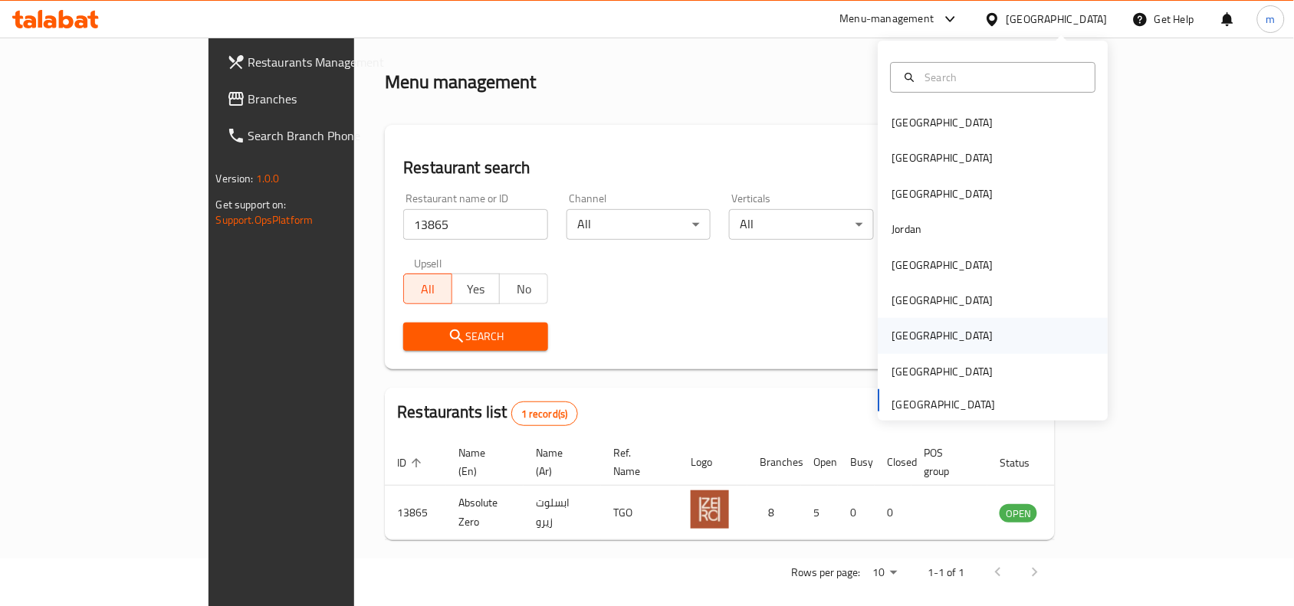
click at [914, 331] on div "Qatar" at bounding box center [943, 335] width 126 height 35
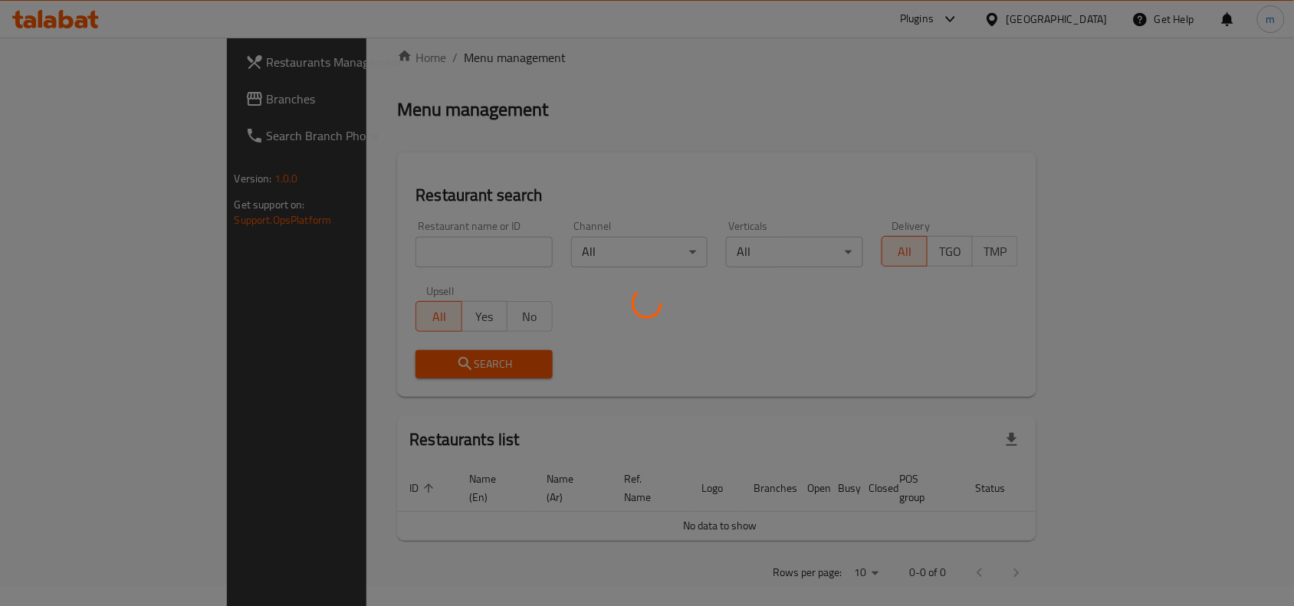
scroll to position [48, 0]
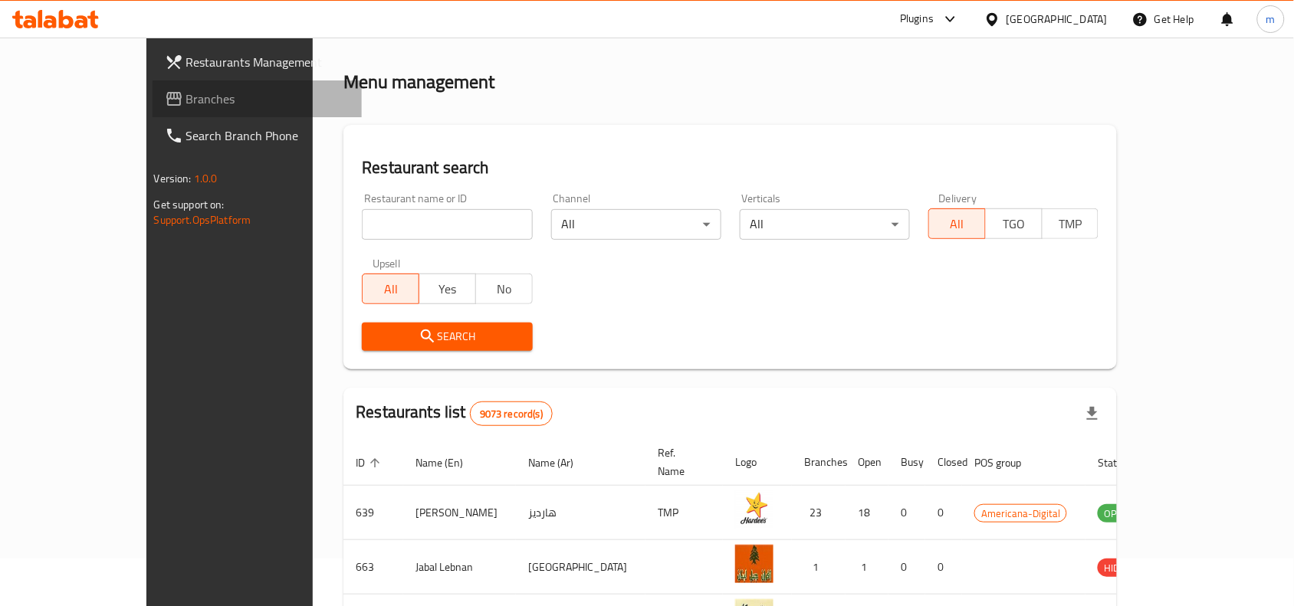
drag, startPoint x: 81, startPoint y: 96, endPoint x: 75, endPoint y: 102, distance: 8.7
click at [186, 96] on span "Branches" at bounding box center [268, 99] width 164 height 18
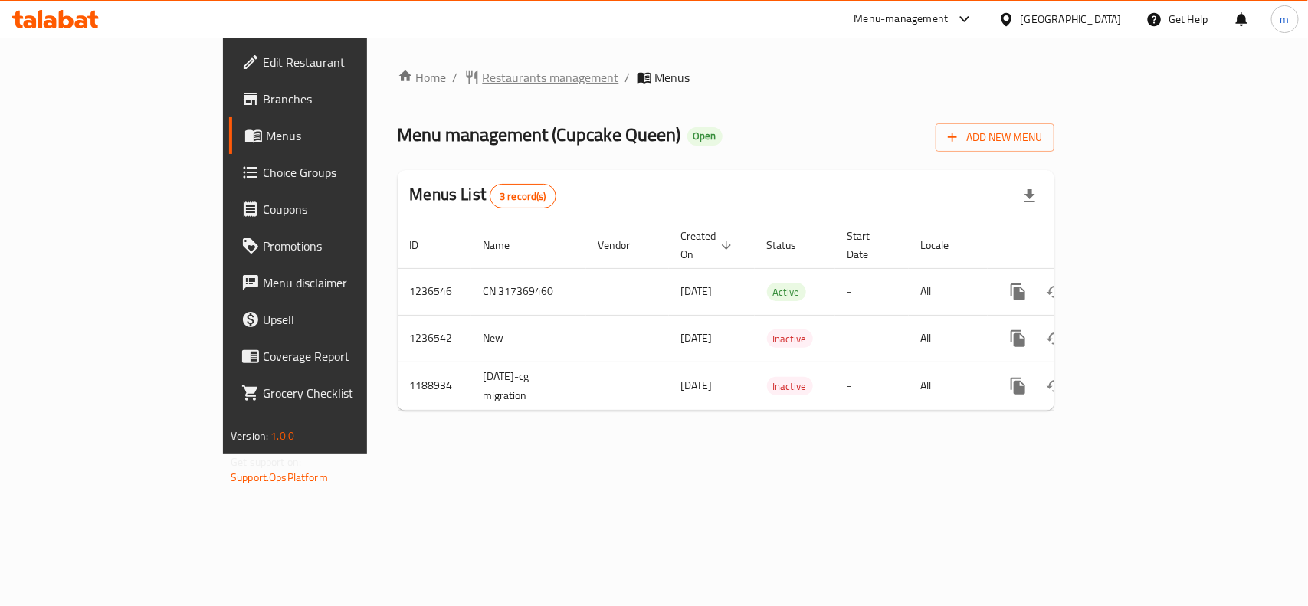
click at [483, 78] on span "Restaurants management" at bounding box center [551, 77] width 136 height 18
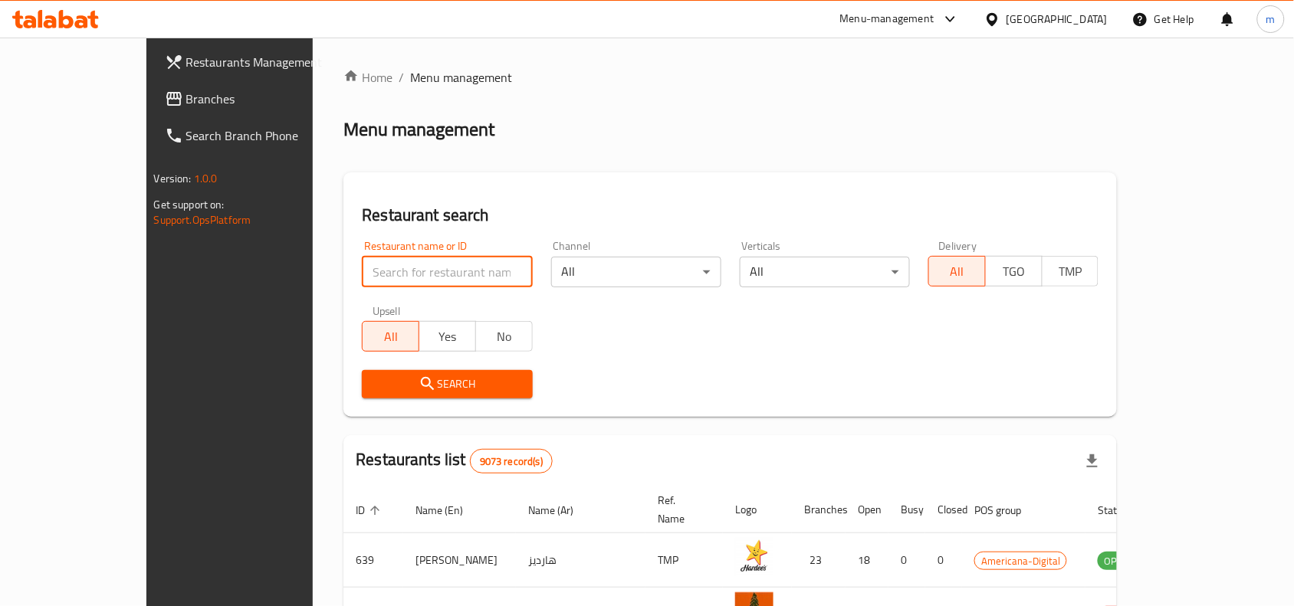
click at [362, 263] on input "search" at bounding box center [447, 272] width 170 height 31
paste input "609244"
type input "609244"
click button "Search" at bounding box center [447, 384] width 170 height 28
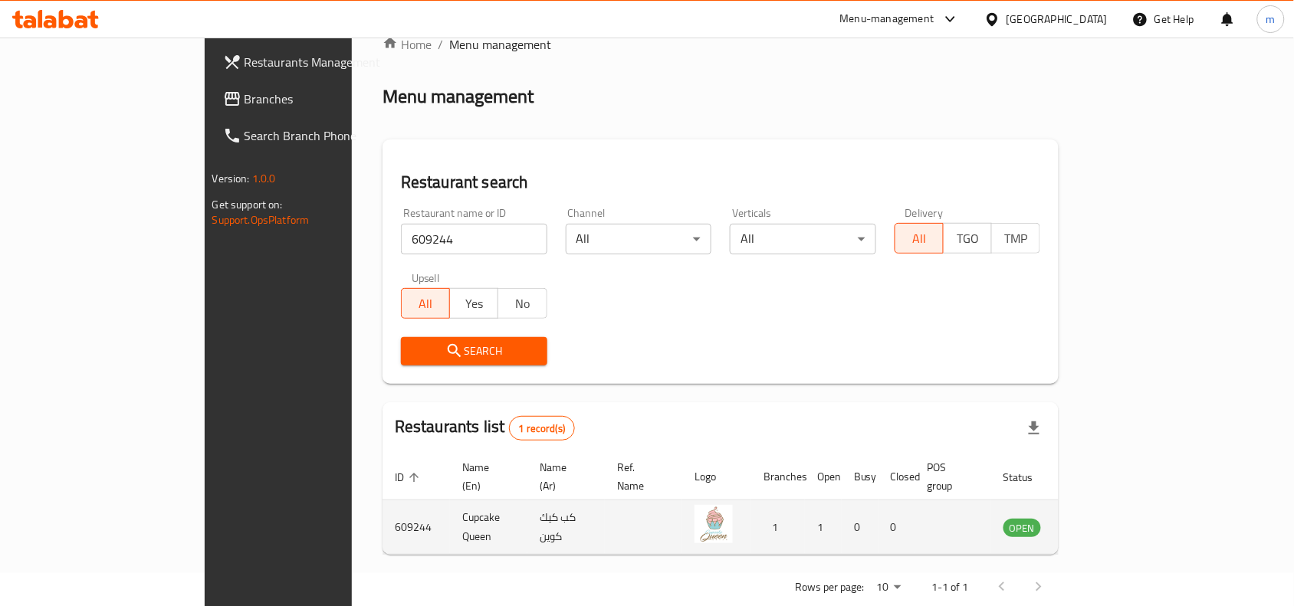
scroll to position [48, 0]
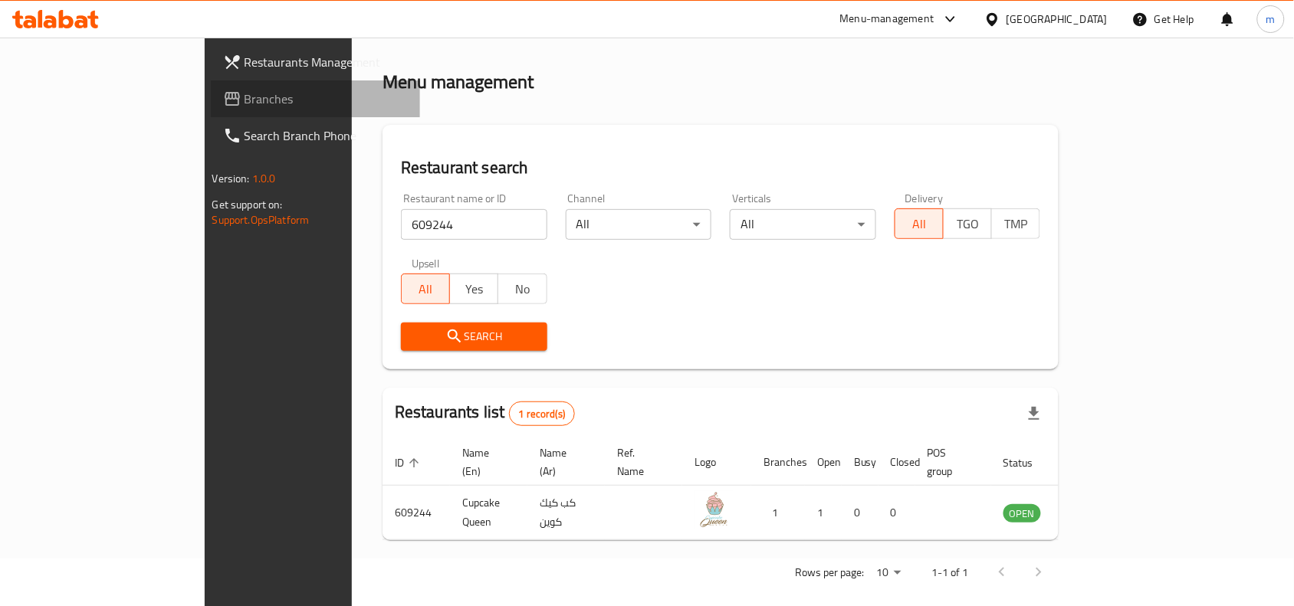
drag, startPoint x: 62, startPoint y: 110, endPoint x: 19, endPoint y: 115, distance: 43.3
click at [211, 109] on link "Branches" at bounding box center [316, 98] width 210 height 37
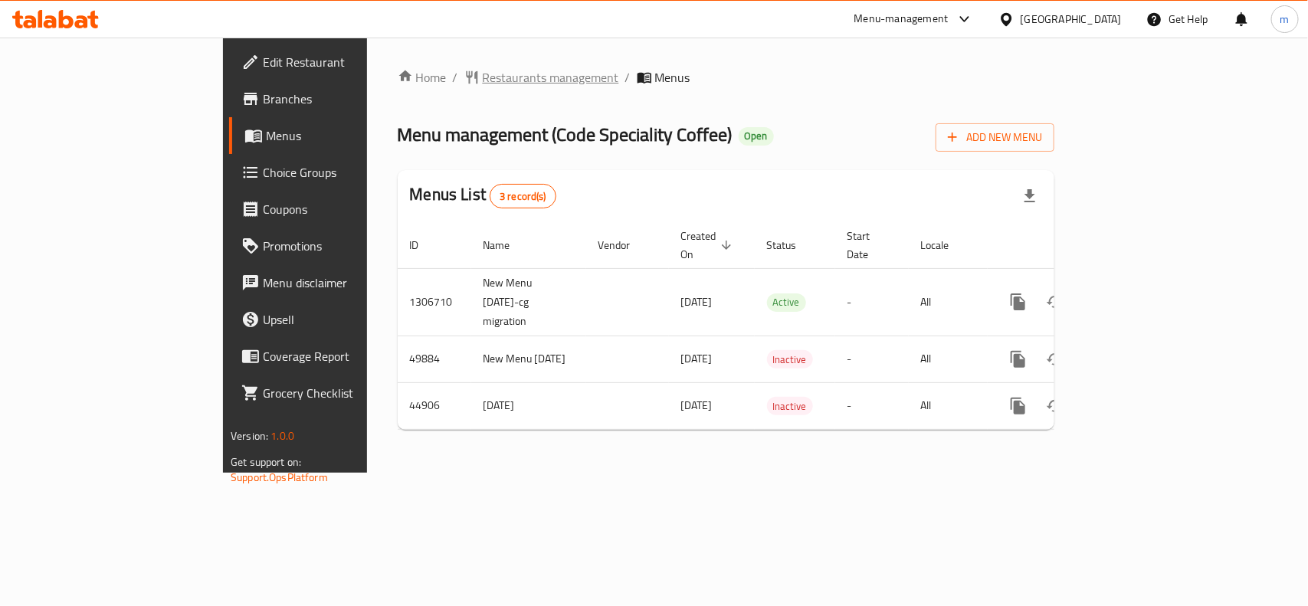
drag, startPoint x: 402, startPoint y: 54, endPoint x: 415, endPoint y: 82, distance: 30.2
click at [405, 57] on div "Home / Restaurants management / Menus Menu management ( Code Speciality Coffee …" at bounding box center [726, 255] width 718 height 435
click at [483, 82] on span "Restaurants management" at bounding box center [551, 77] width 136 height 18
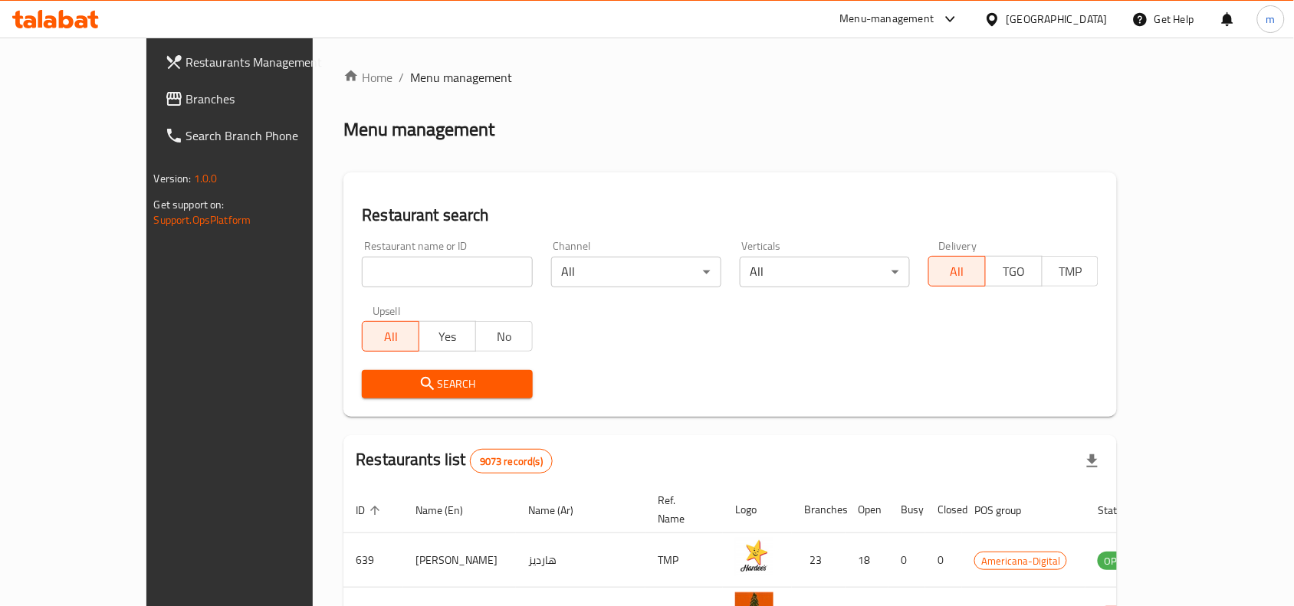
click at [362, 281] on input "search" at bounding box center [447, 272] width 170 height 31
paste input "23147"
type input "23147"
click button "Search" at bounding box center [447, 384] width 170 height 28
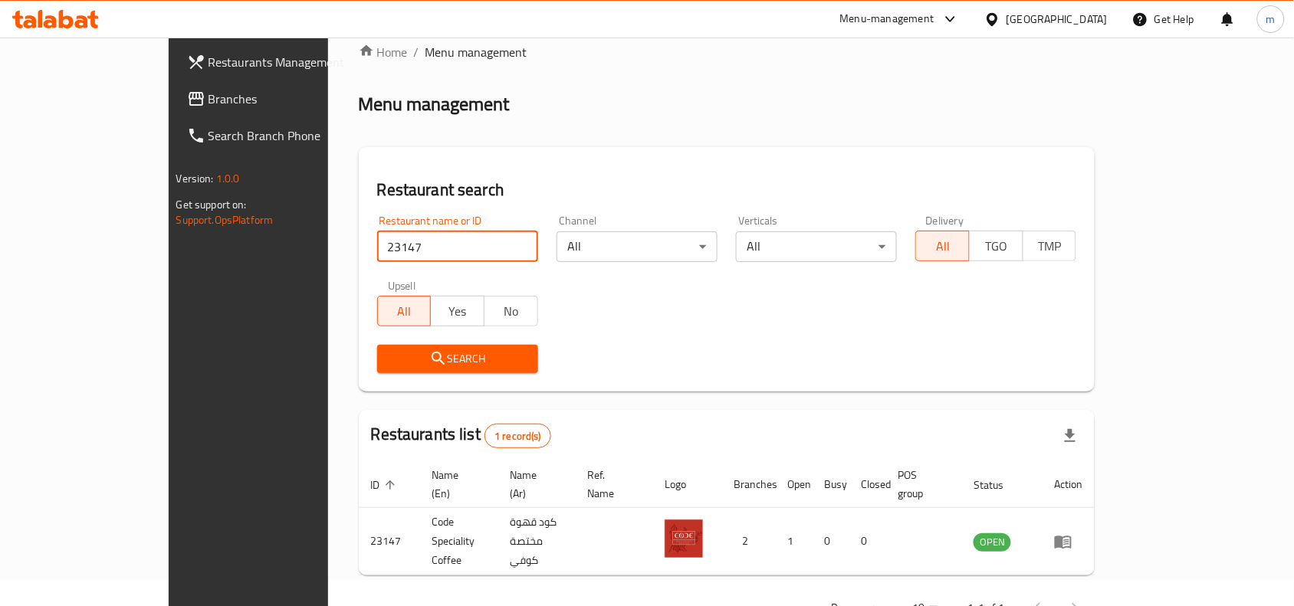
scroll to position [48, 0]
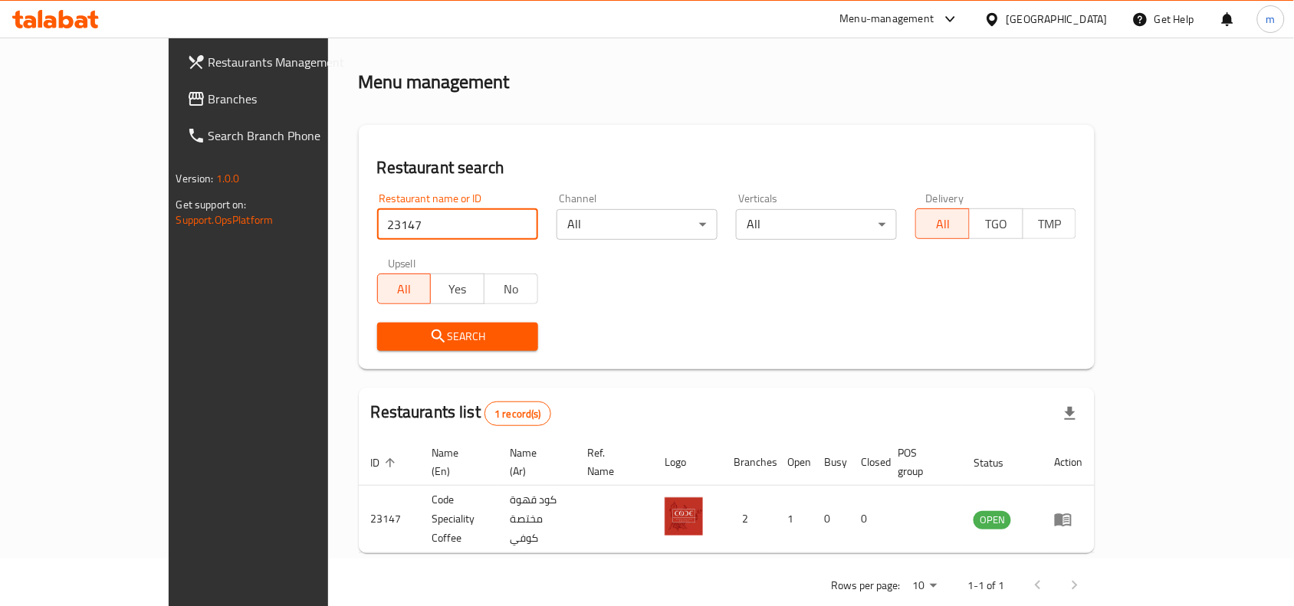
click at [1088, 25] on div "Qatar" at bounding box center [1056, 19] width 101 height 17
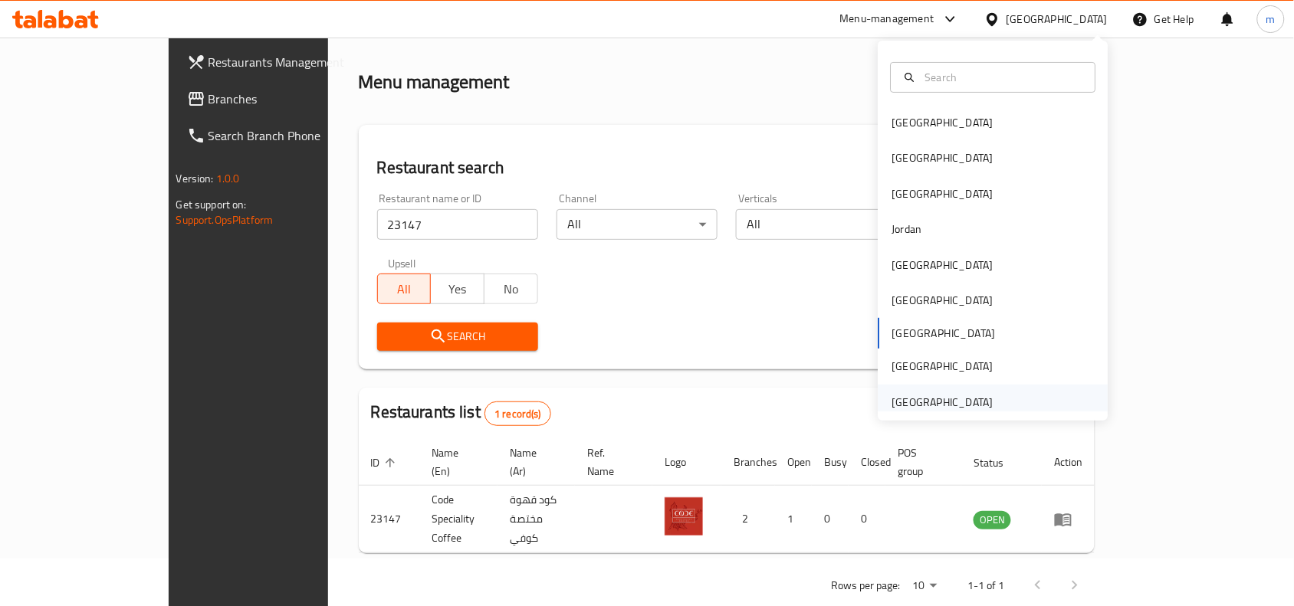
click at [971, 399] on div "[GEOGRAPHIC_DATA]" at bounding box center [942, 402] width 101 height 17
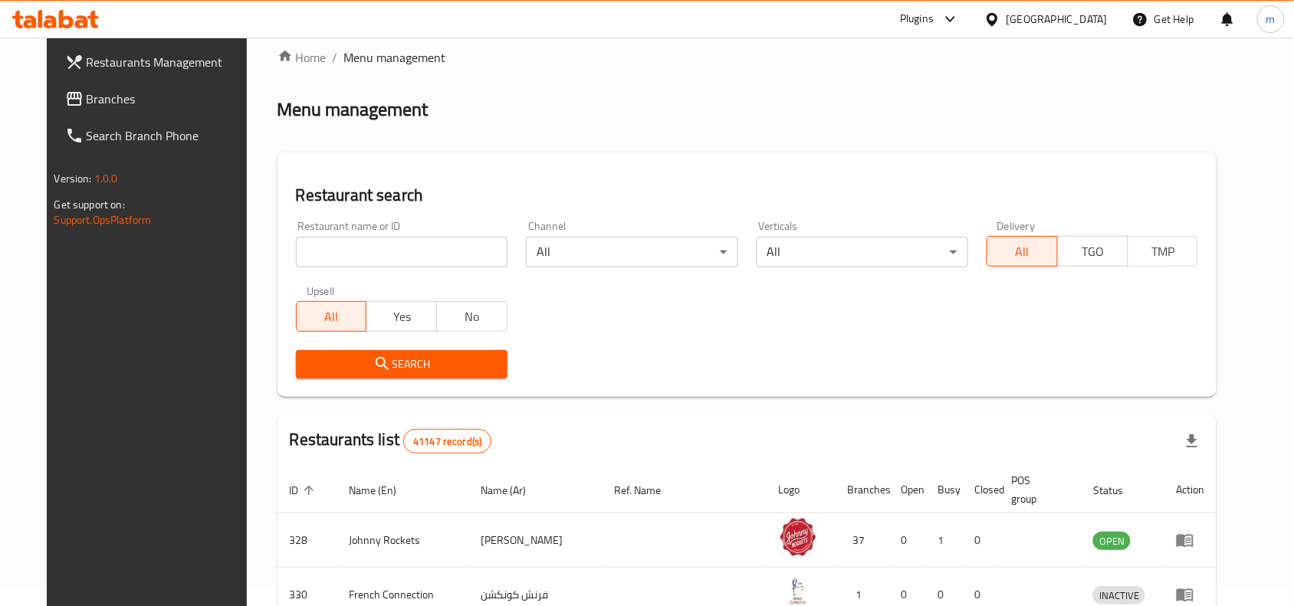
scroll to position [48, 0]
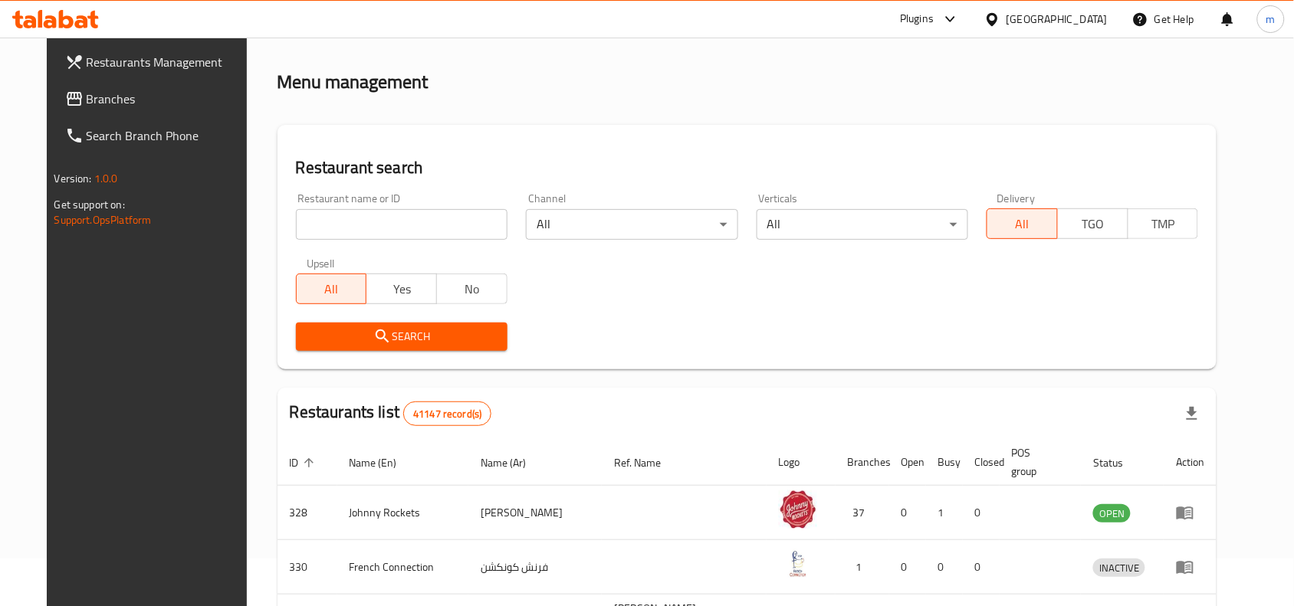
click at [87, 102] on span "Branches" at bounding box center [169, 99] width 164 height 18
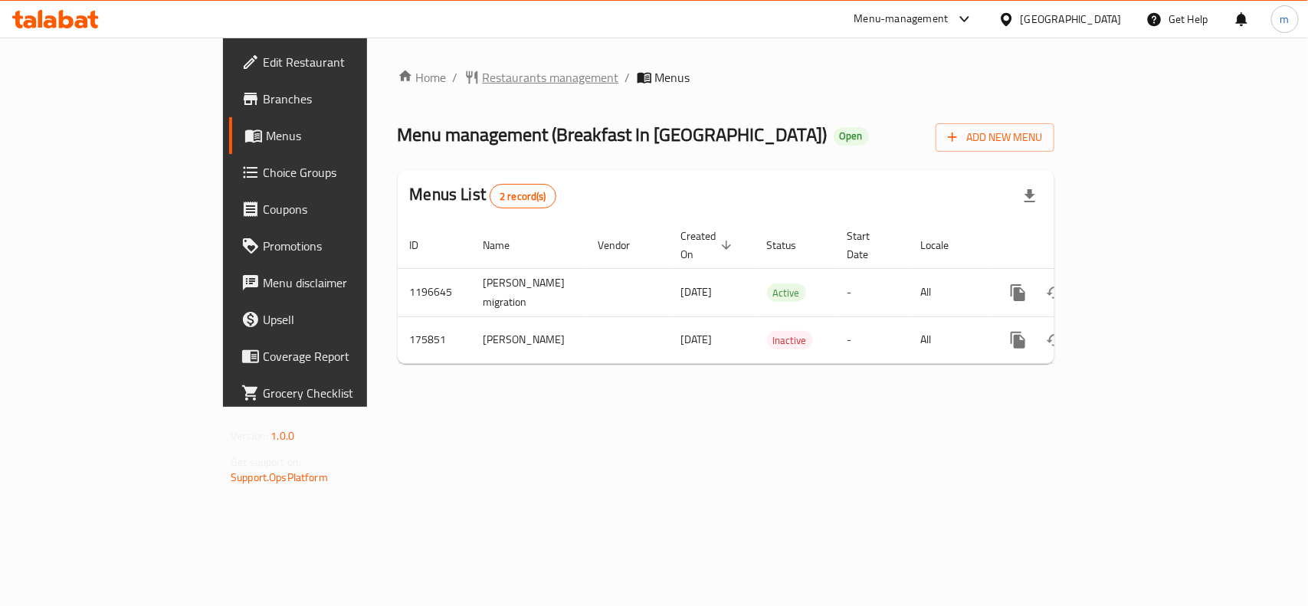
click at [483, 77] on span "Restaurants management" at bounding box center [551, 77] width 136 height 18
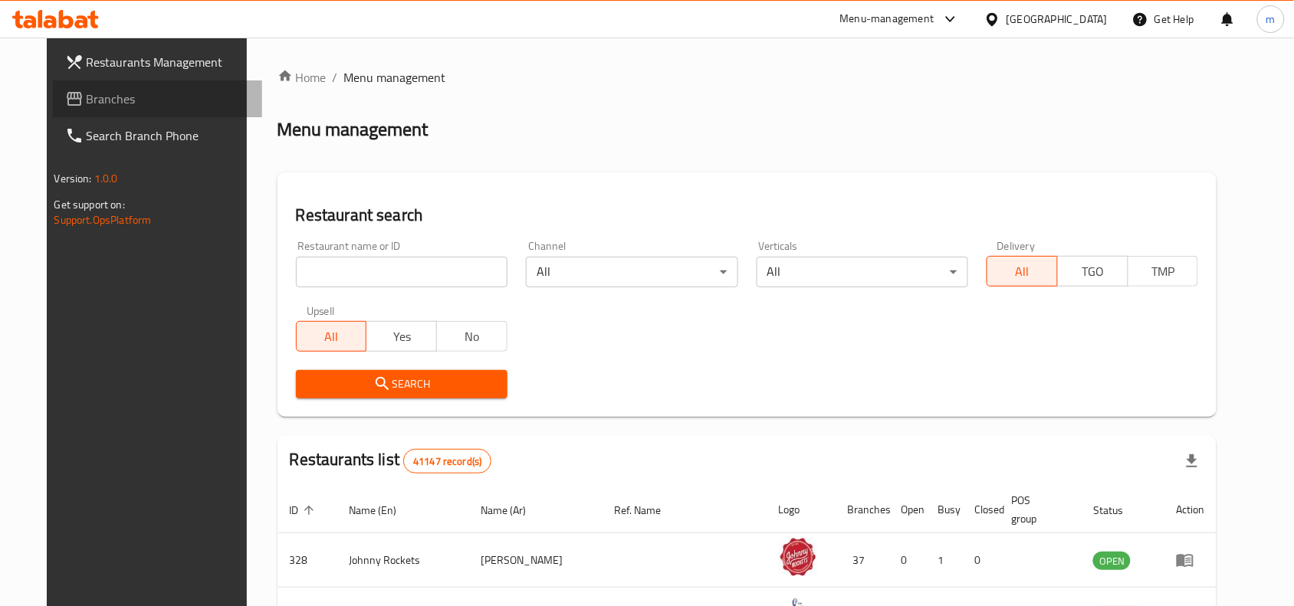
click at [87, 107] on span "Branches" at bounding box center [169, 99] width 164 height 18
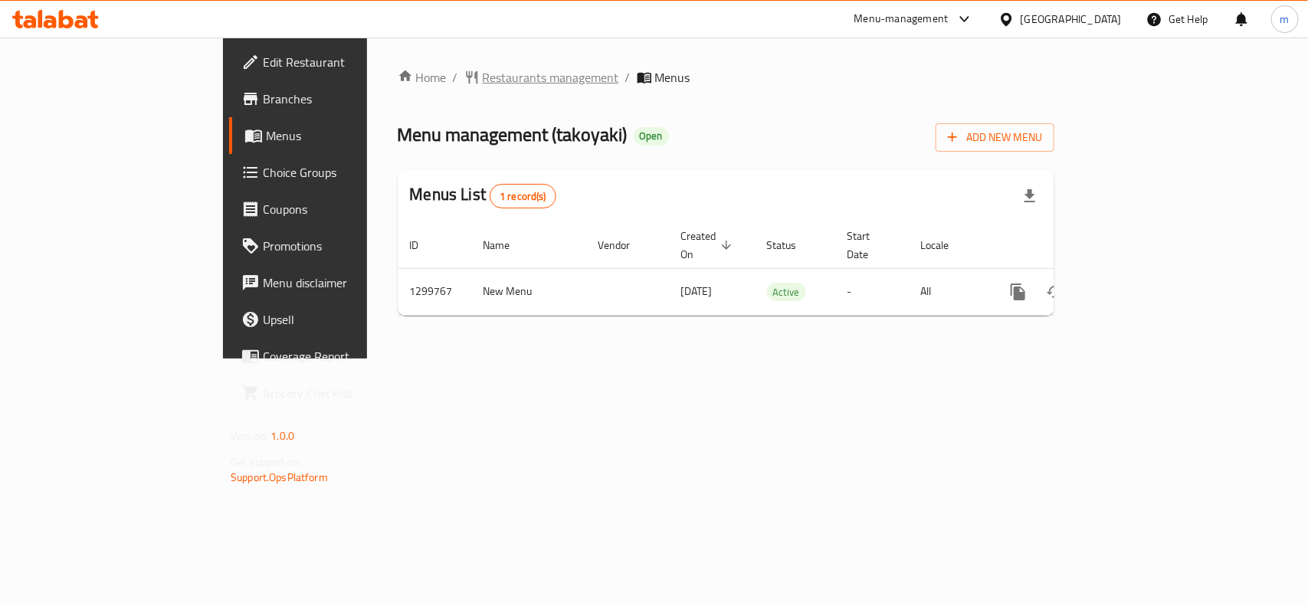
click at [483, 79] on span "Restaurants management" at bounding box center [551, 77] width 136 height 18
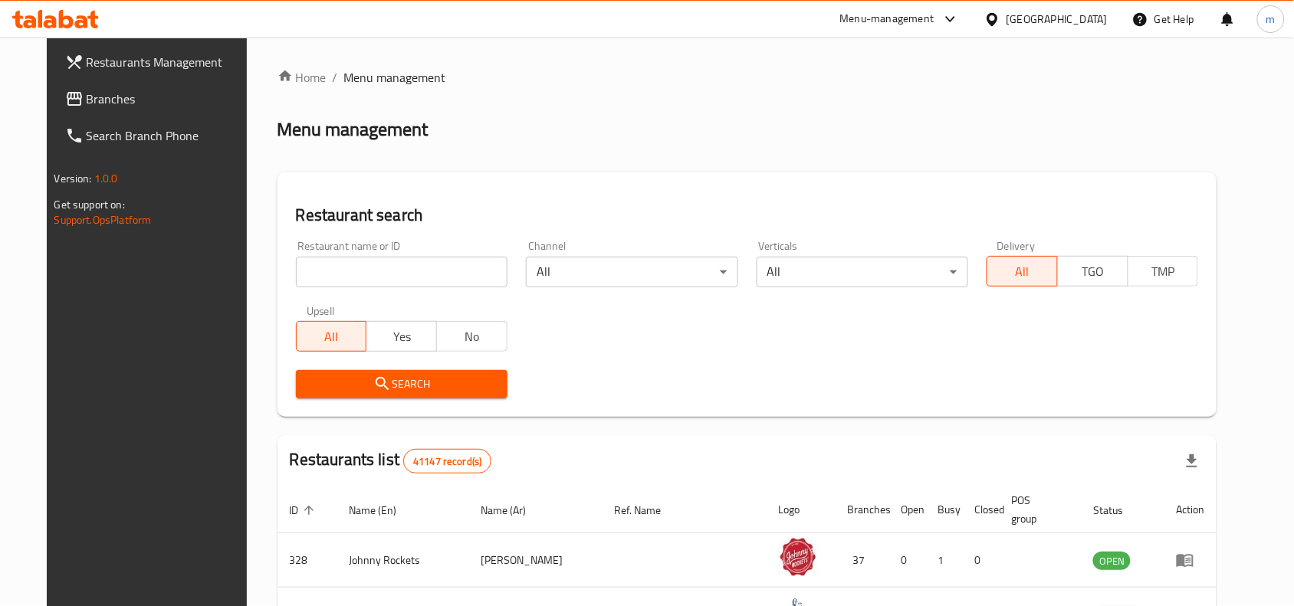
click at [330, 274] on input "search" at bounding box center [402, 272] width 212 height 31
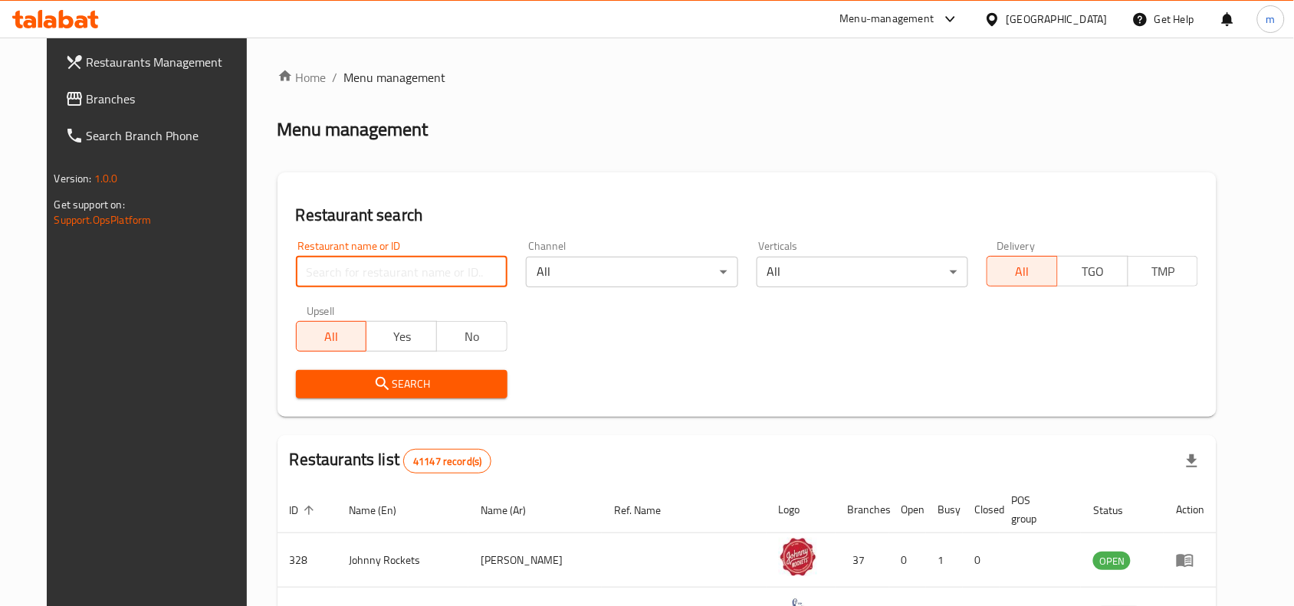
paste input "701504"
type input "701504"
click button "Search" at bounding box center [402, 384] width 212 height 28
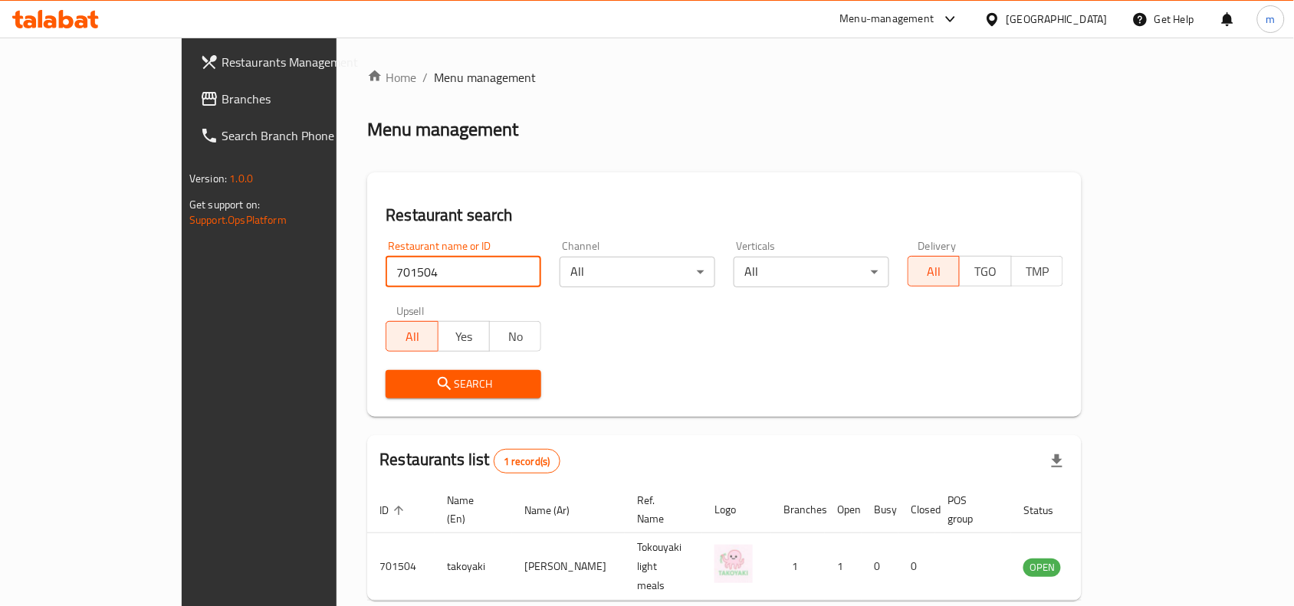
scroll to position [48, 0]
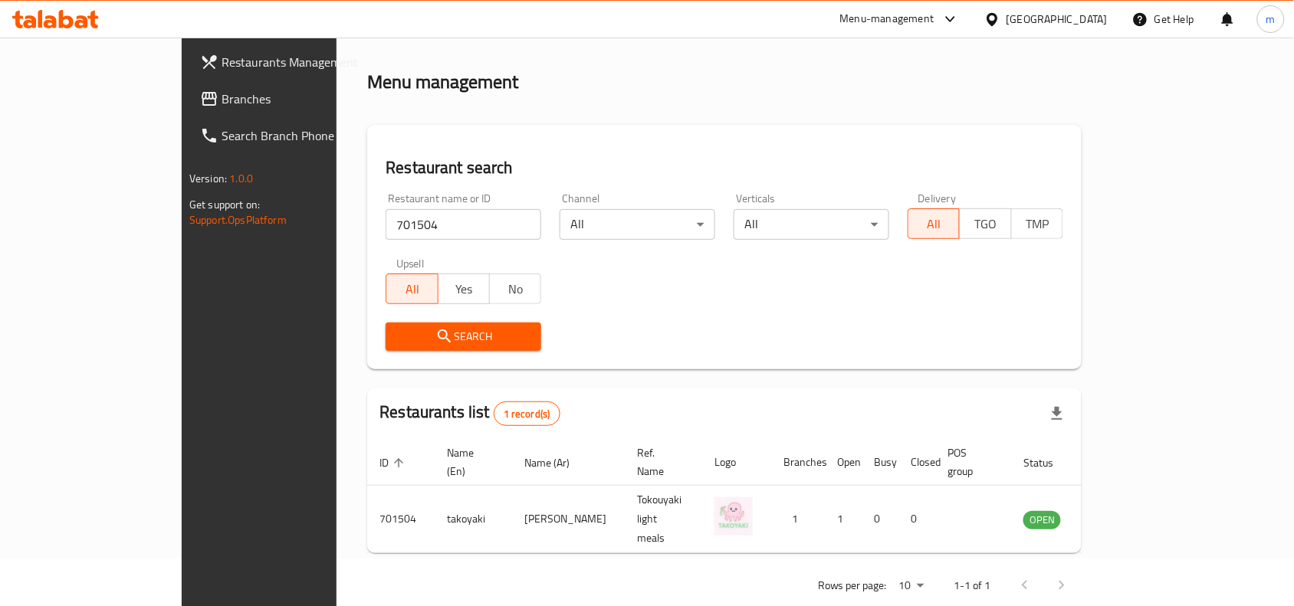
click at [221, 98] on span "Branches" at bounding box center [303, 99] width 164 height 18
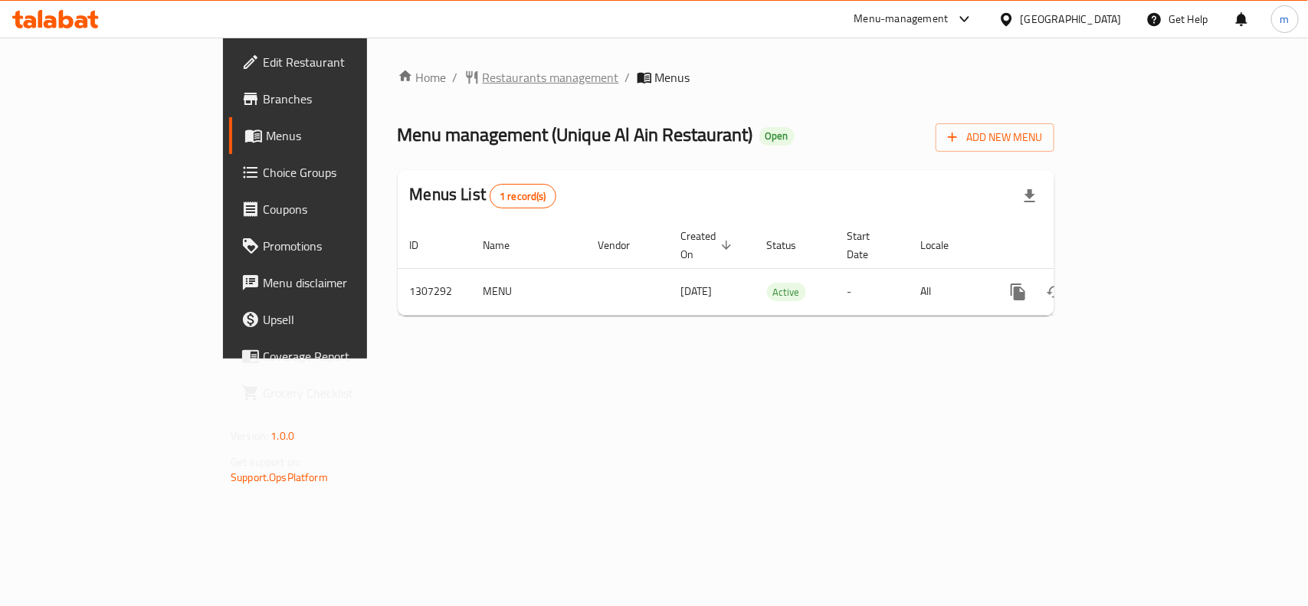
click at [483, 69] on span "Restaurants management" at bounding box center [551, 77] width 136 height 18
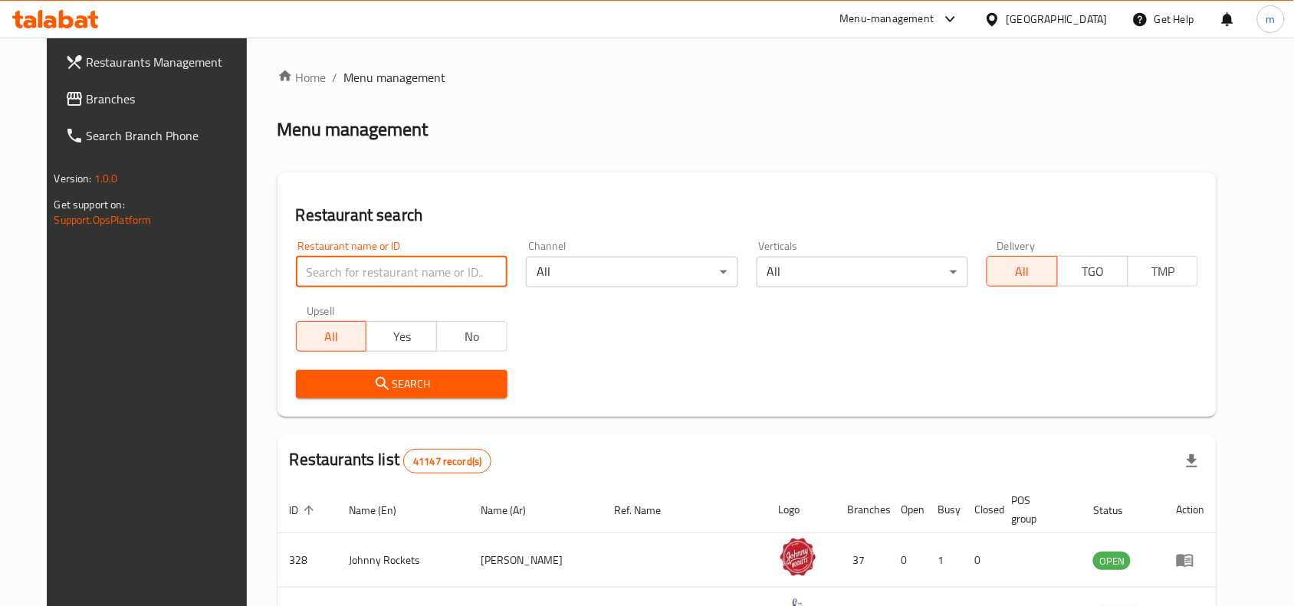
click at [297, 280] on input "search" at bounding box center [402, 272] width 212 height 31
paste input "771658"
type input "771658"
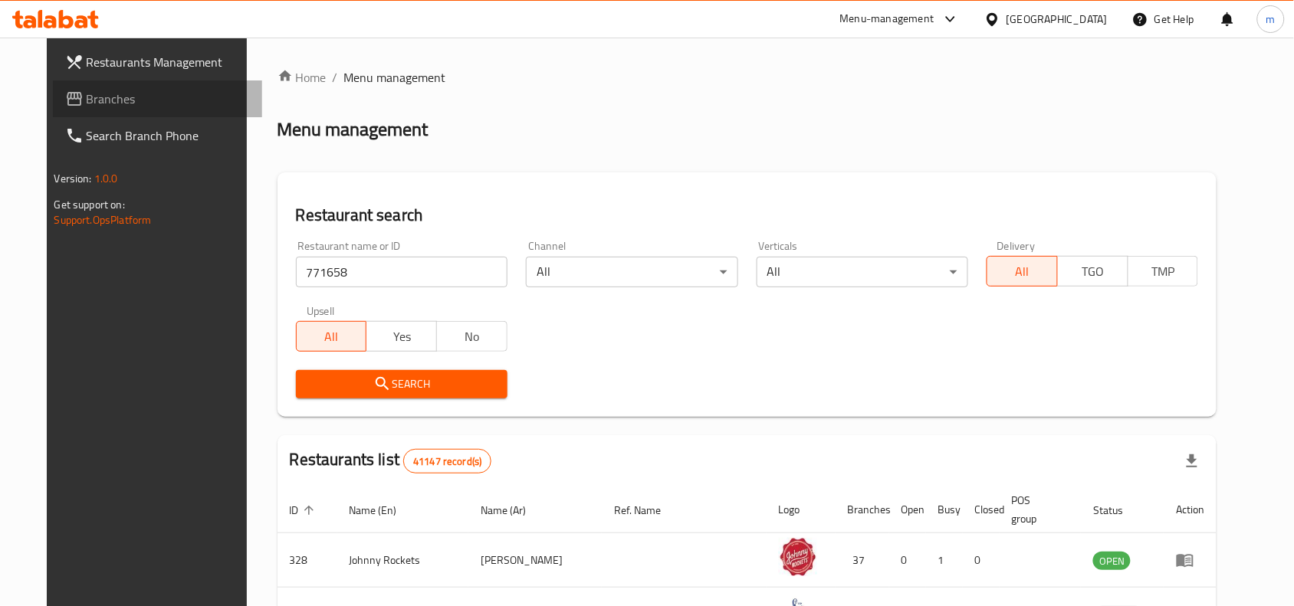
click at [87, 98] on span "Branches" at bounding box center [169, 99] width 164 height 18
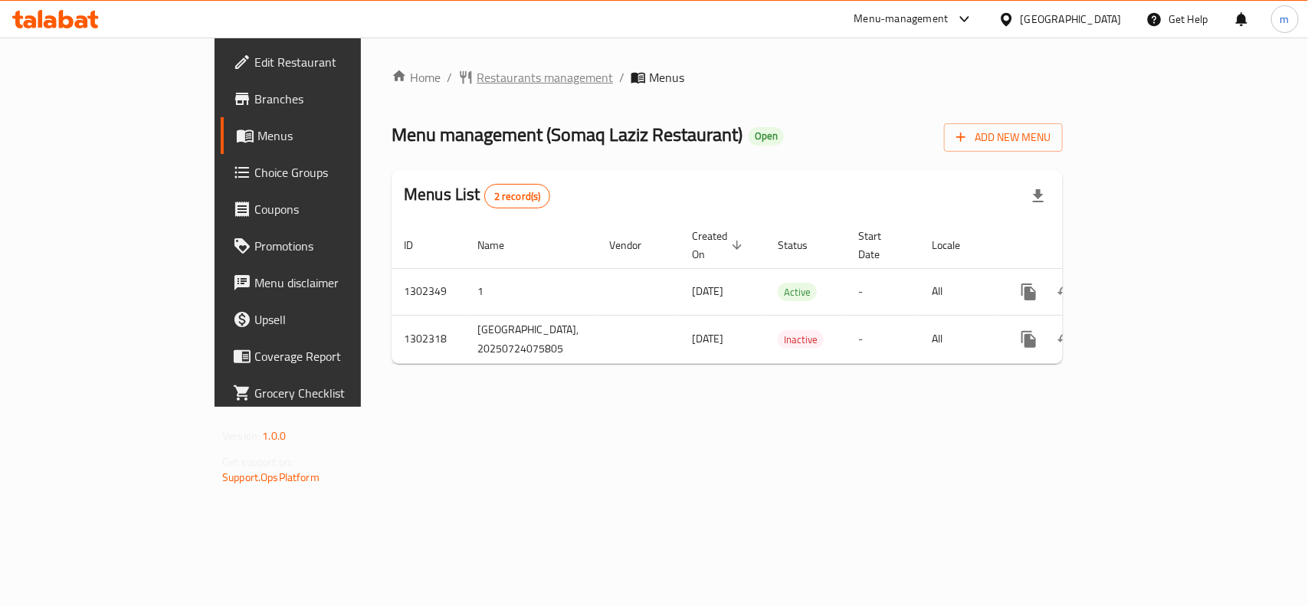
click at [477, 74] on span "Restaurants management" at bounding box center [545, 77] width 136 height 18
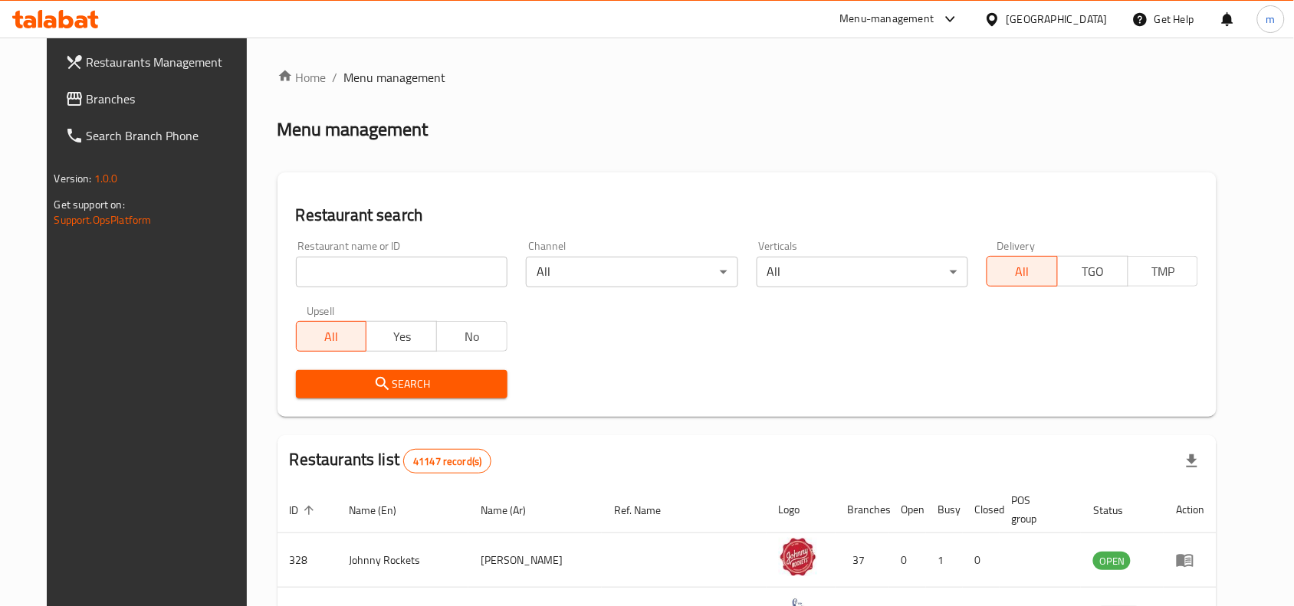
drag, startPoint x: 51, startPoint y: 103, endPoint x: 61, endPoint y: 112, distance: 13.6
click at [87, 103] on span "Branches" at bounding box center [169, 99] width 164 height 18
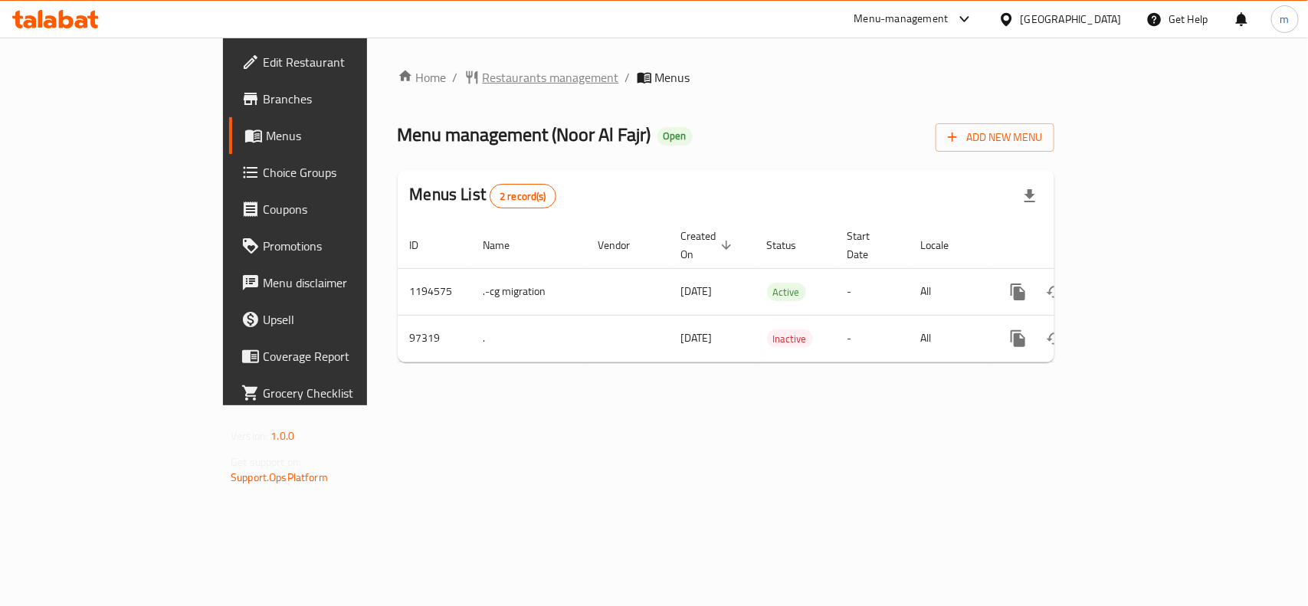
click at [483, 71] on span "Restaurants management" at bounding box center [551, 77] width 136 height 18
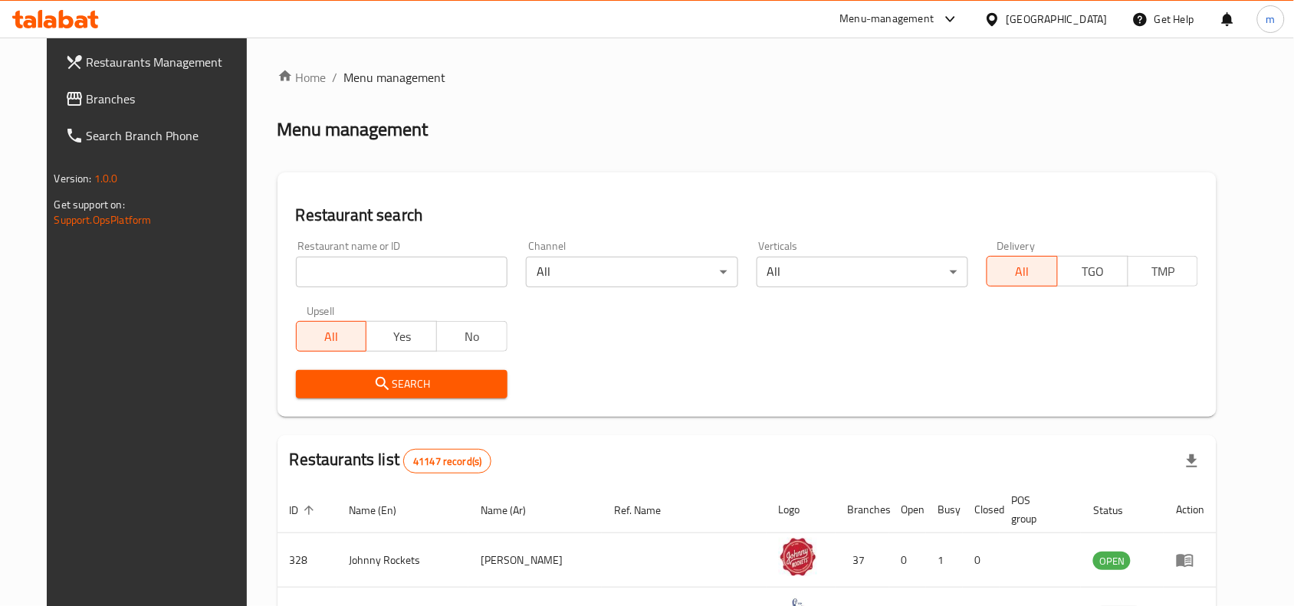
click at [360, 264] on input "search" at bounding box center [402, 272] width 212 height 31
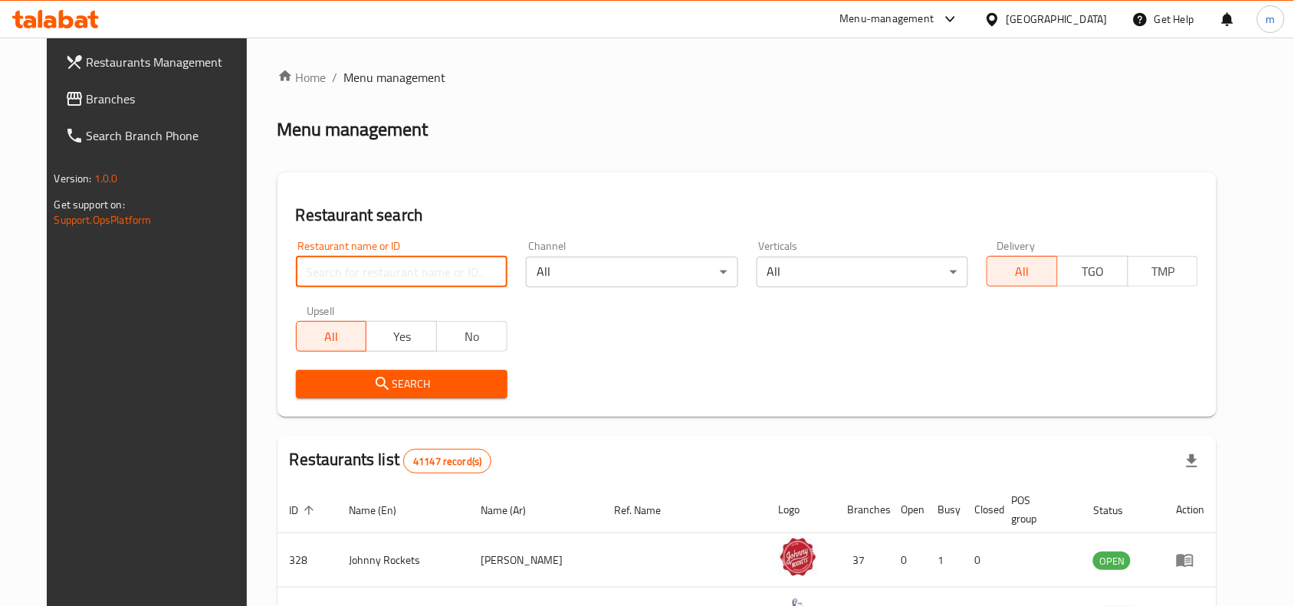
paste input "601939"
type input "601939"
click button "Search" at bounding box center [402, 384] width 212 height 28
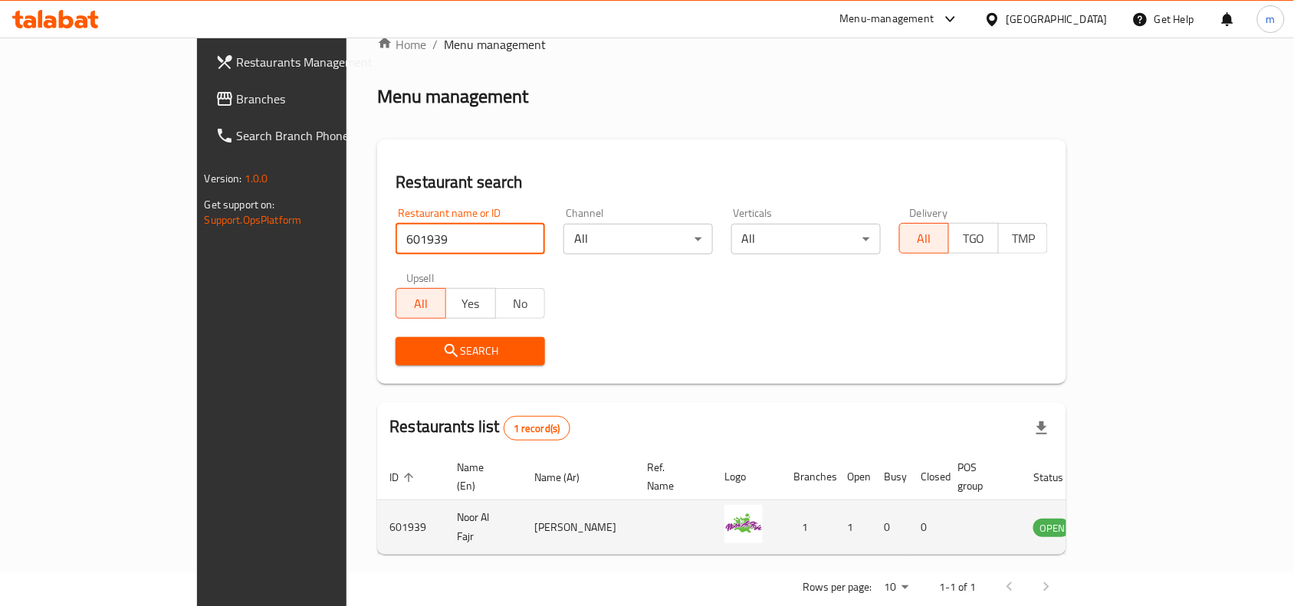
scroll to position [48, 0]
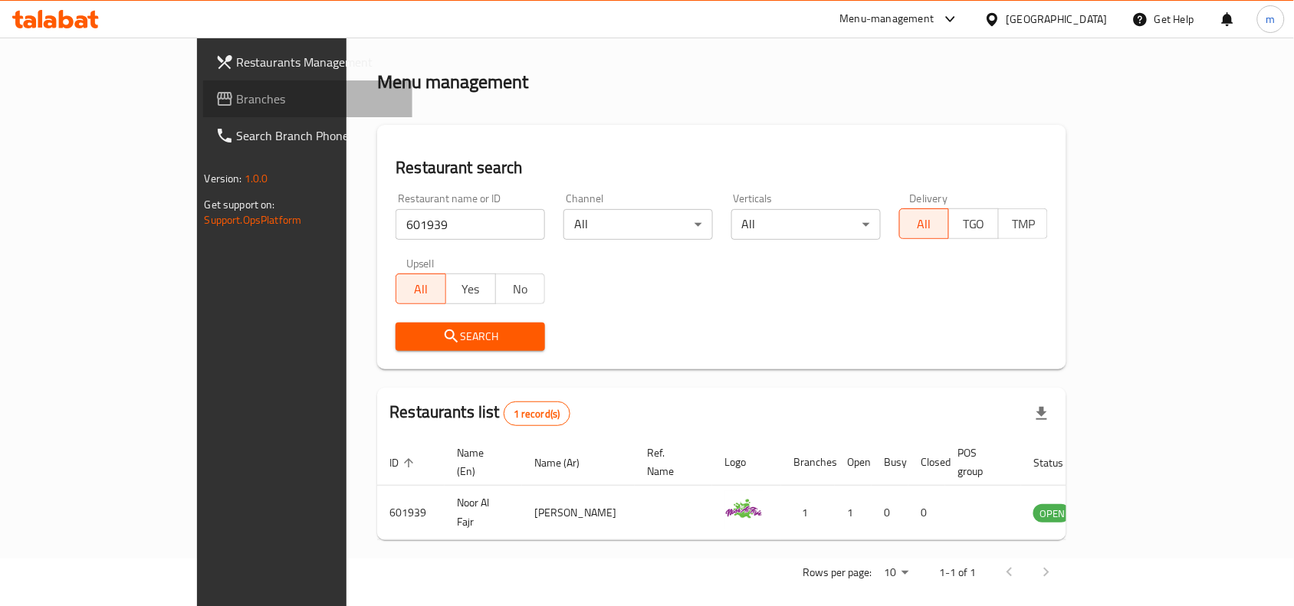
click at [215, 93] on span at bounding box center [225, 99] width 21 height 18
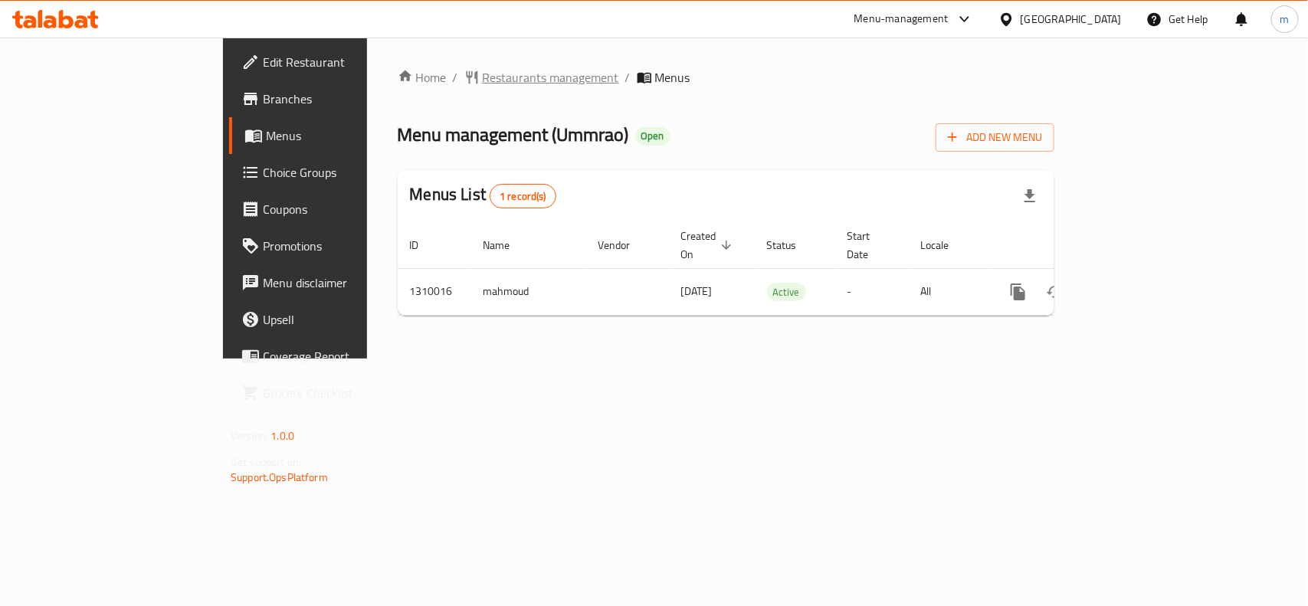
click at [483, 83] on span "Restaurants management" at bounding box center [551, 77] width 136 height 18
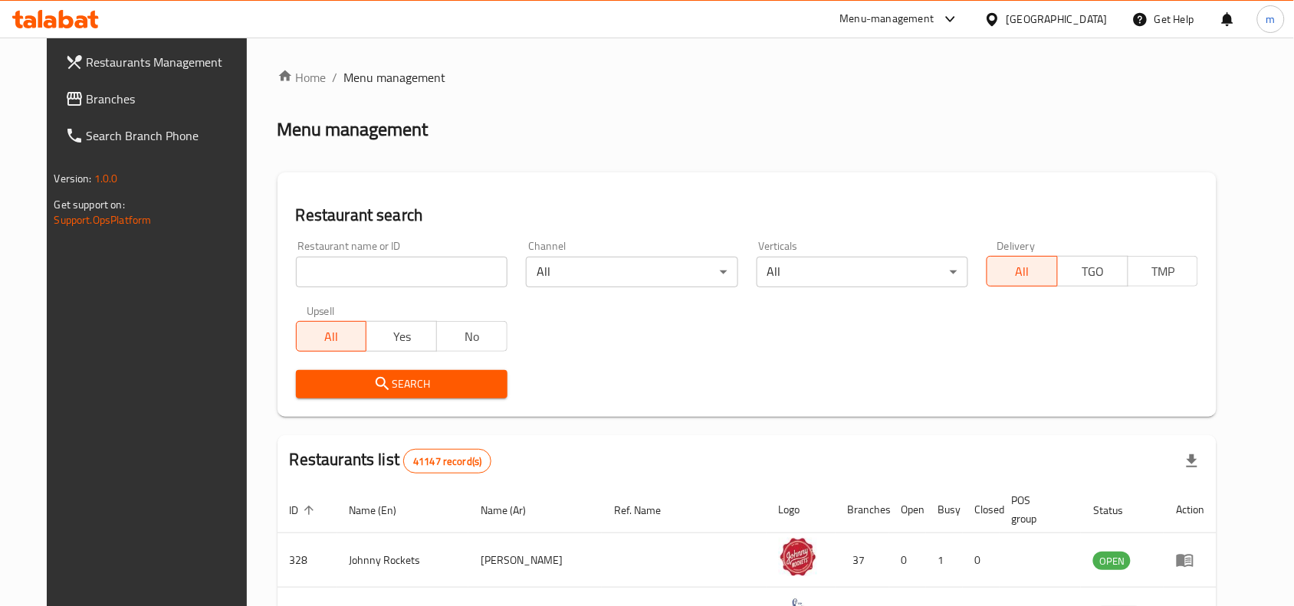
click at [301, 270] on input "search" at bounding box center [402, 272] width 212 height 31
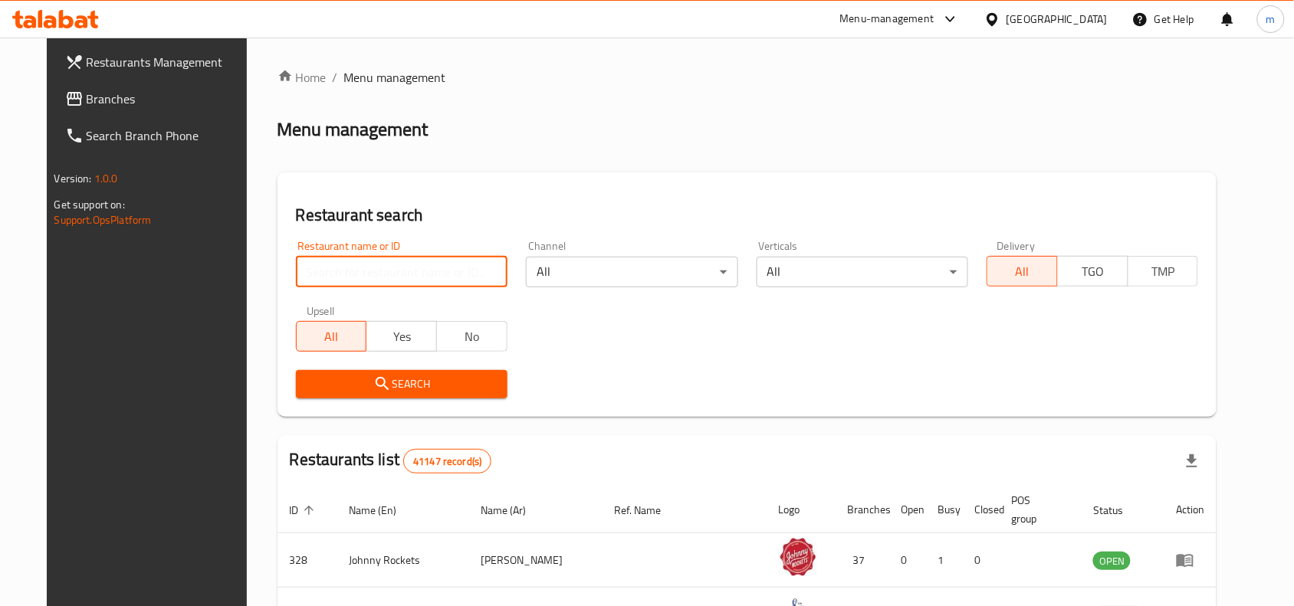
paste input "705298"
type input "705298"
click button "Search" at bounding box center [402, 384] width 212 height 28
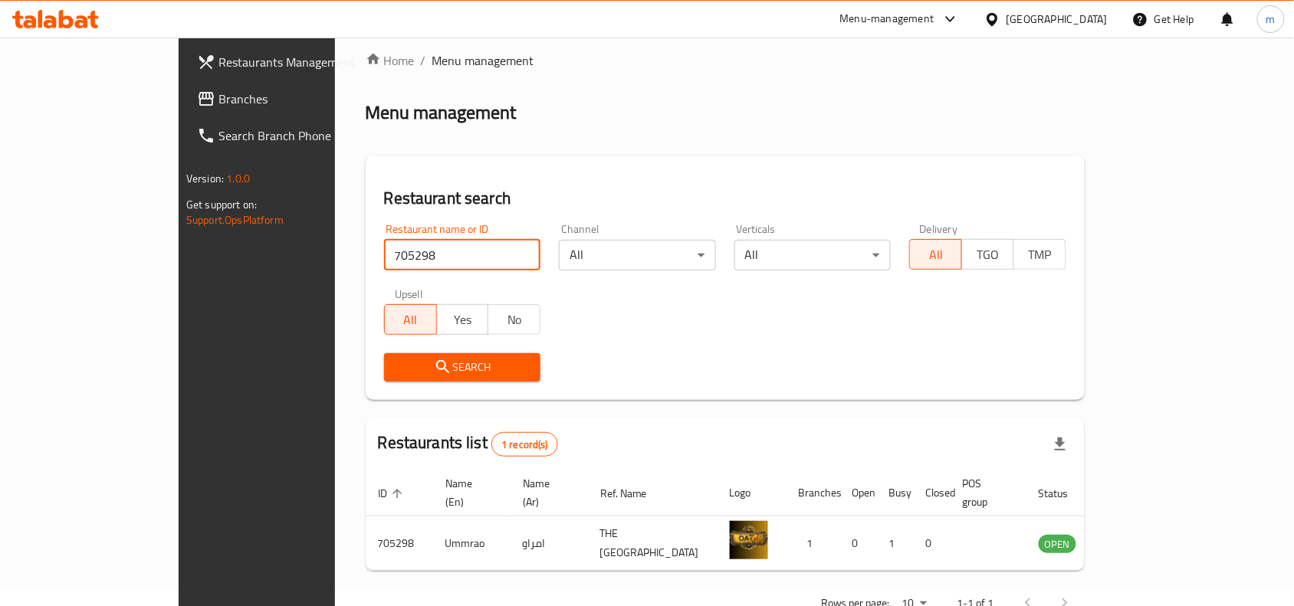
scroll to position [48, 0]
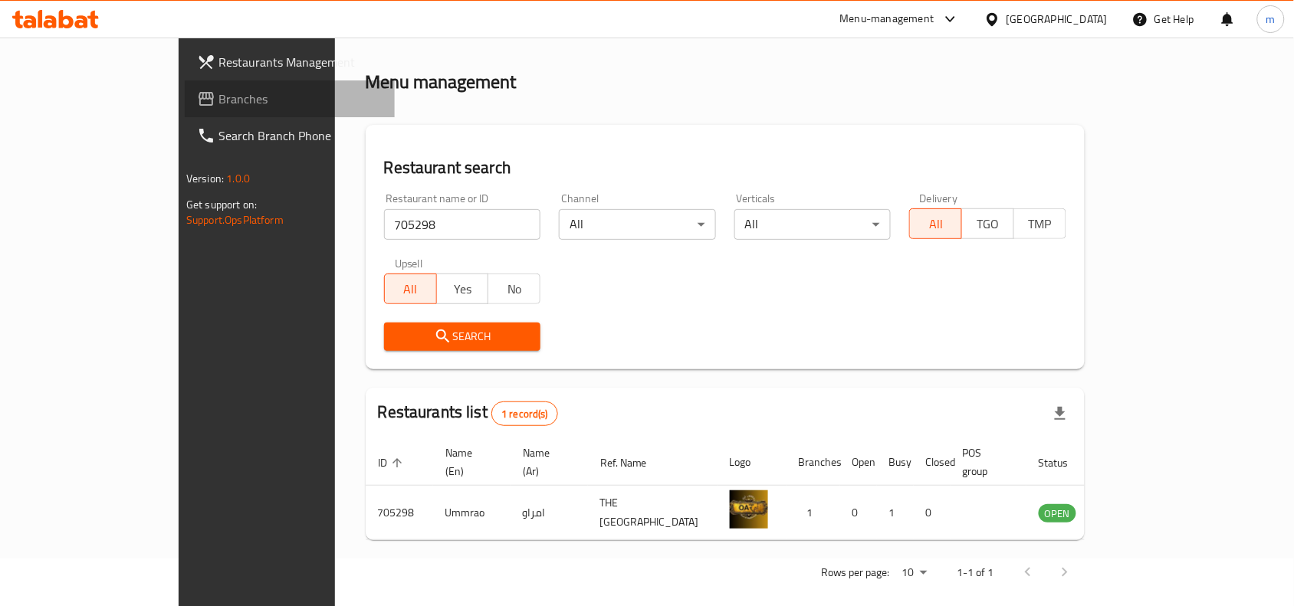
click at [218, 93] on span "Branches" at bounding box center [300, 99] width 164 height 18
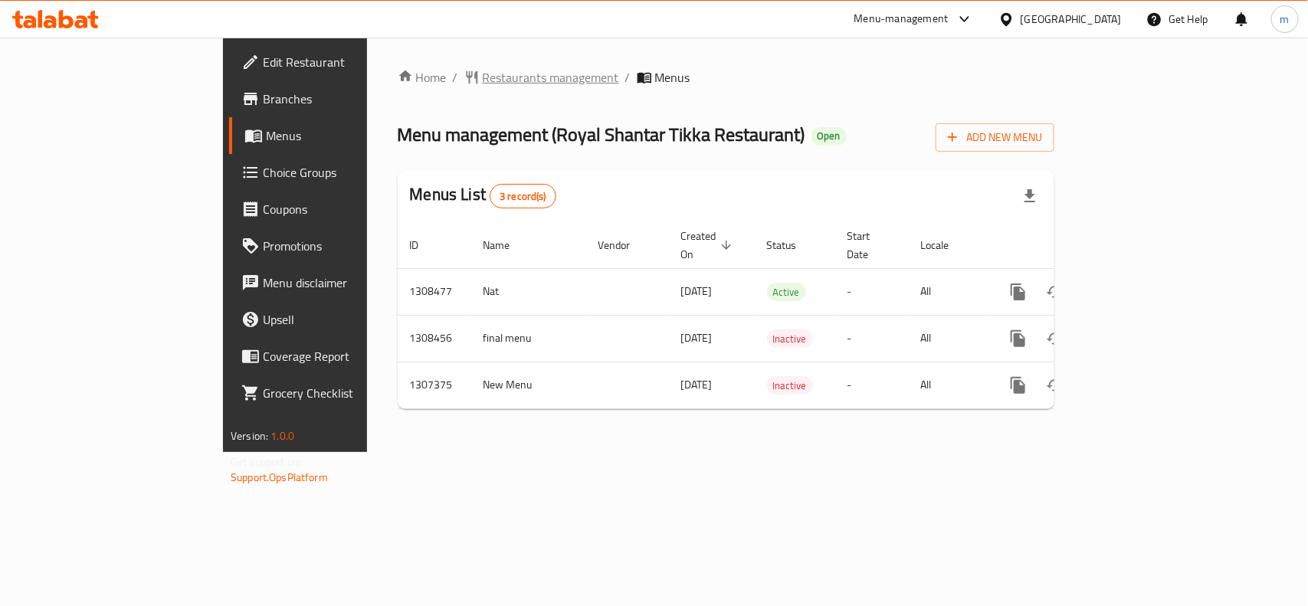
click at [483, 84] on span "Restaurants management" at bounding box center [551, 77] width 136 height 18
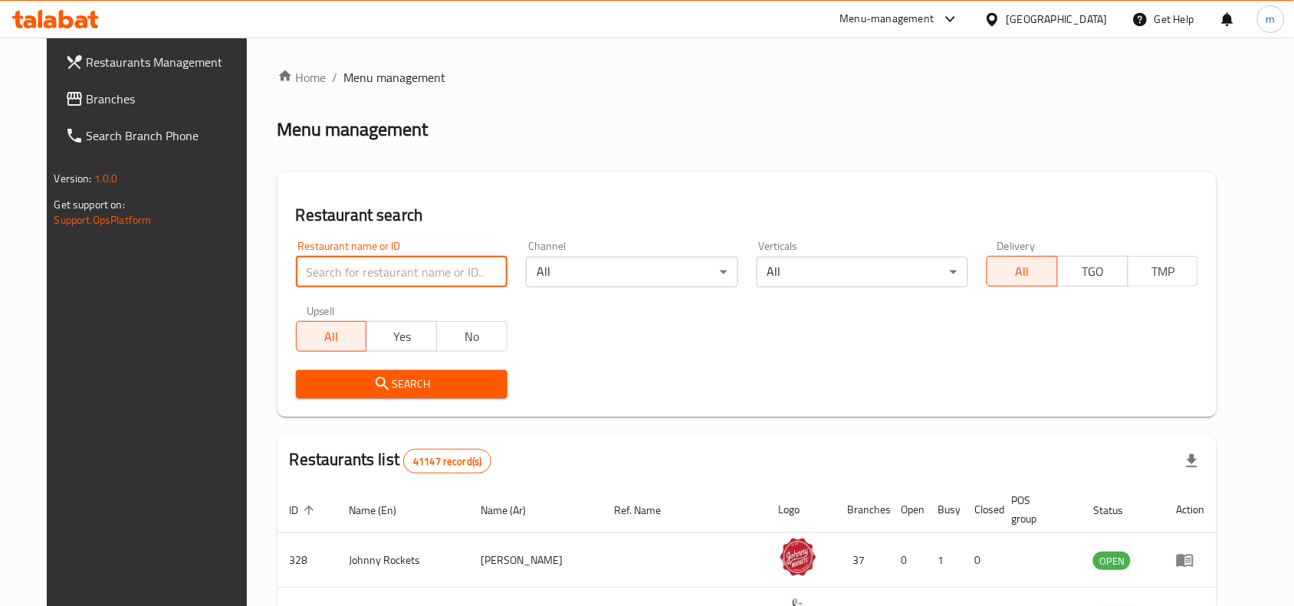
click at [297, 270] on input "search" at bounding box center [402, 272] width 212 height 31
paste input "704392"
type input "704392"
click button "Search" at bounding box center [402, 384] width 212 height 28
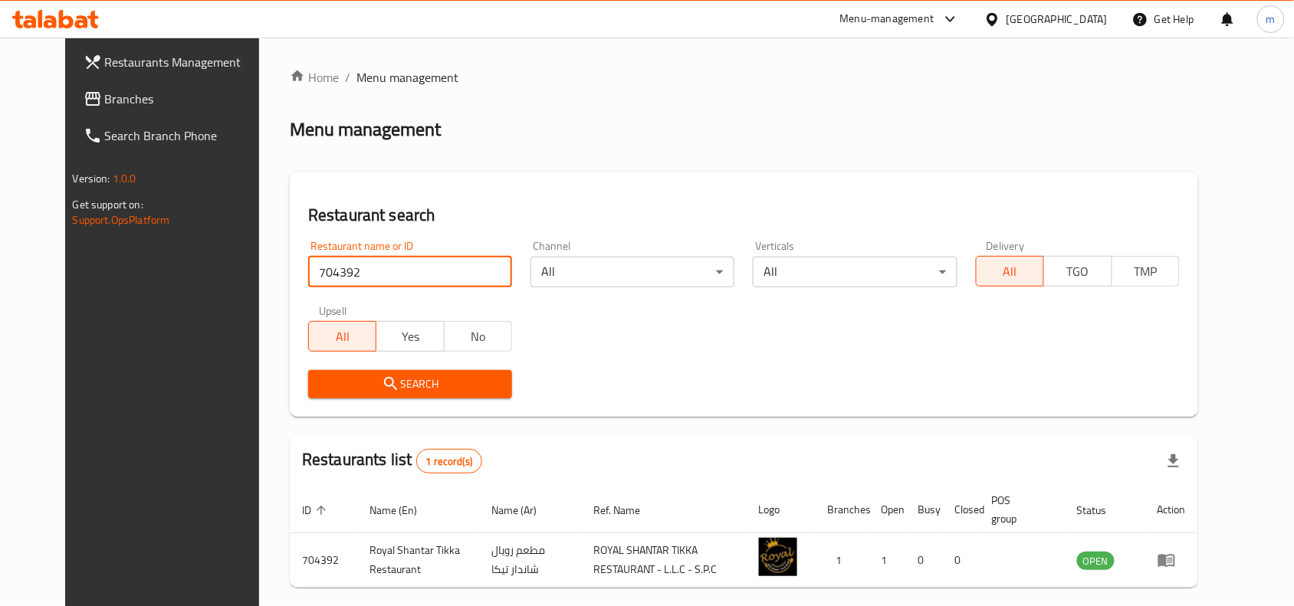
scroll to position [65, 0]
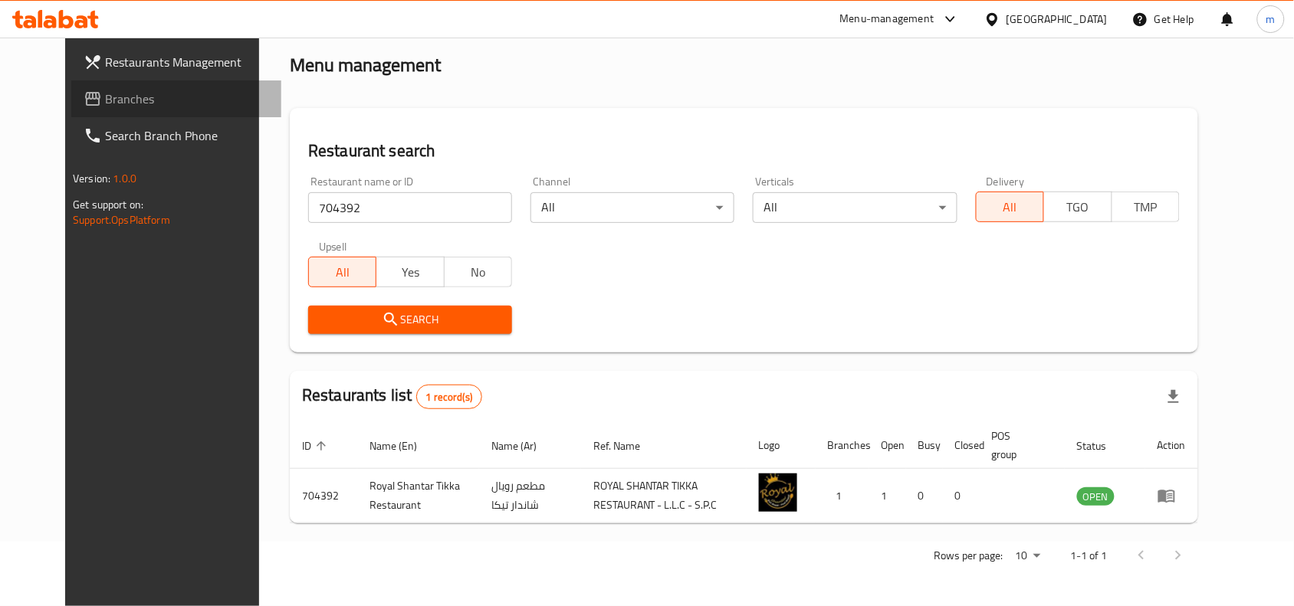
click at [105, 90] on span "Branches" at bounding box center [187, 99] width 164 height 18
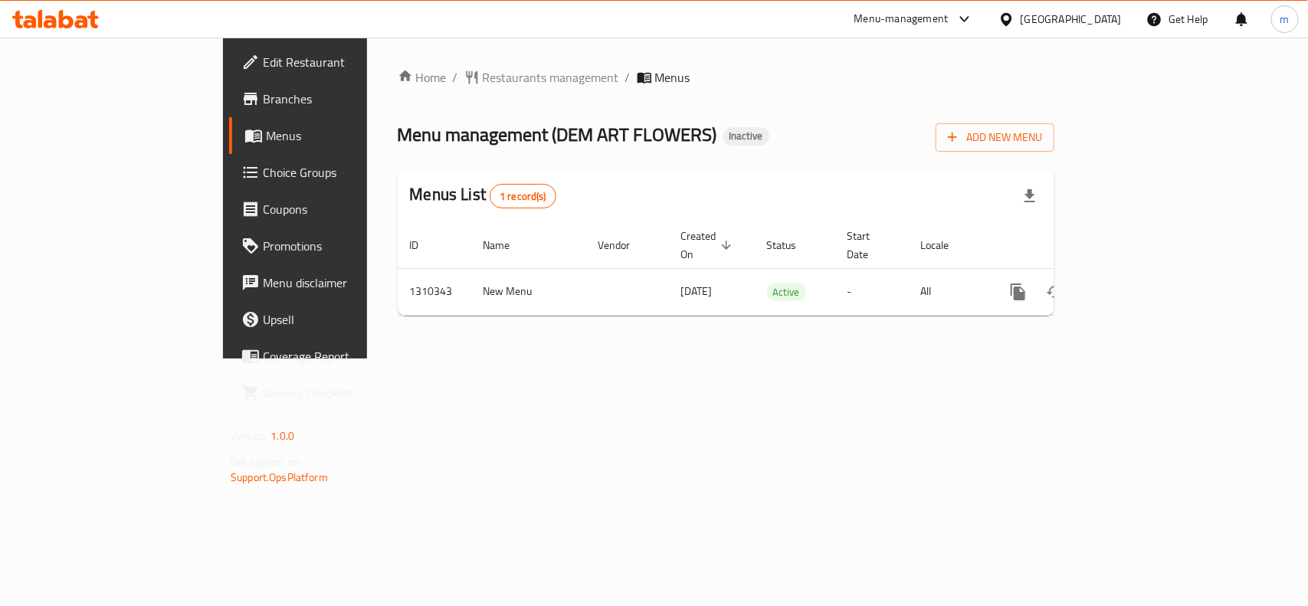
click at [405, 109] on div "Home / Restaurants management / Menus Menu management ( DEM ART FLOWERS ) Inact…" at bounding box center [726, 198] width 657 height 260
click at [483, 80] on span "Restaurants management" at bounding box center [551, 77] width 136 height 18
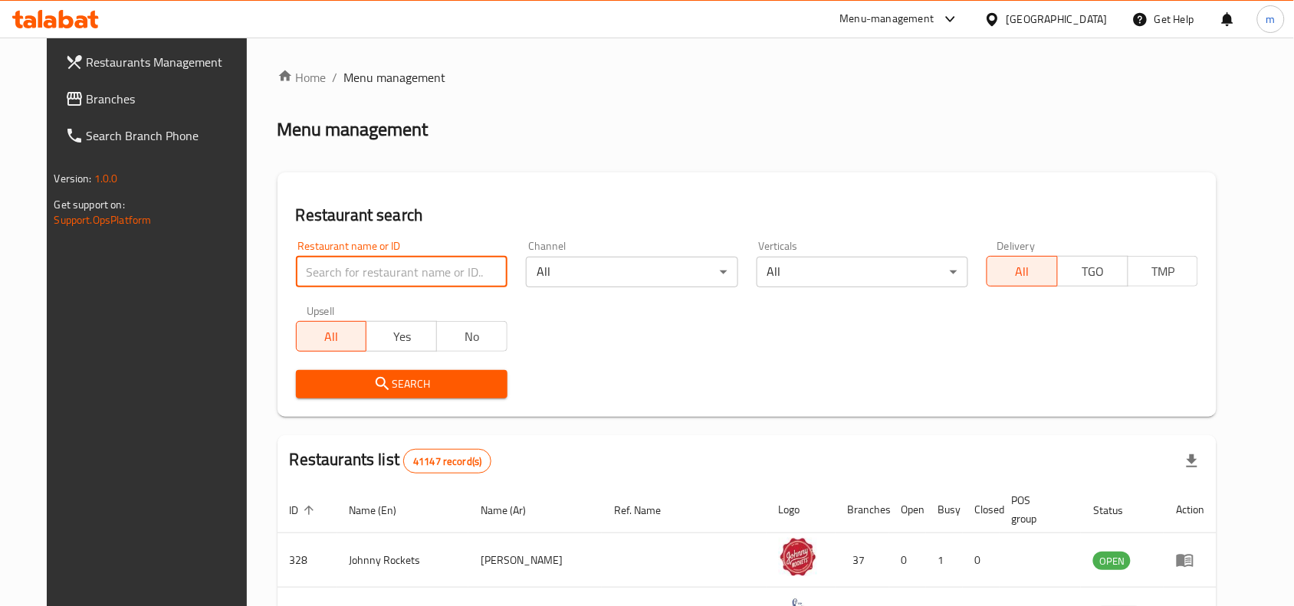
click at [310, 273] on input "search" at bounding box center [402, 272] width 212 height 31
paste input "705398"
type input "705398"
click button "Search" at bounding box center [402, 384] width 212 height 28
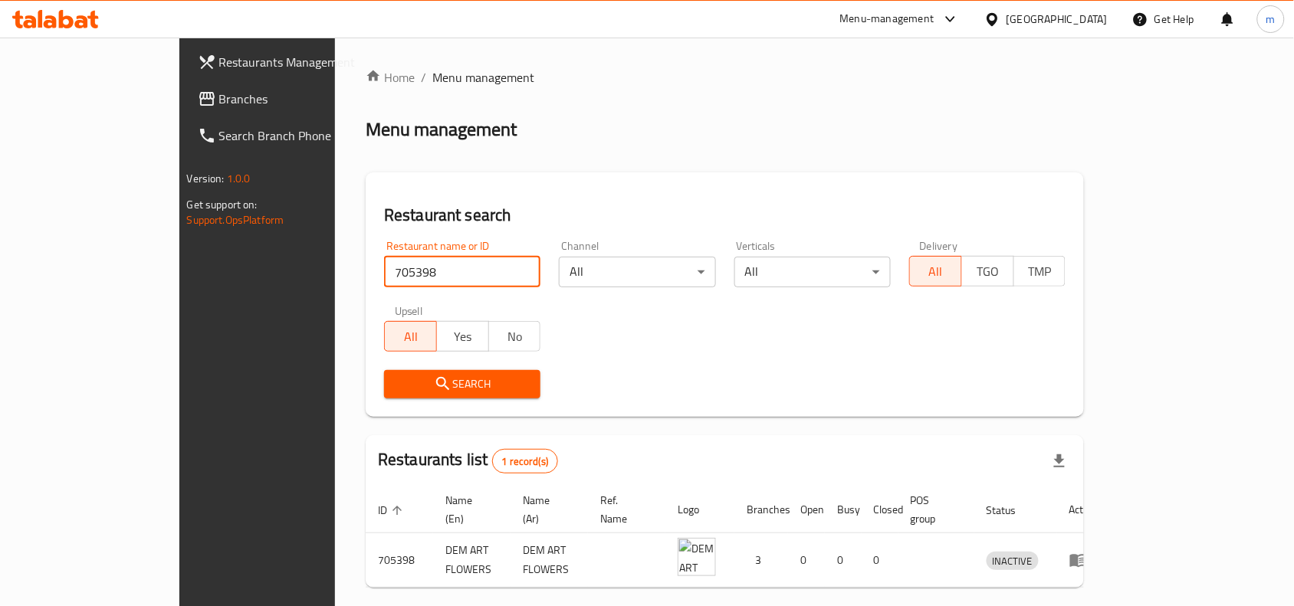
scroll to position [48, 0]
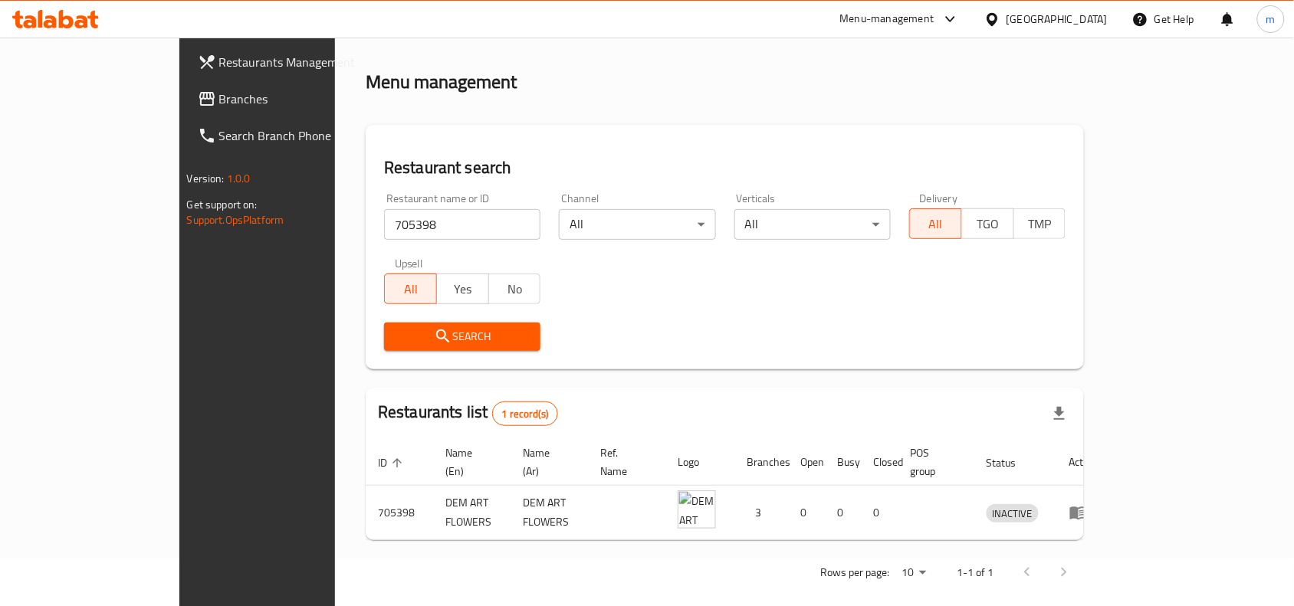
click at [1074, 15] on div "United Arab Emirates" at bounding box center [1056, 19] width 101 height 17
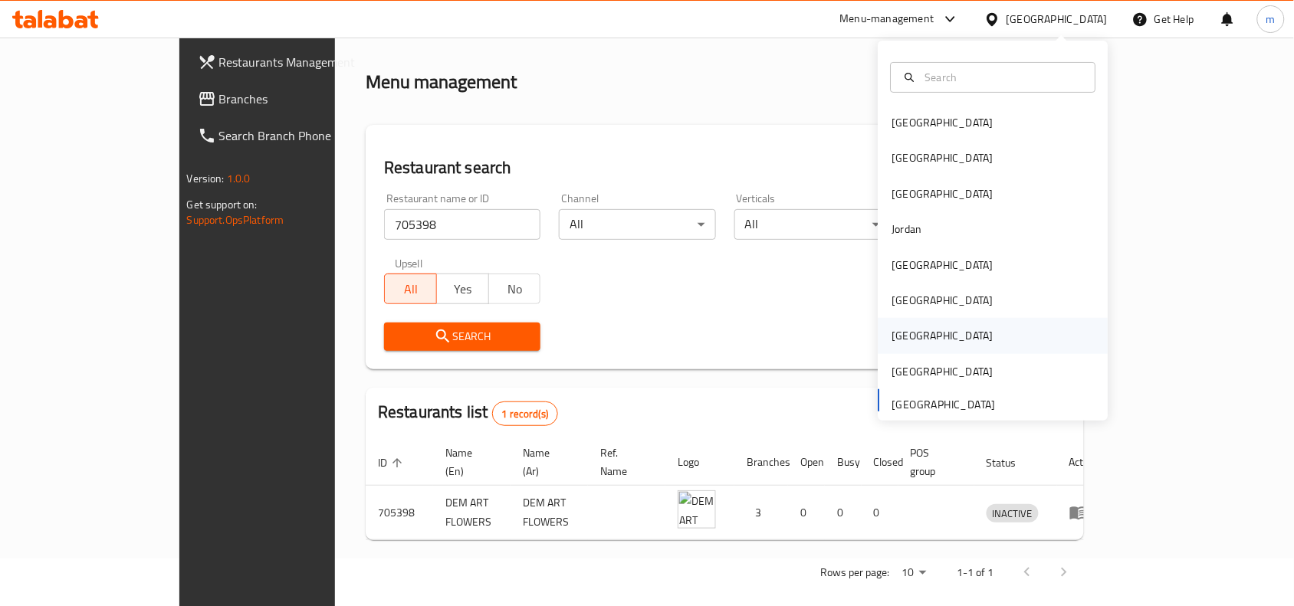
click at [918, 337] on div "Qatar" at bounding box center [993, 335] width 230 height 35
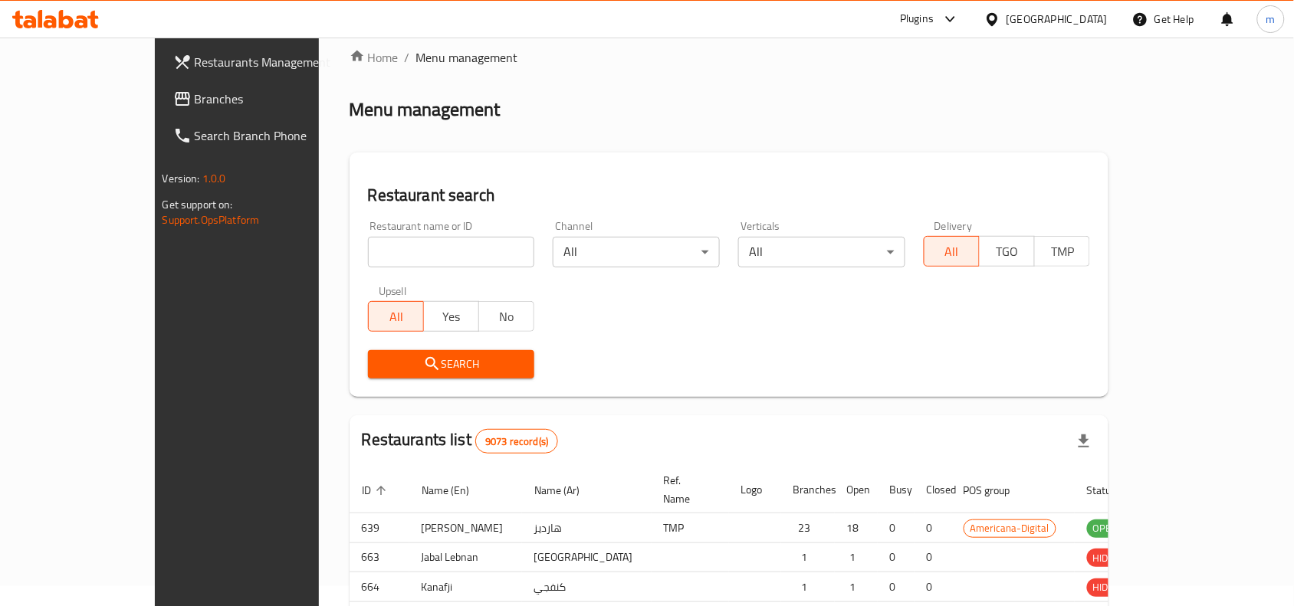
scroll to position [48, 0]
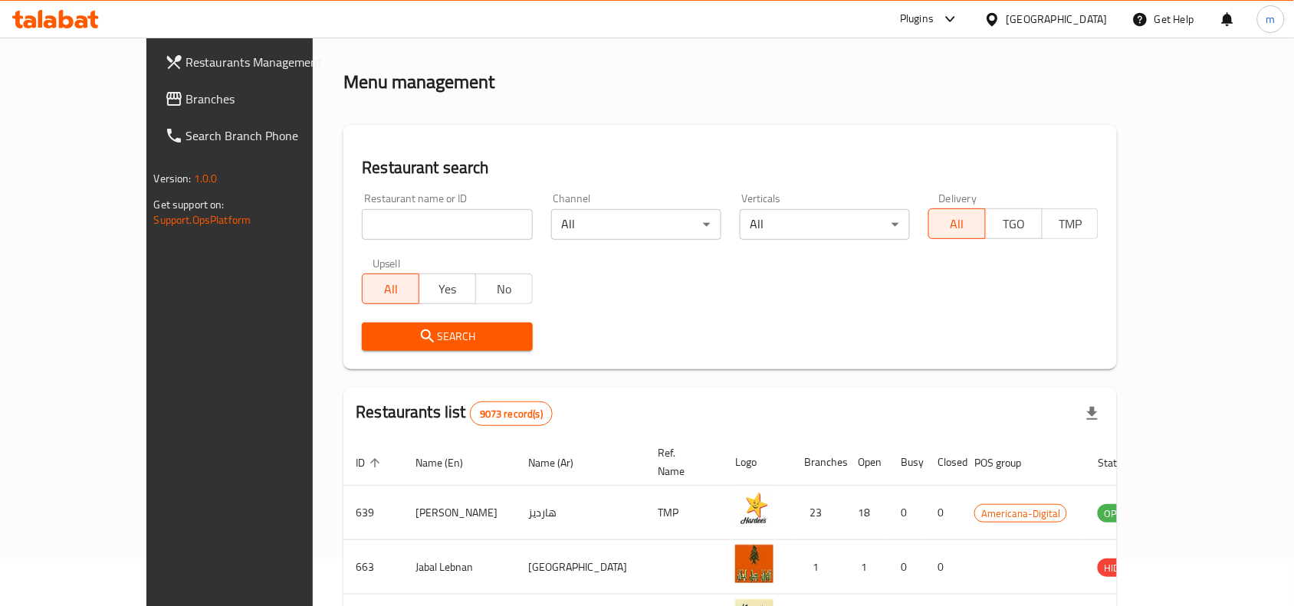
click at [186, 101] on span "Branches" at bounding box center [268, 99] width 164 height 18
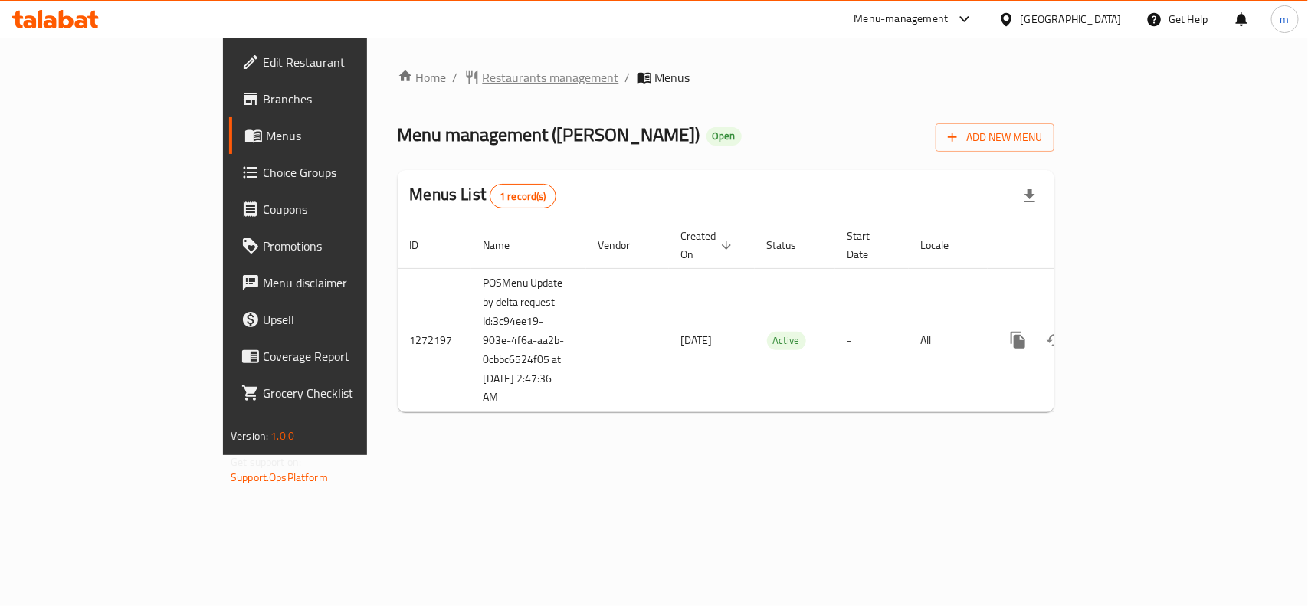
click at [483, 78] on span "Restaurants management" at bounding box center [551, 77] width 136 height 18
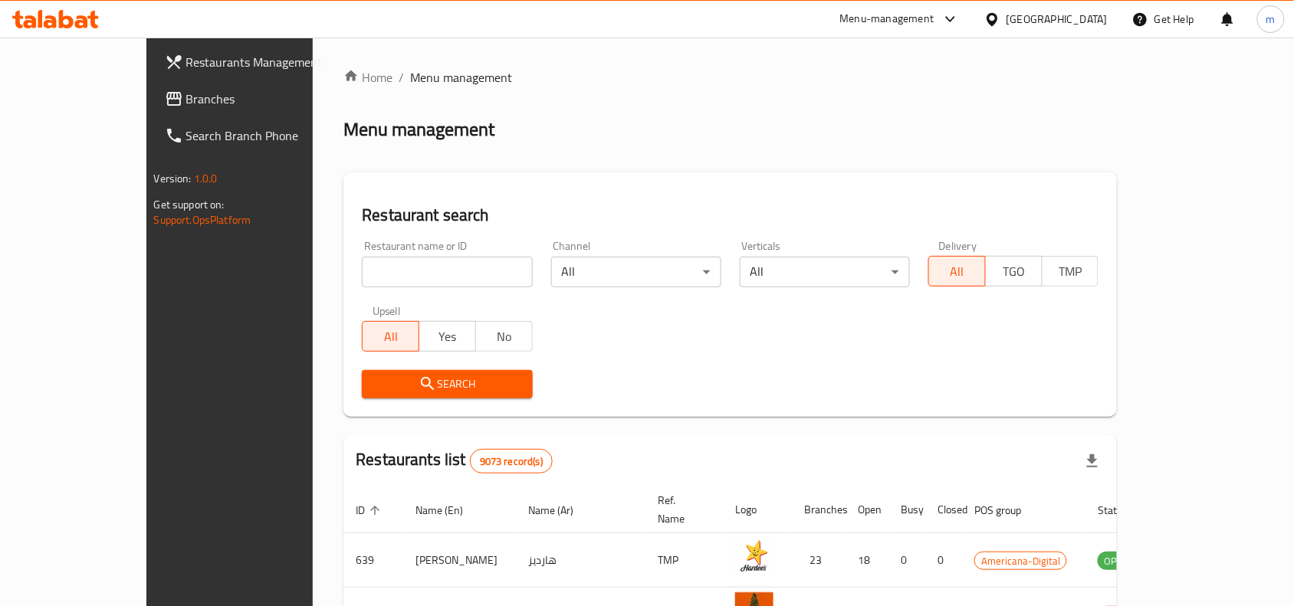
click at [362, 271] on input "search" at bounding box center [447, 272] width 170 height 31
paste input "690140"
type input "690140"
click at [374, 377] on span "Search" at bounding box center [447, 384] width 146 height 19
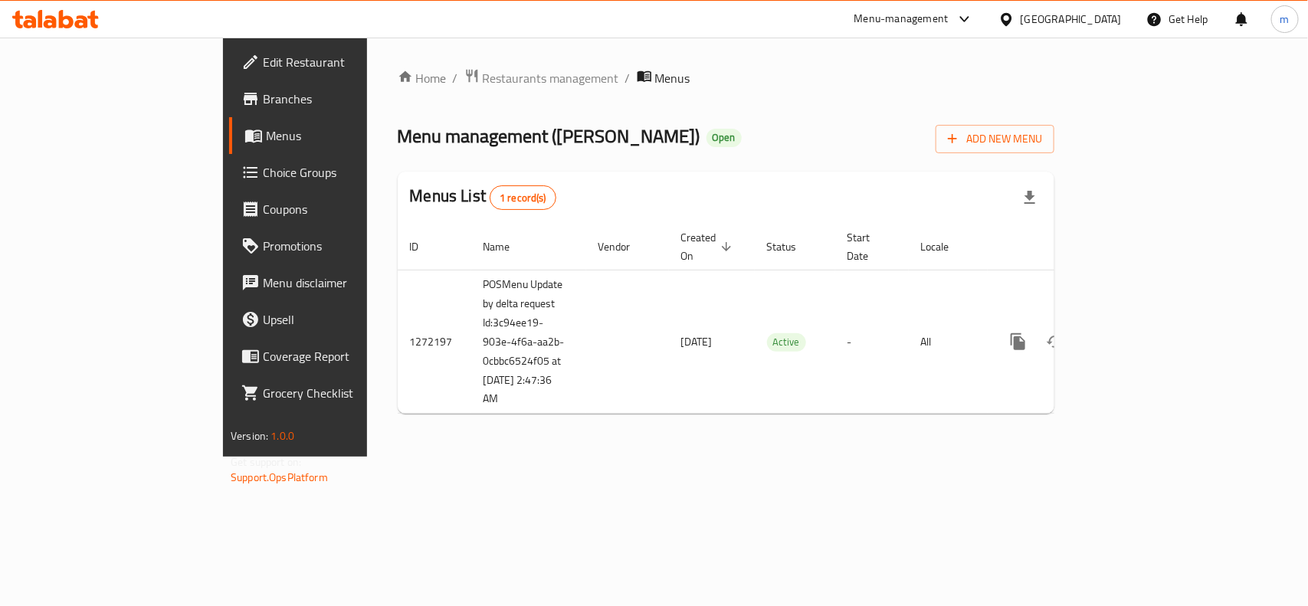
click at [646, 100] on div "Home / Restaurants management / Menus Menu management ( Yum Yums ) Open Add New…" at bounding box center [726, 247] width 657 height 358
click at [483, 82] on span "Restaurants management" at bounding box center [551, 78] width 136 height 18
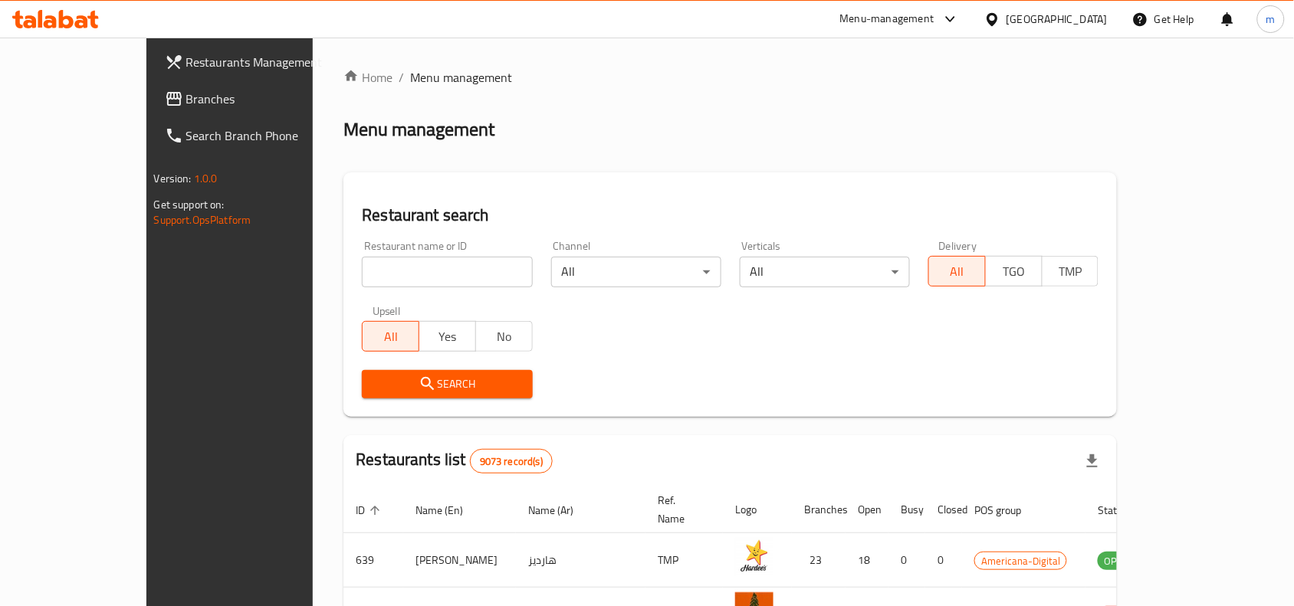
click at [353, 288] on div "Restaurant name or ID Restaurant name or ID" at bounding box center [447, 263] width 189 height 65
click at [362, 271] on input "search" at bounding box center [447, 272] width 170 height 31
paste input "690140"
type input "690140"
click button "Search" at bounding box center [447, 384] width 170 height 28
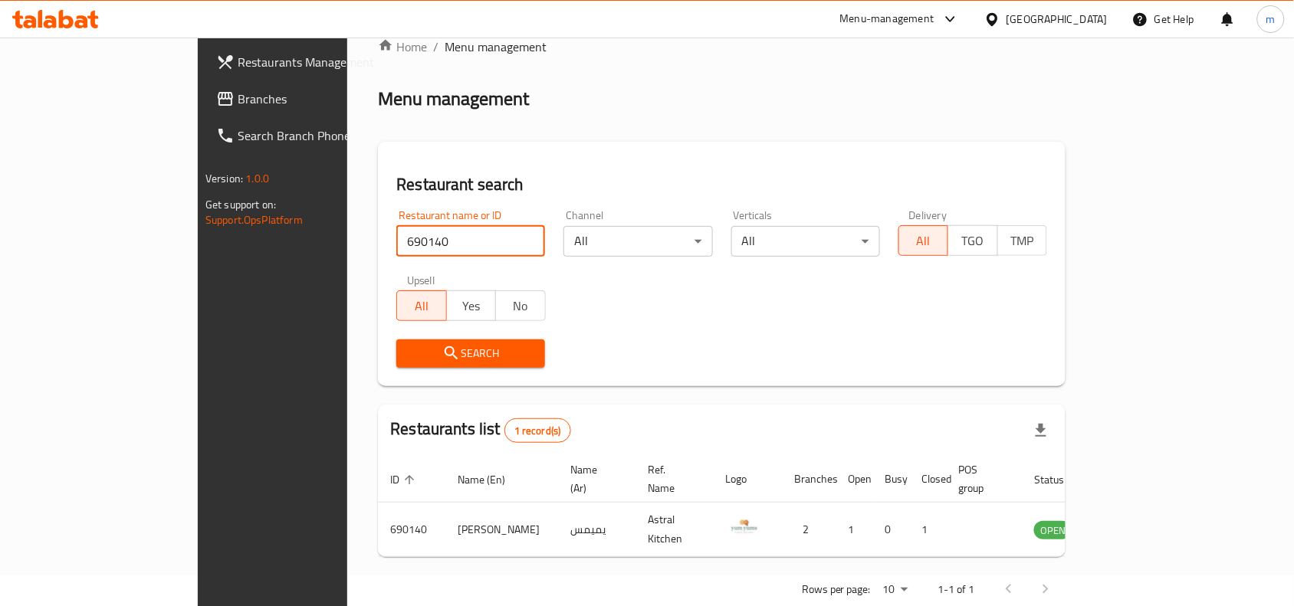
scroll to position [48, 0]
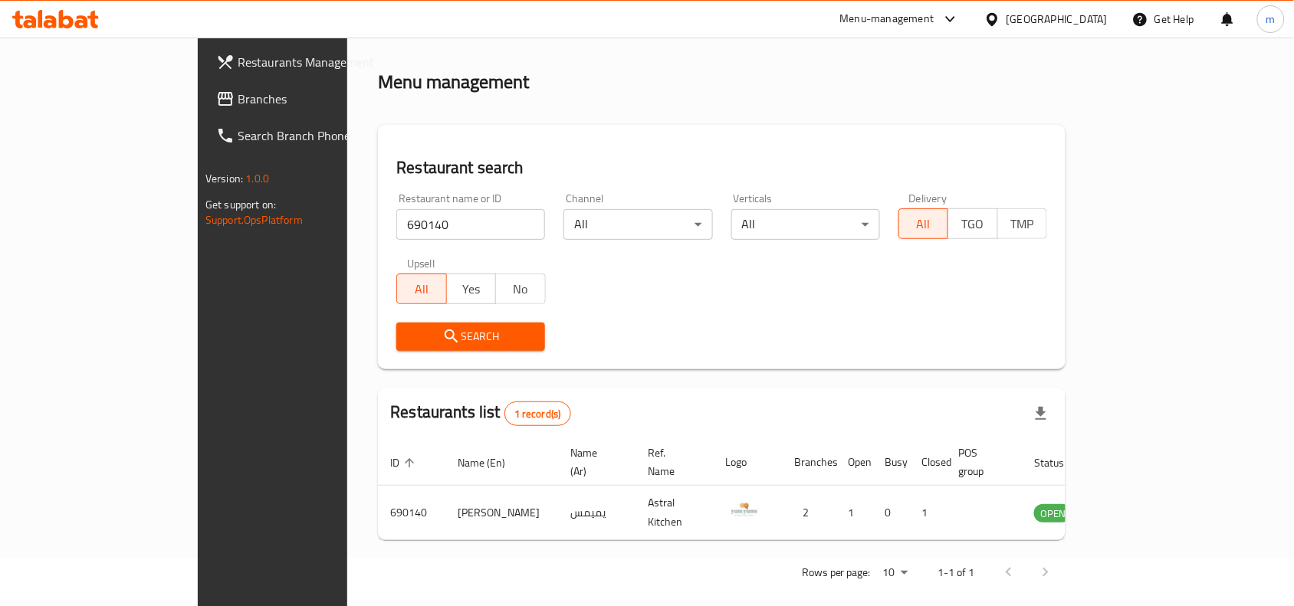
click at [1097, 17] on div "[GEOGRAPHIC_DATA]" at bounding box center [1056, 19] width 101 height 17
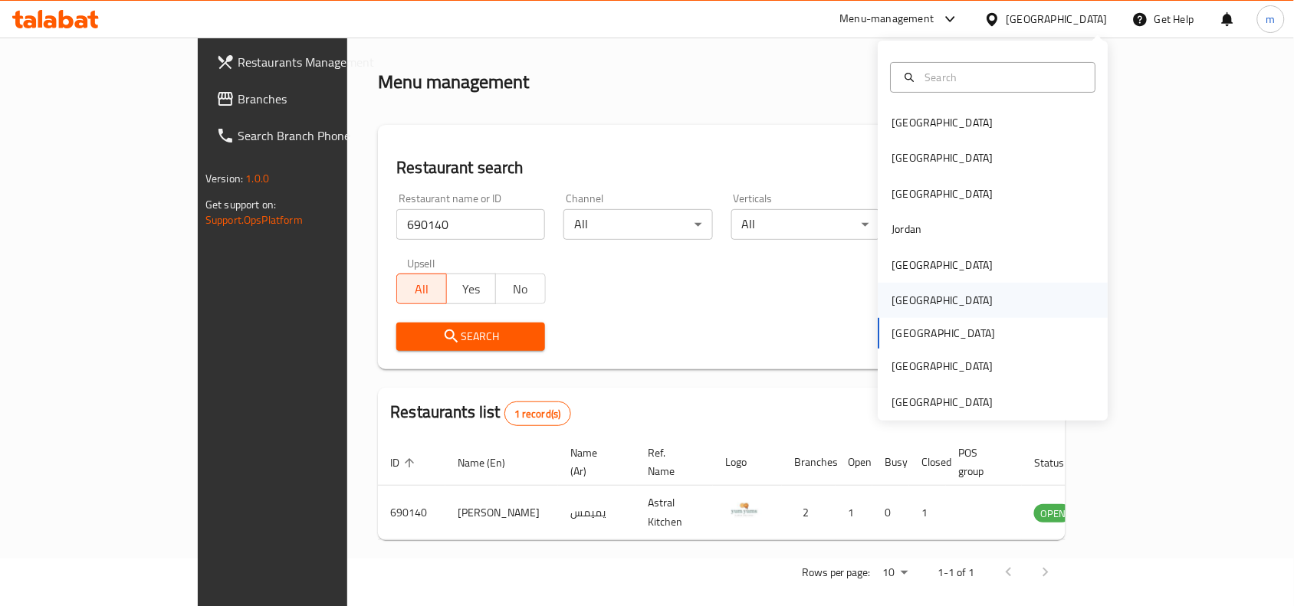
click at [898, 301] on div "[GEOGRAPHIC_DATA]" at bounding box center [942, 300] width 101 height 17
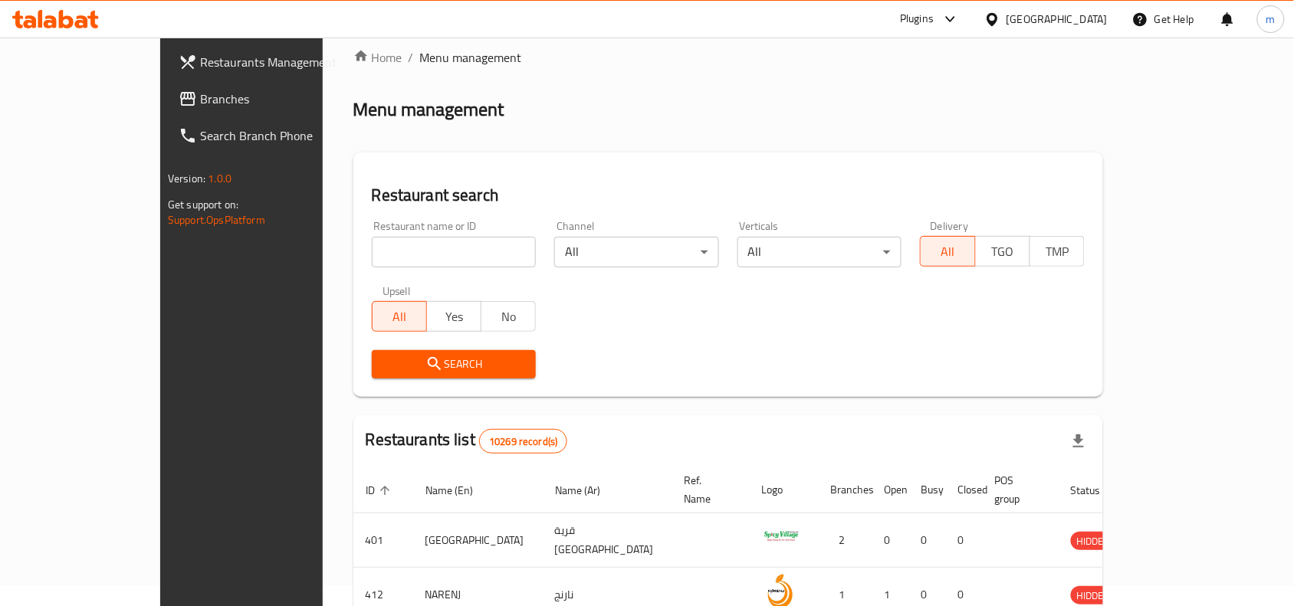
scroll to position [48, 0]
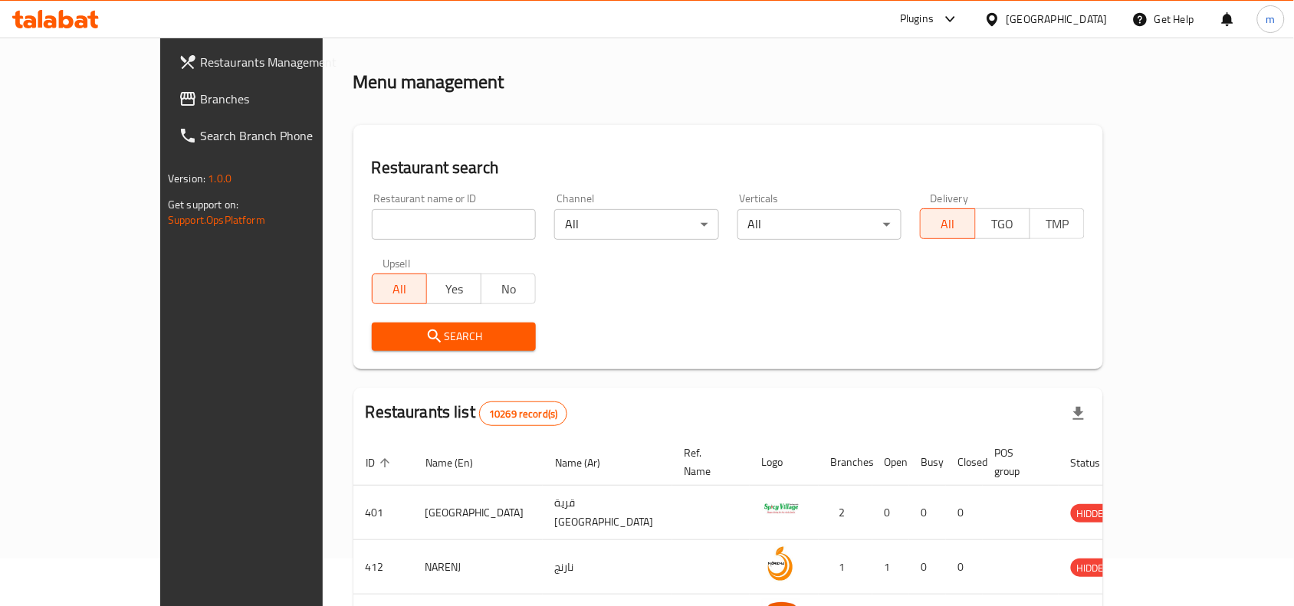
click at [200, 104] on span "Branches" at bounding box center [282, 99] width 164 height 18
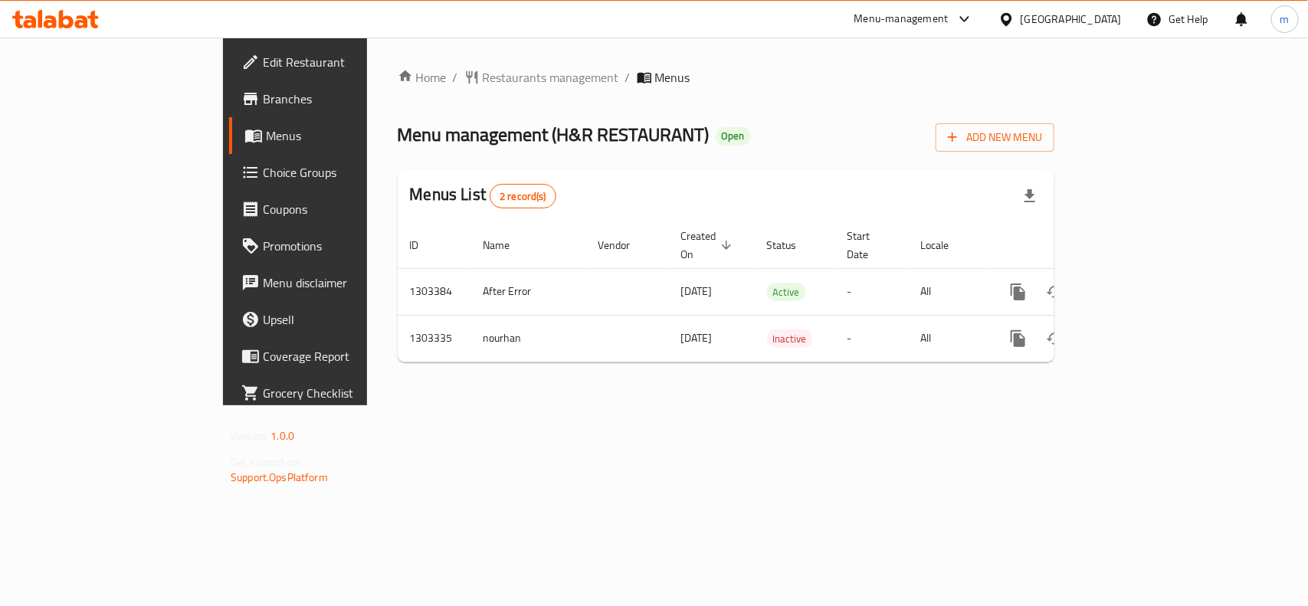
click at [1015, 18] on icon at bounding box center [1007, 19] width 16 height 16
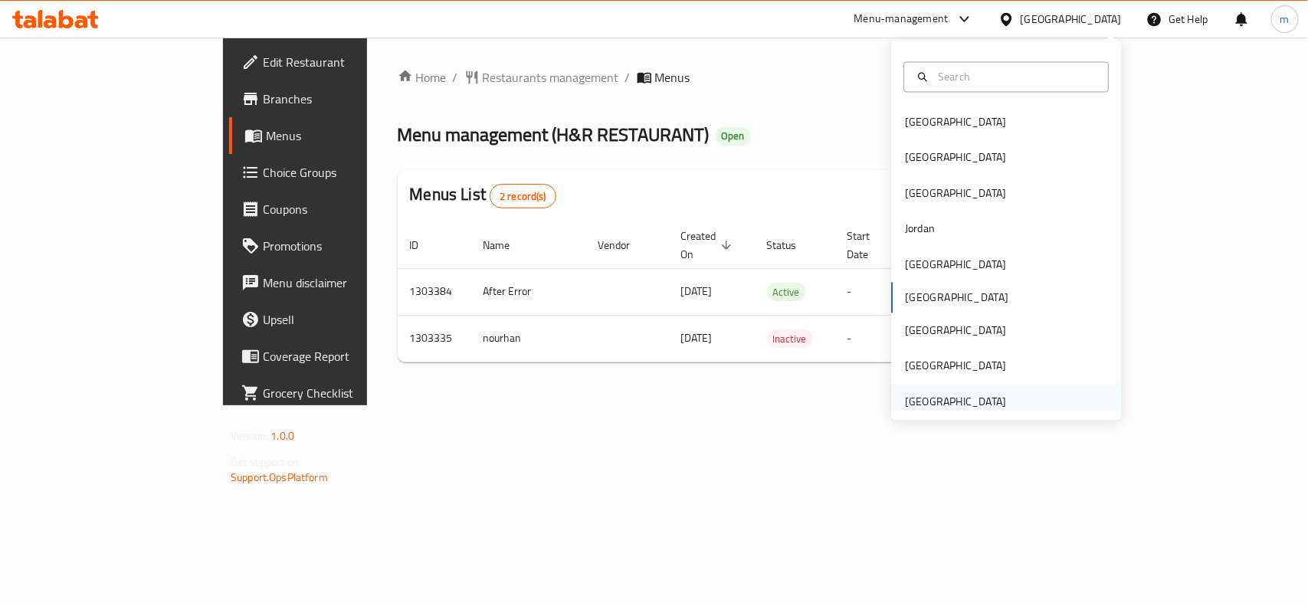
click at [922, 410] on div "[GEOGRAPHIC_DATA]" at bounding box center [955, 401] width 101 height 17
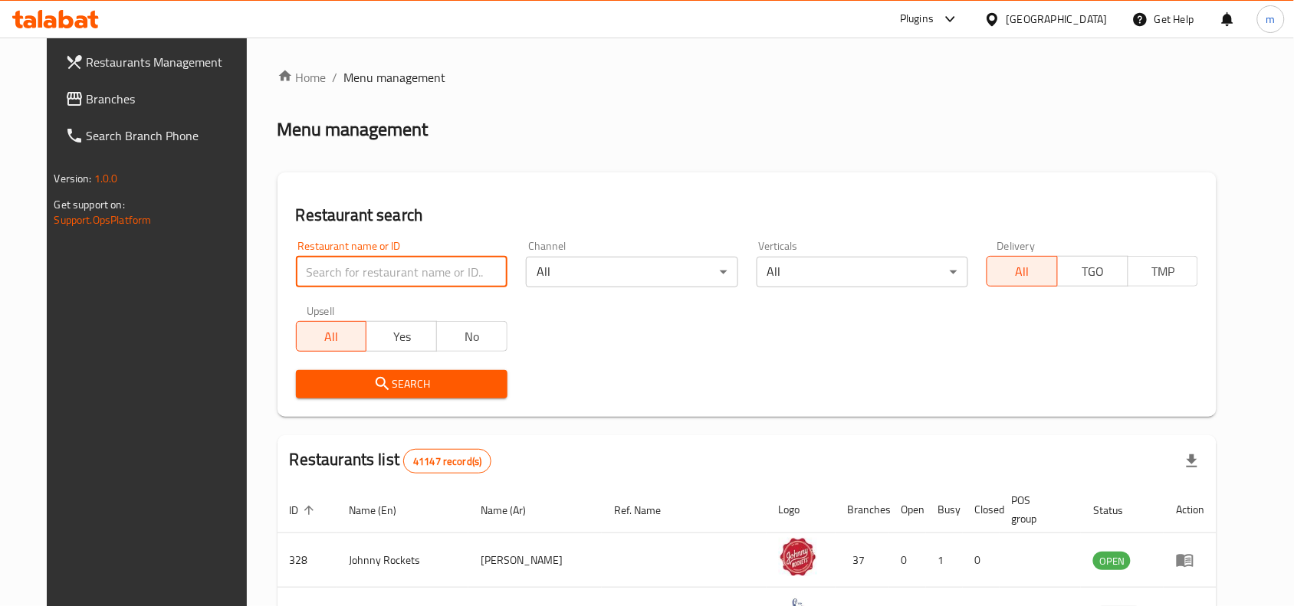
click at [304, 269] on input "search" at bounding box center [402, 272] width 212 height 31
paste input "769809"
type input "769809"
click at [97, 97] on span "Branches" at bounding box center [169, 99] width 164 height 18
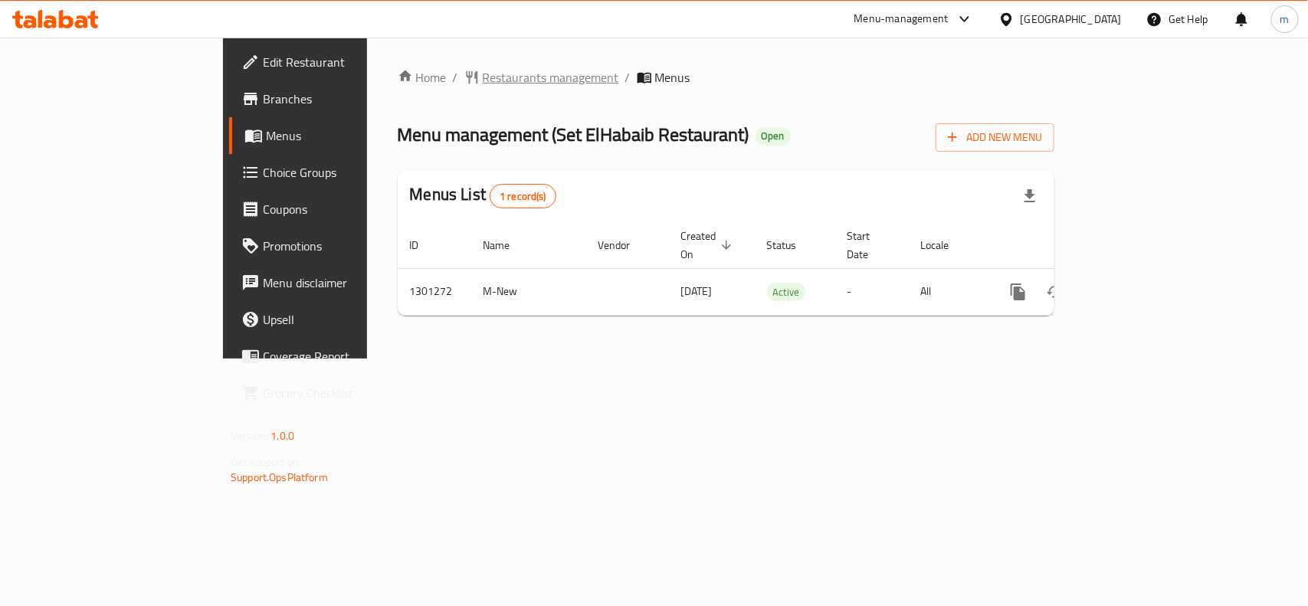
click at [483, 78] on span "Restaurants management" at bounding box center [551, 77] width 136 height 18
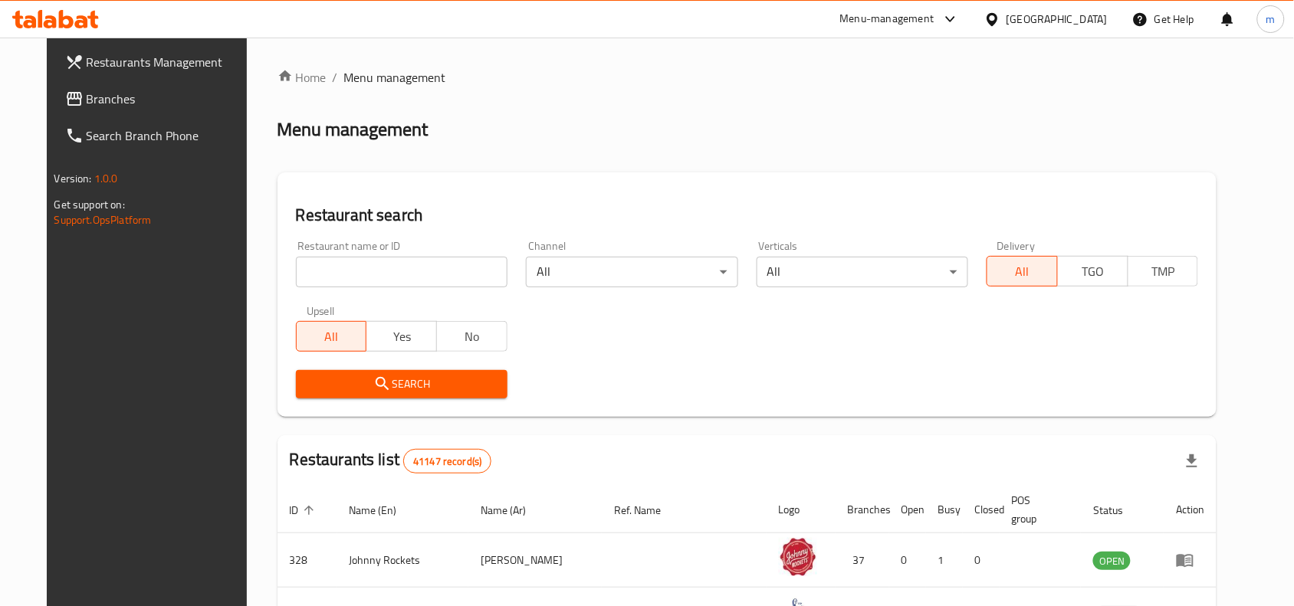
click at [87, 104] on span "Branches" at bounding box center [169, 99] width 164 height 18
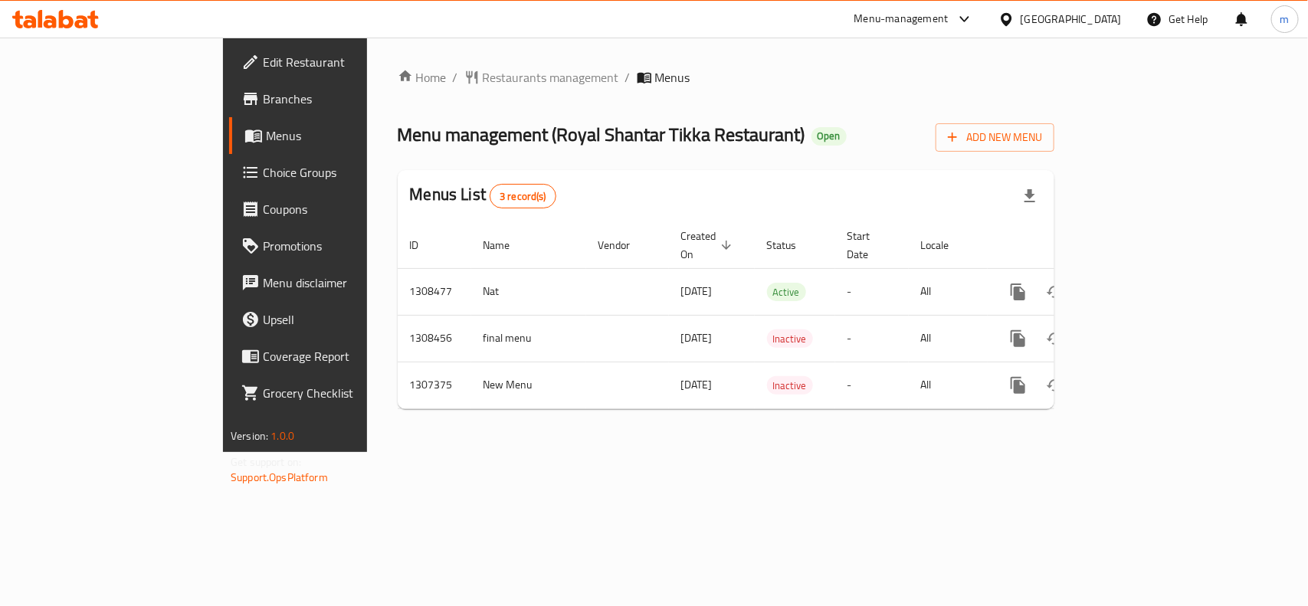
click at [1050, 19] on div "[GEOGRAPHIC_DATA]" at bounding box center [1071, 19] width 101 height 17
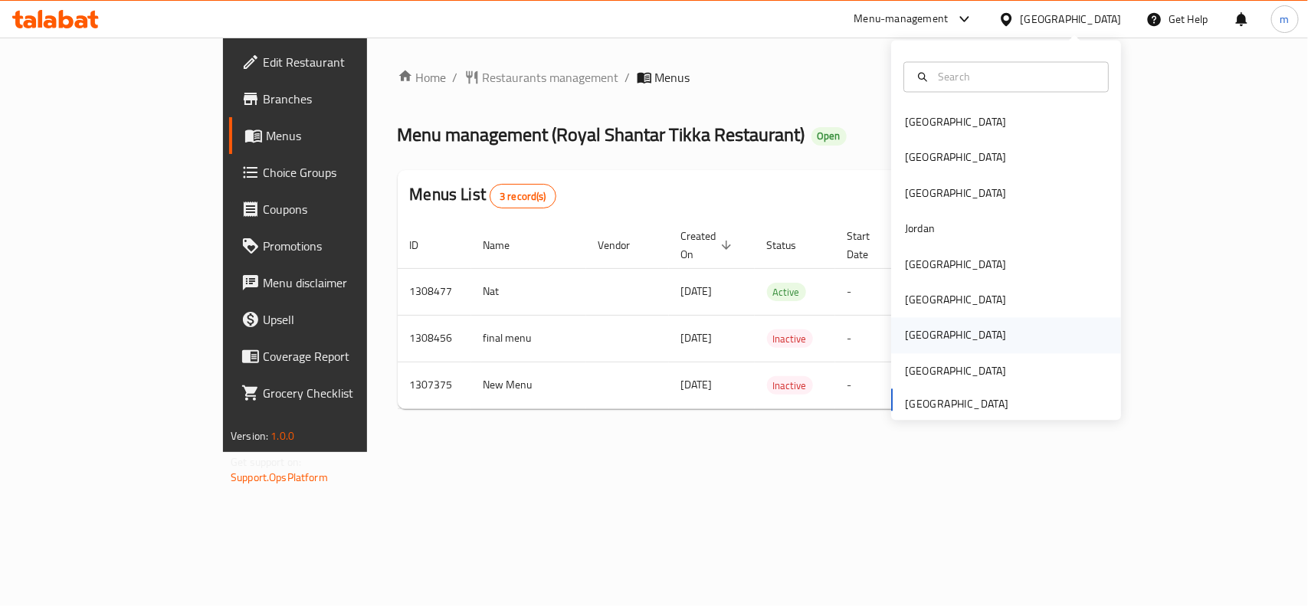
click at [914, 333] on div "[GEOGRAPHIC_DATA]" at bounding box center [955, 335] width 101 height 17
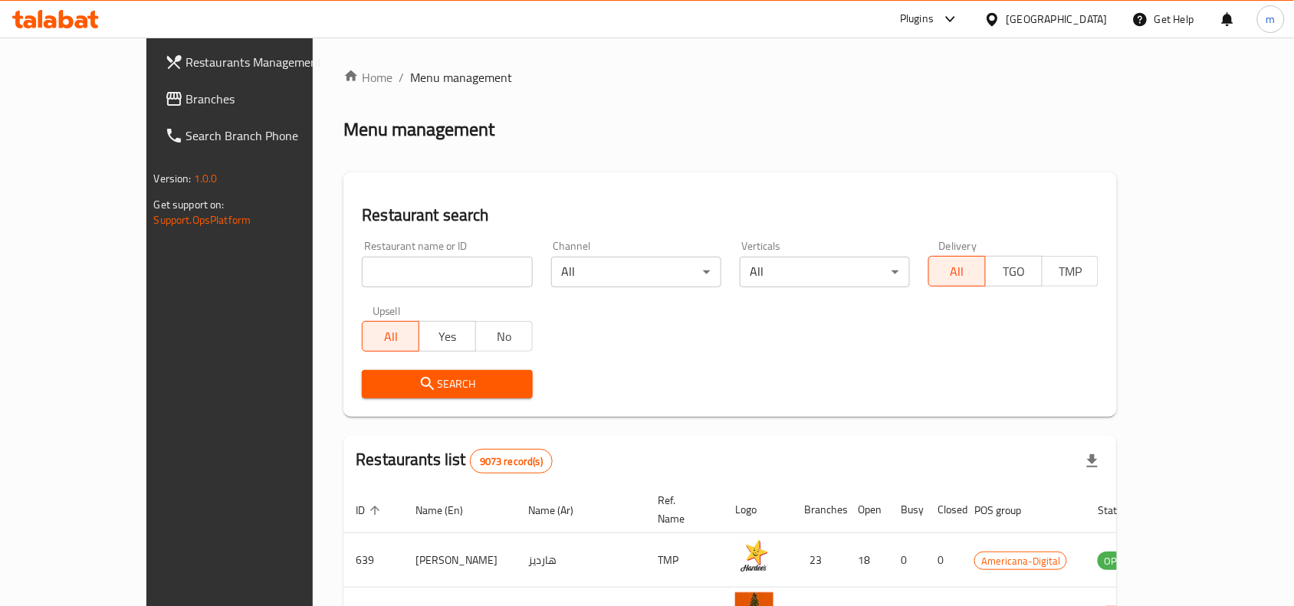
click at [186, 94] on span "Branches" at bounding box center [268, 99] width 164 height 18
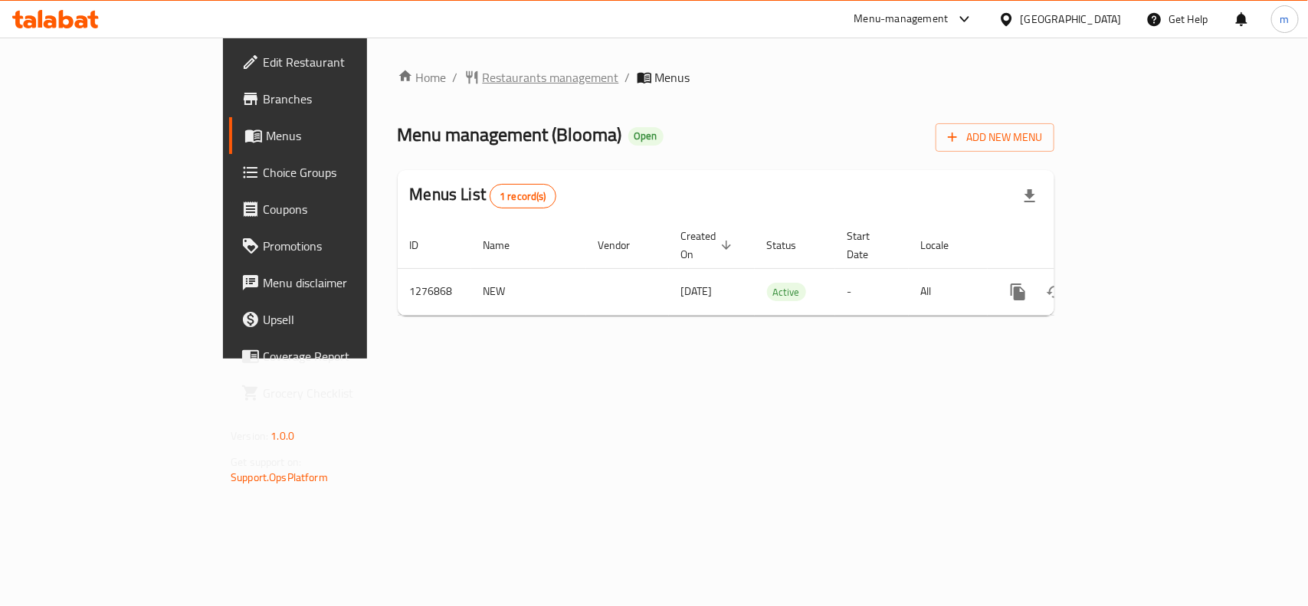
click at [483, 82] on span "Restaurants management" at bounding box center [551, 77] width 136 height 18
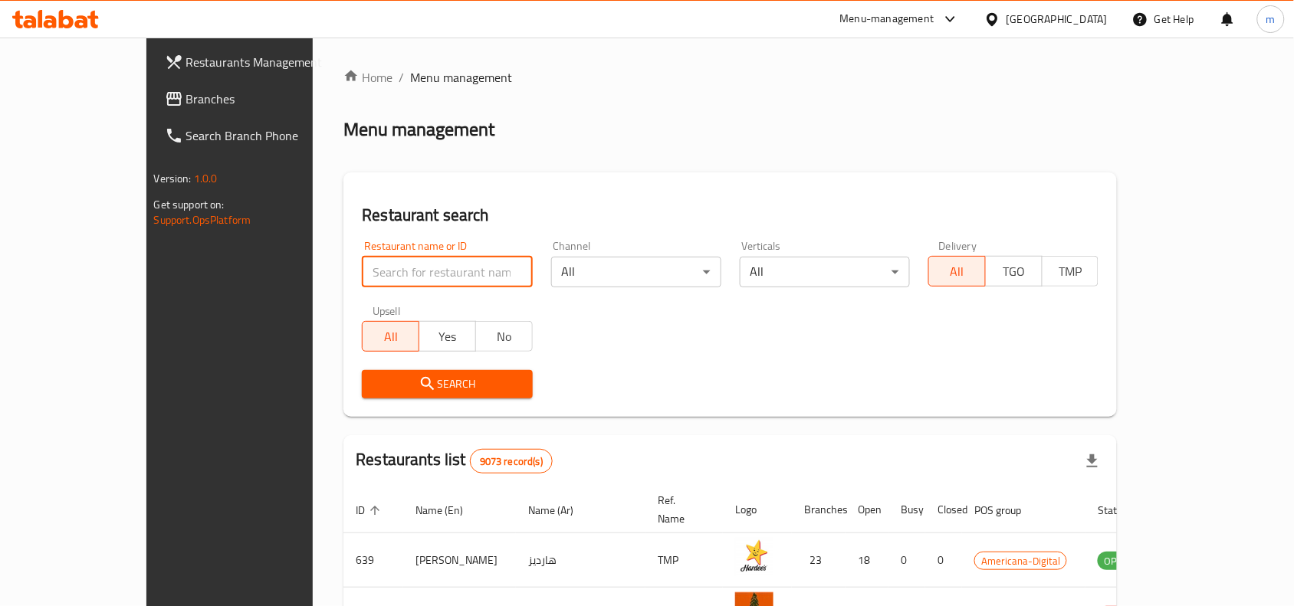
click at [362, 272] on input "search" at bounding box center [447, 272] width 170 height 31
paste input "692177"
type input "692177"
click button "Search" at bounding box center [447, 384] width 170 height 28
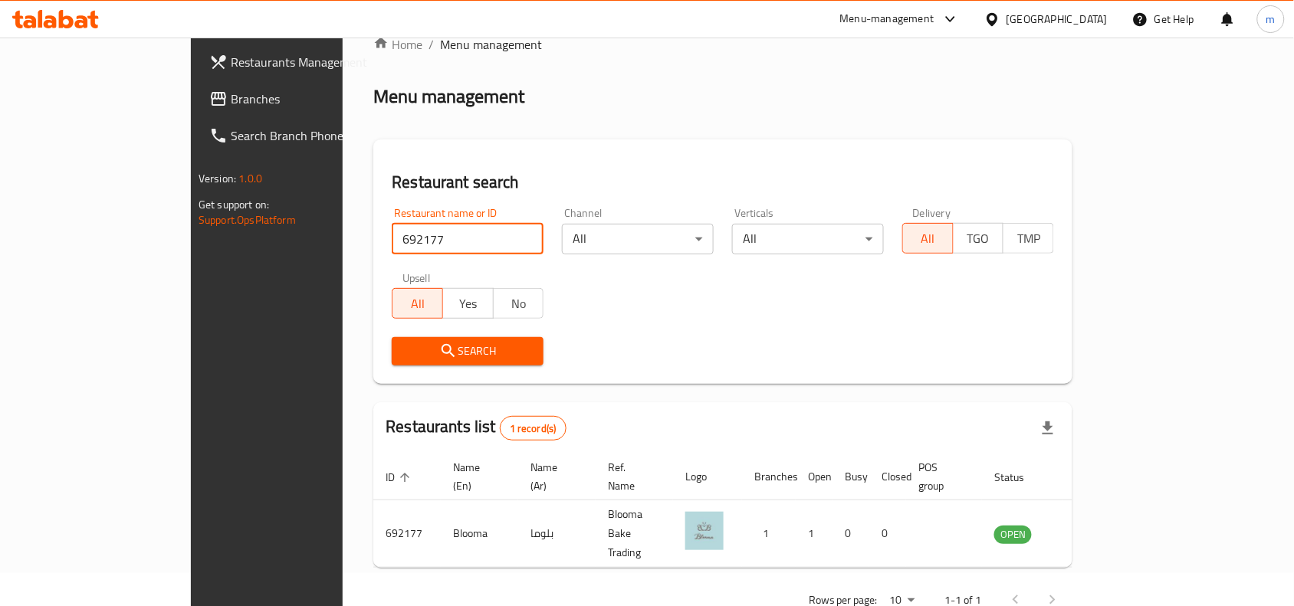
scroll to position [48, 0]
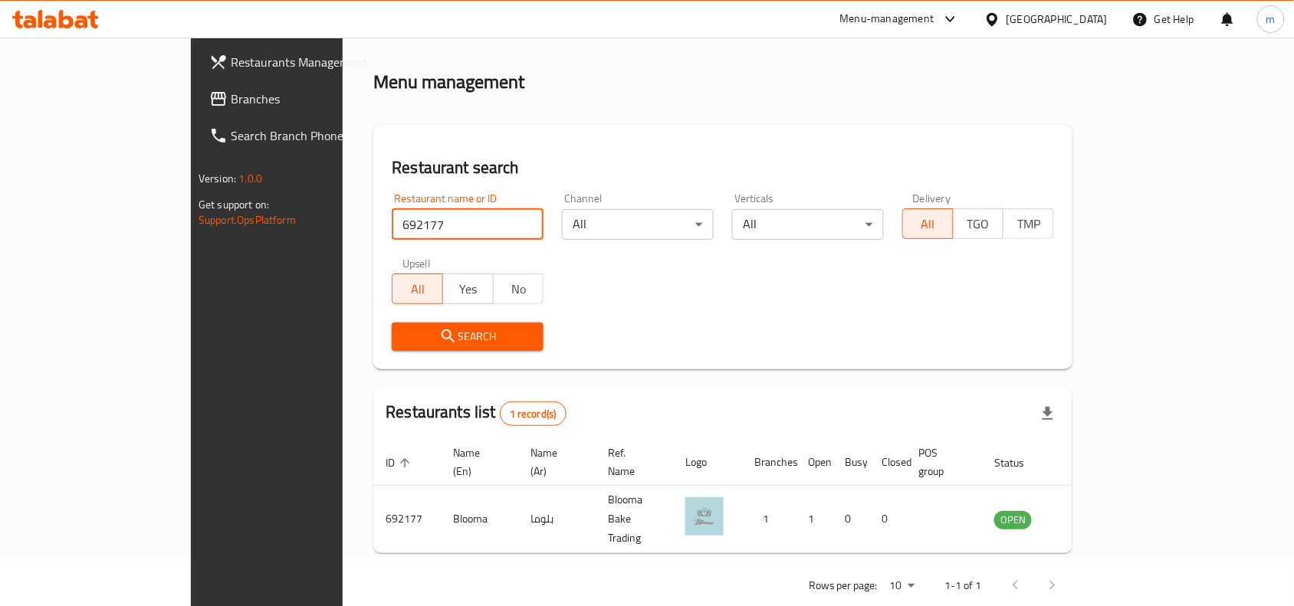
click at [1006, 21] on div at bounding box center [995, 19] width 22 height 17
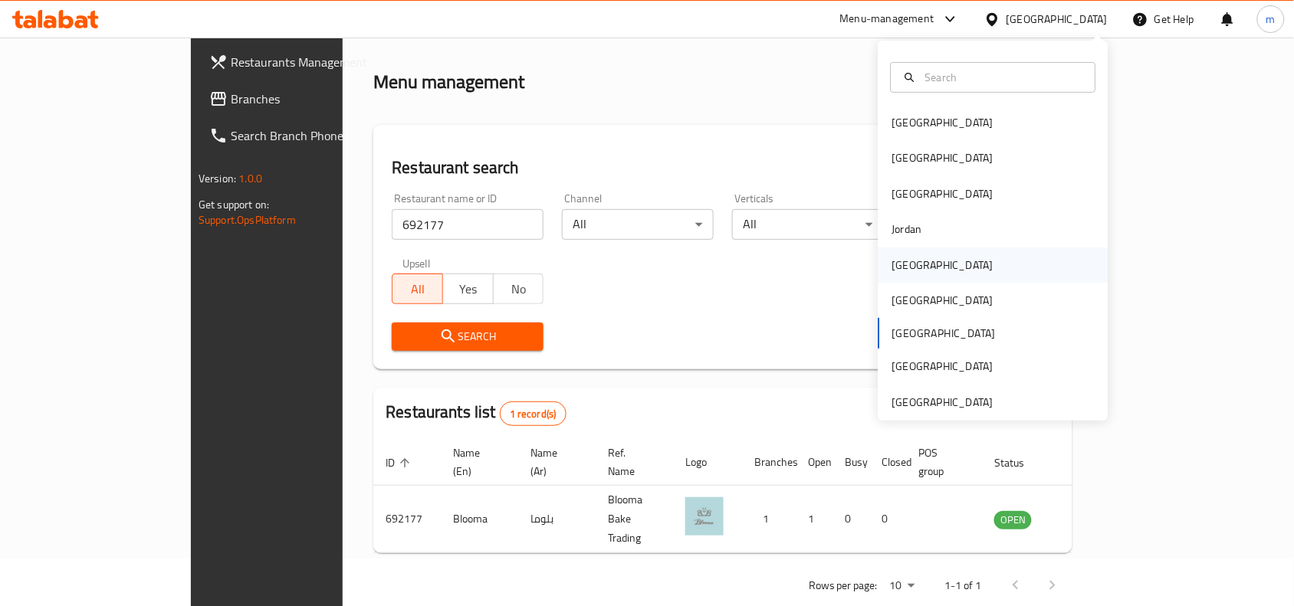
click at [892, 265] on div "[GEOGRAPHIC_DATA]" at bounding box center [942, 265] width 101 height 17
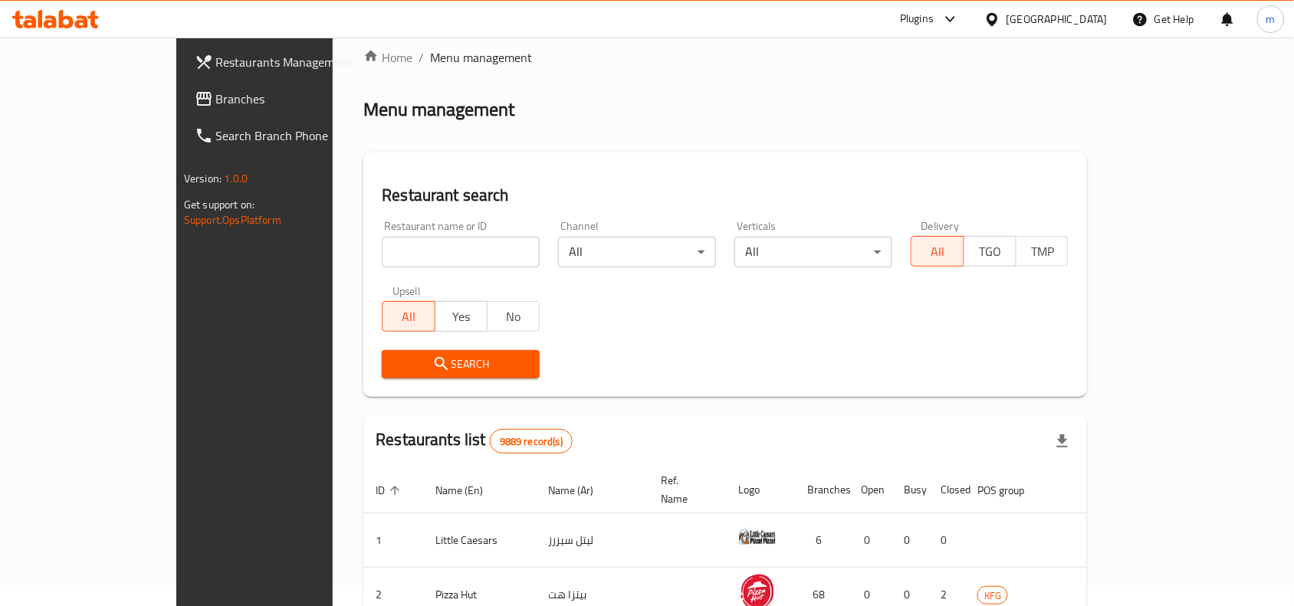
scroll to position [48, 0]
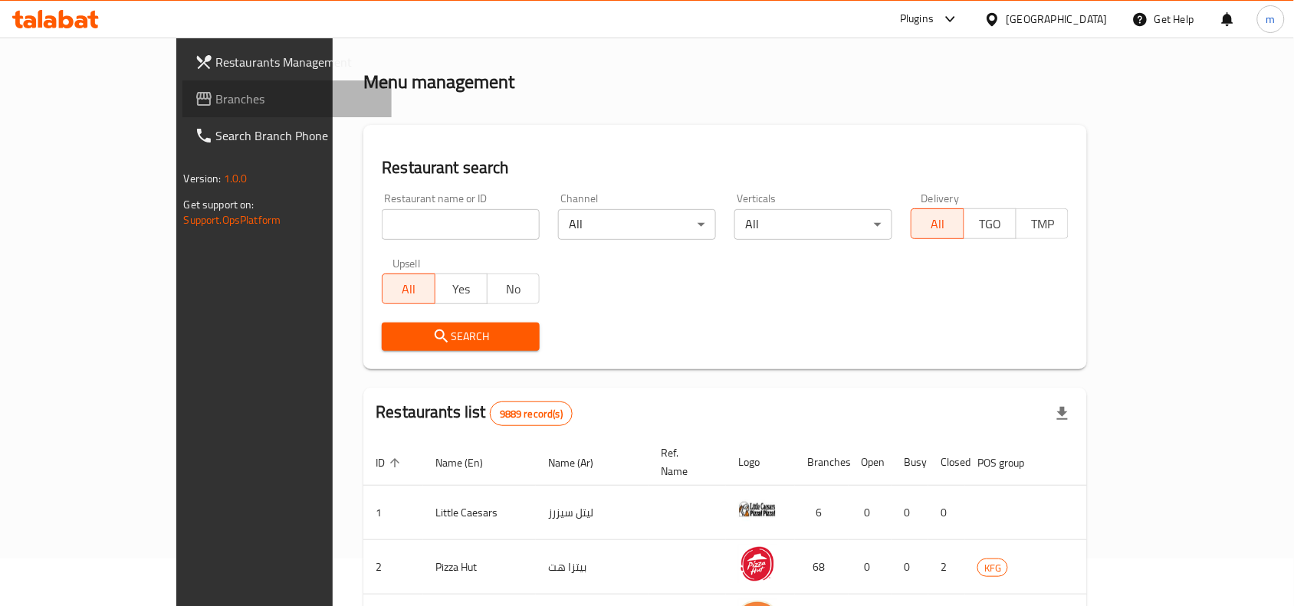
click at [216, 90] on span "Branches" at bounding box center [298, 99] width 164 height 18
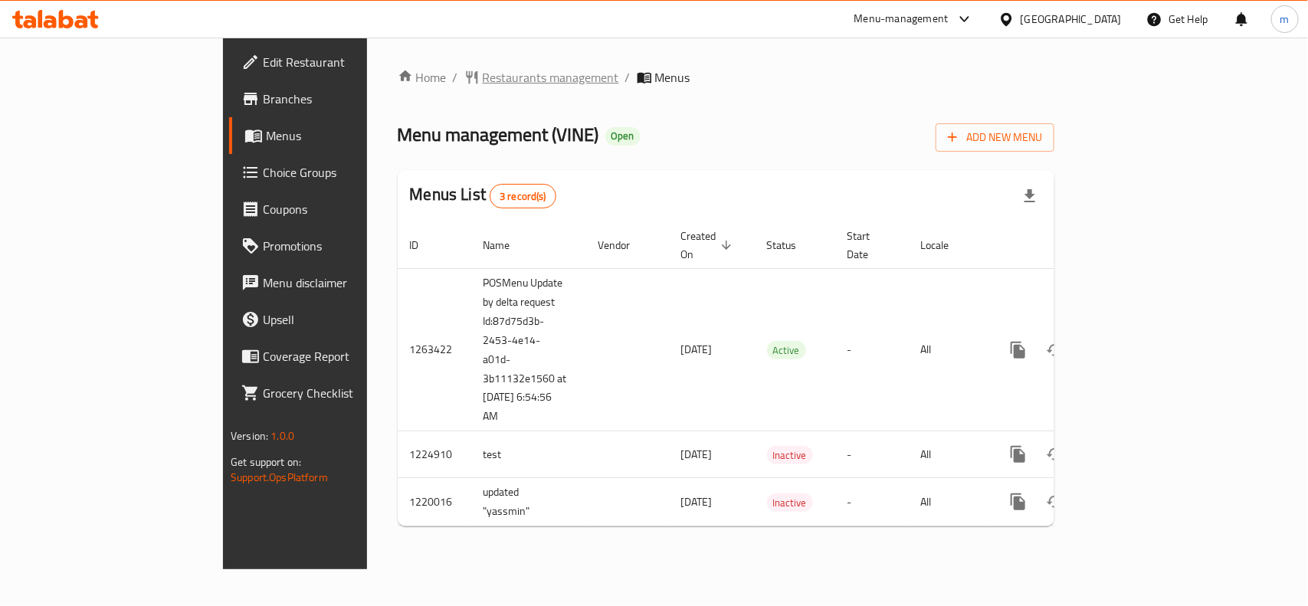
click at [483, 74] on span "Restaurants management" at bounding box center [551, 77] width 136 height 18
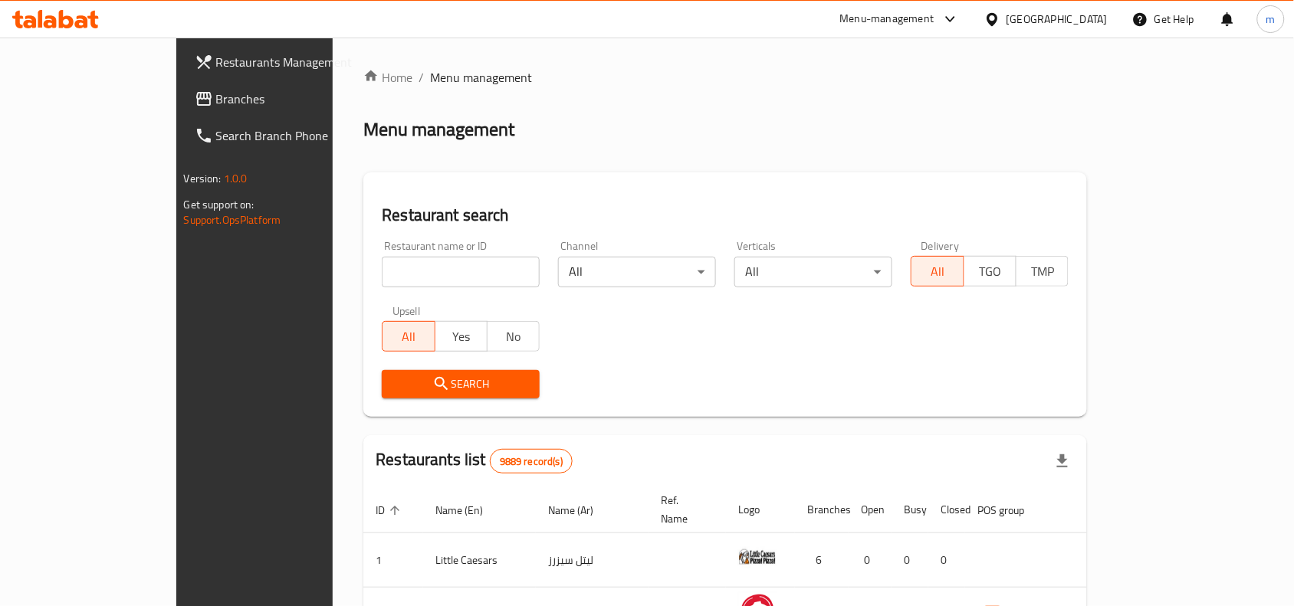
click at [382, 268] on input "search" at bounding box center [461, 272] width 158 height 31
paste input "673158"
type input "673158"
click button "Search" at bounding box center [461, 384] width 158 height 28
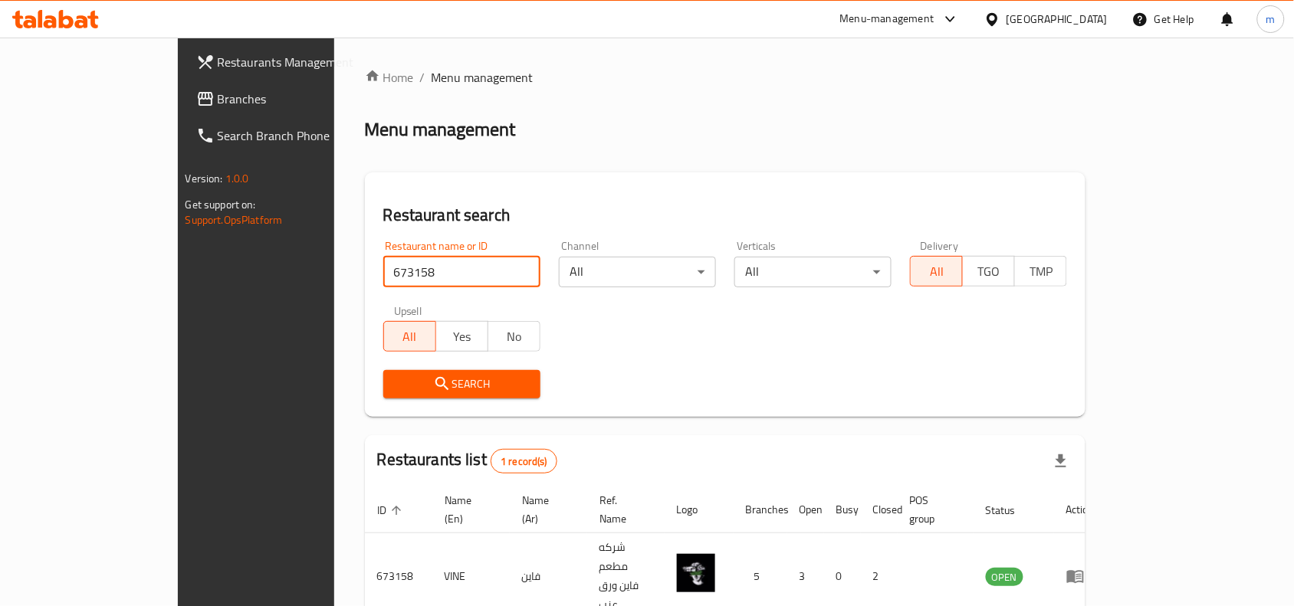
scroll to position [48, 0]
